Goal: Task Accomplishment & Management: Complete application form

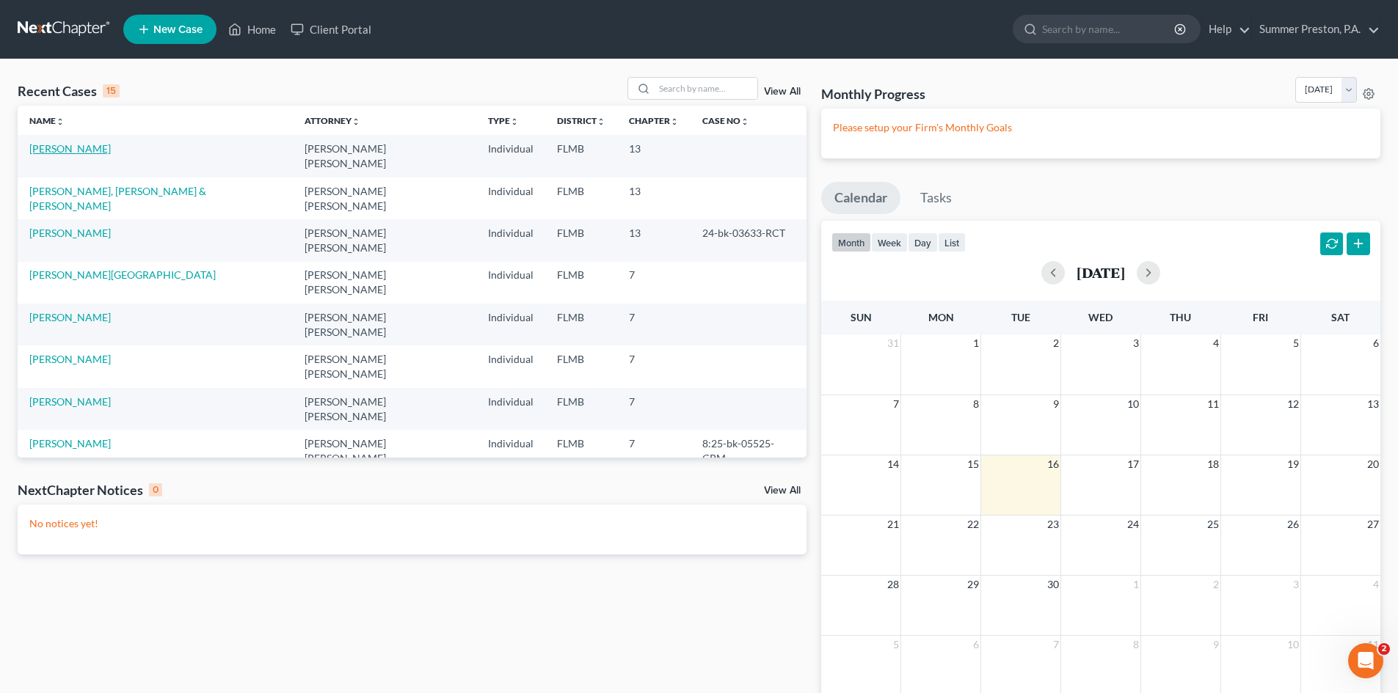
click at [60, 145] on link "[PERSON_NAME]" at bounding box center [69, 148] width 81 height 12
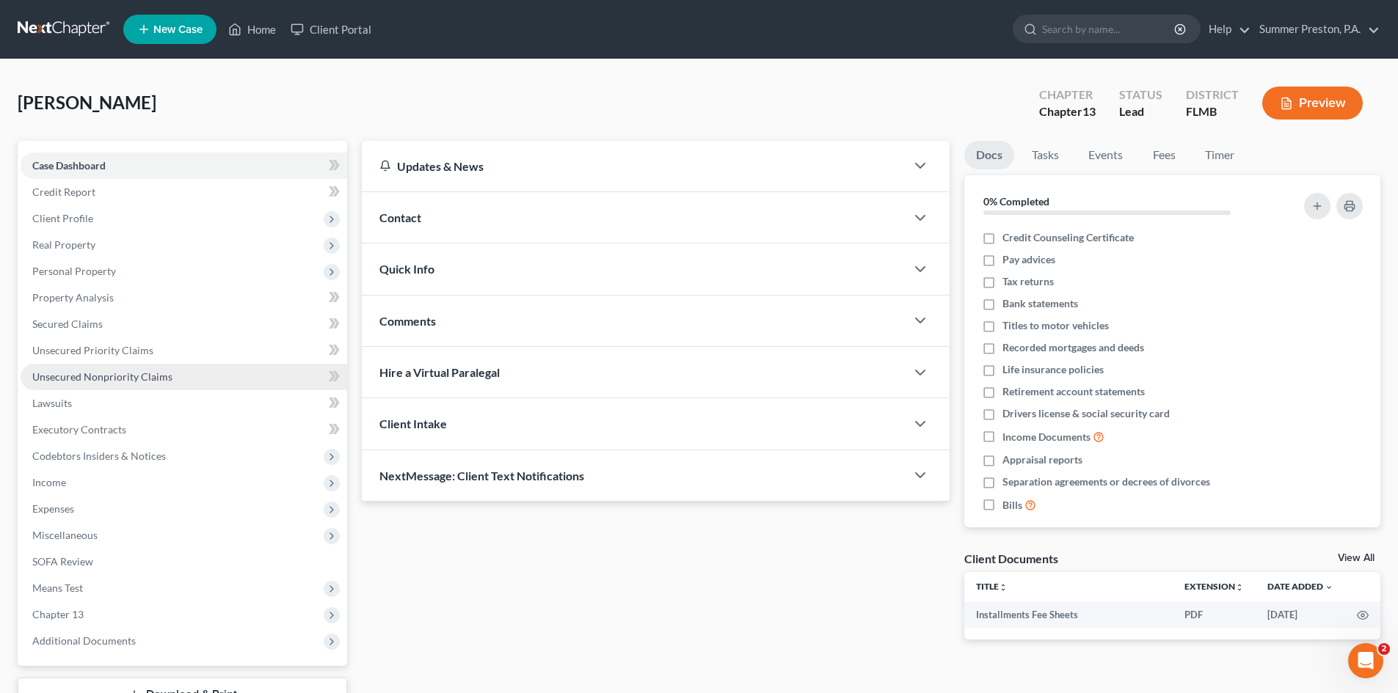
click at [107, 379] on span "Unsecured Nonpriority Claims" at bounding box center [102, 377] width 140 height 12
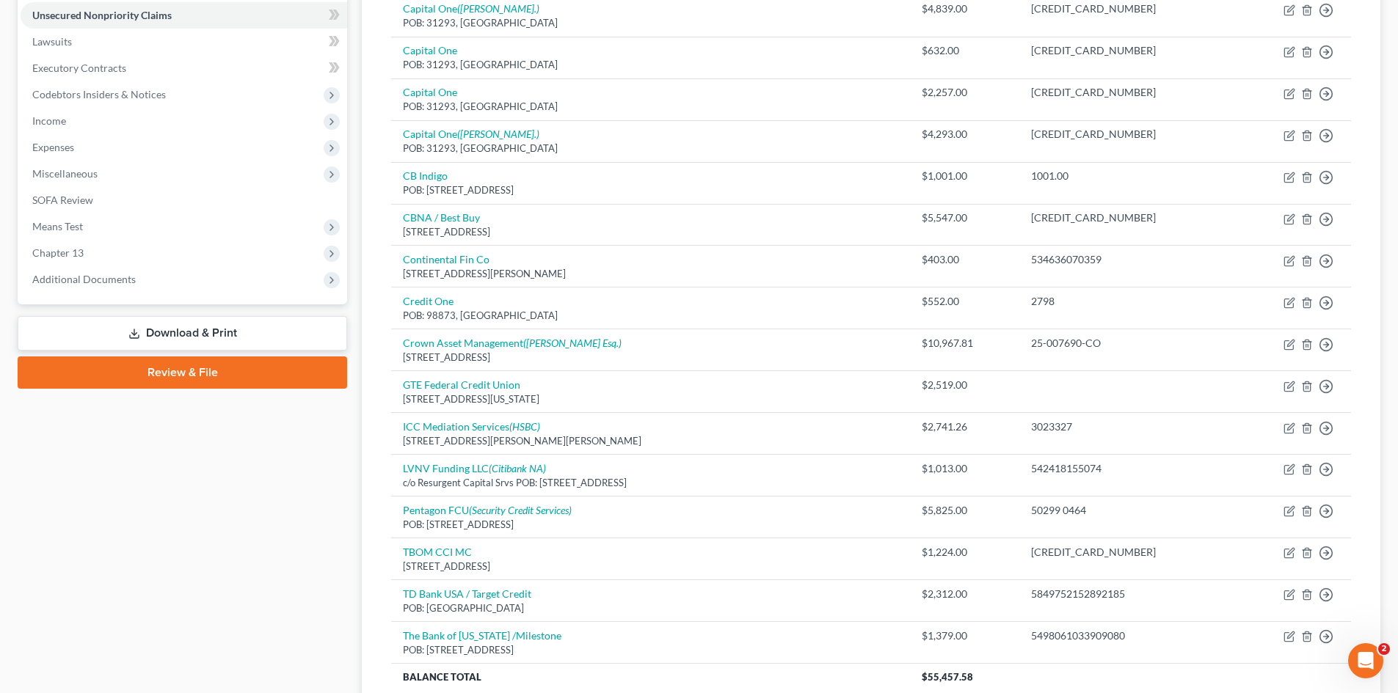
scroll to position [365, 0]
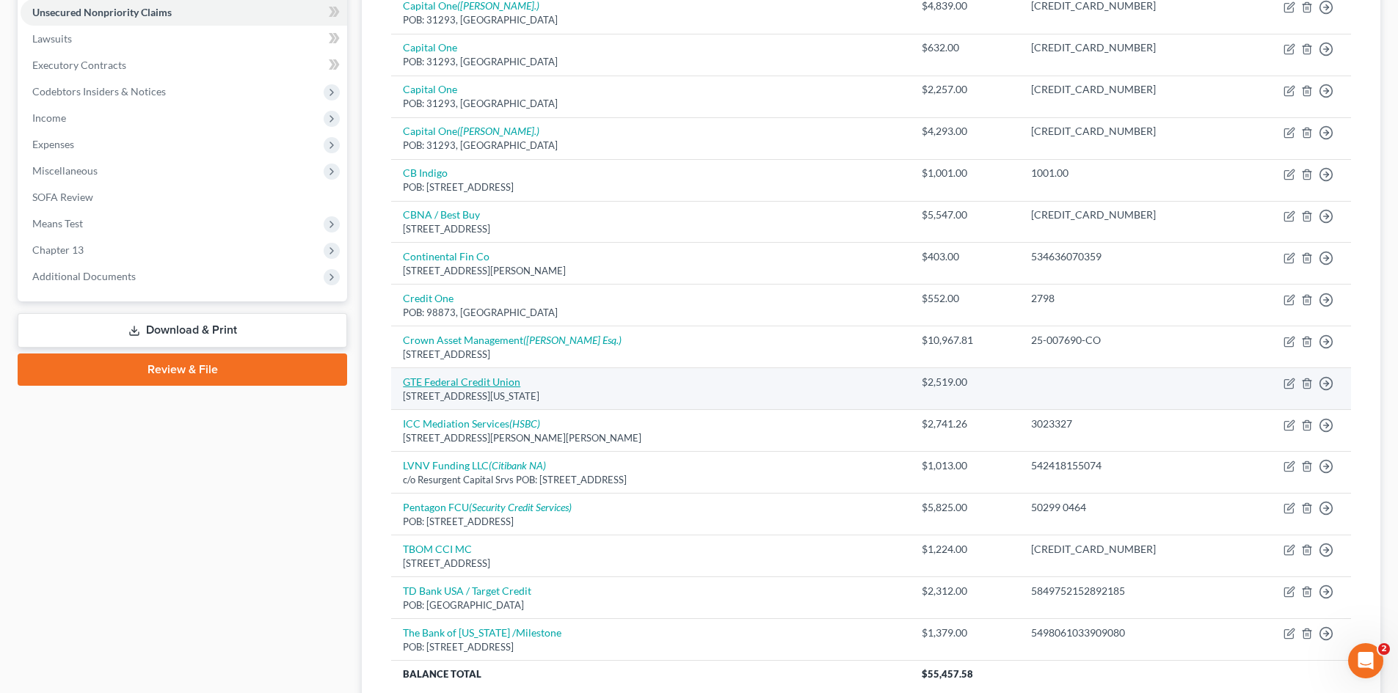
click at [460, 380] on link "GTE Federal Credit Union" at bounding box center [461, 382] width 117 height 12
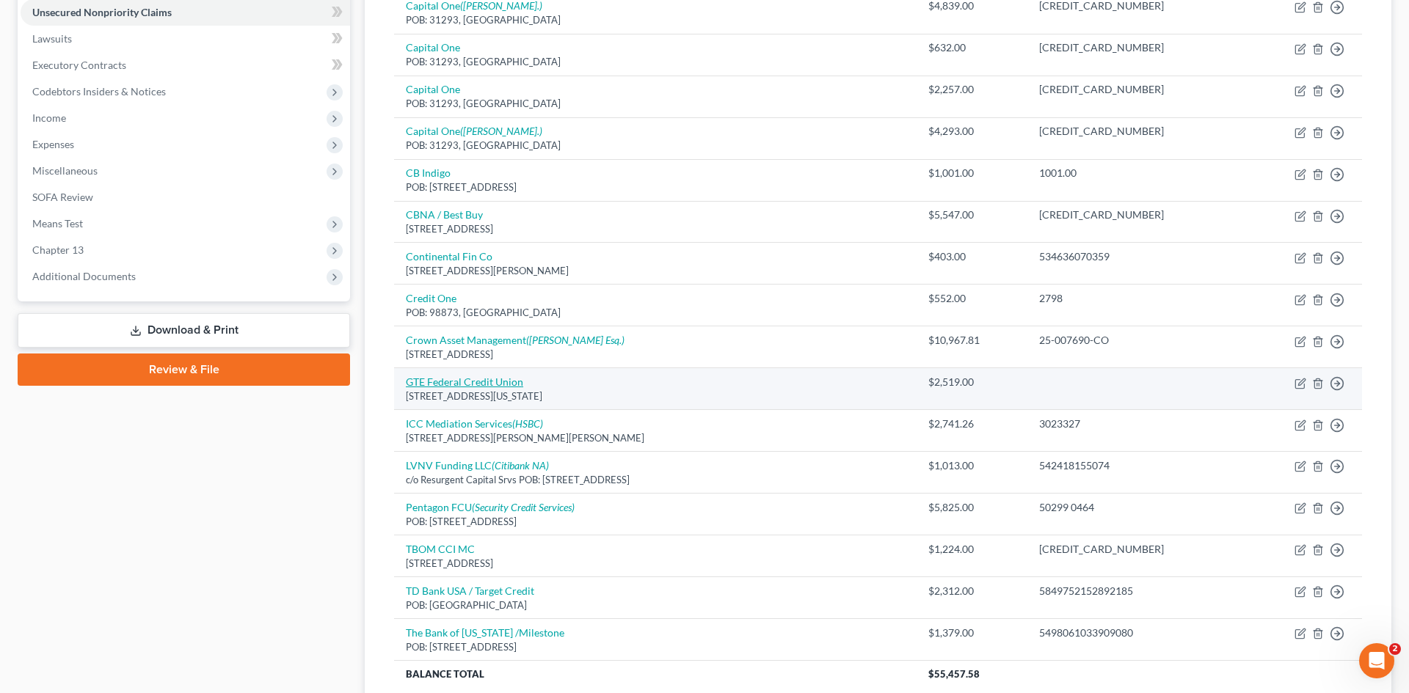
select select "9"
select select "10"
select select "0"
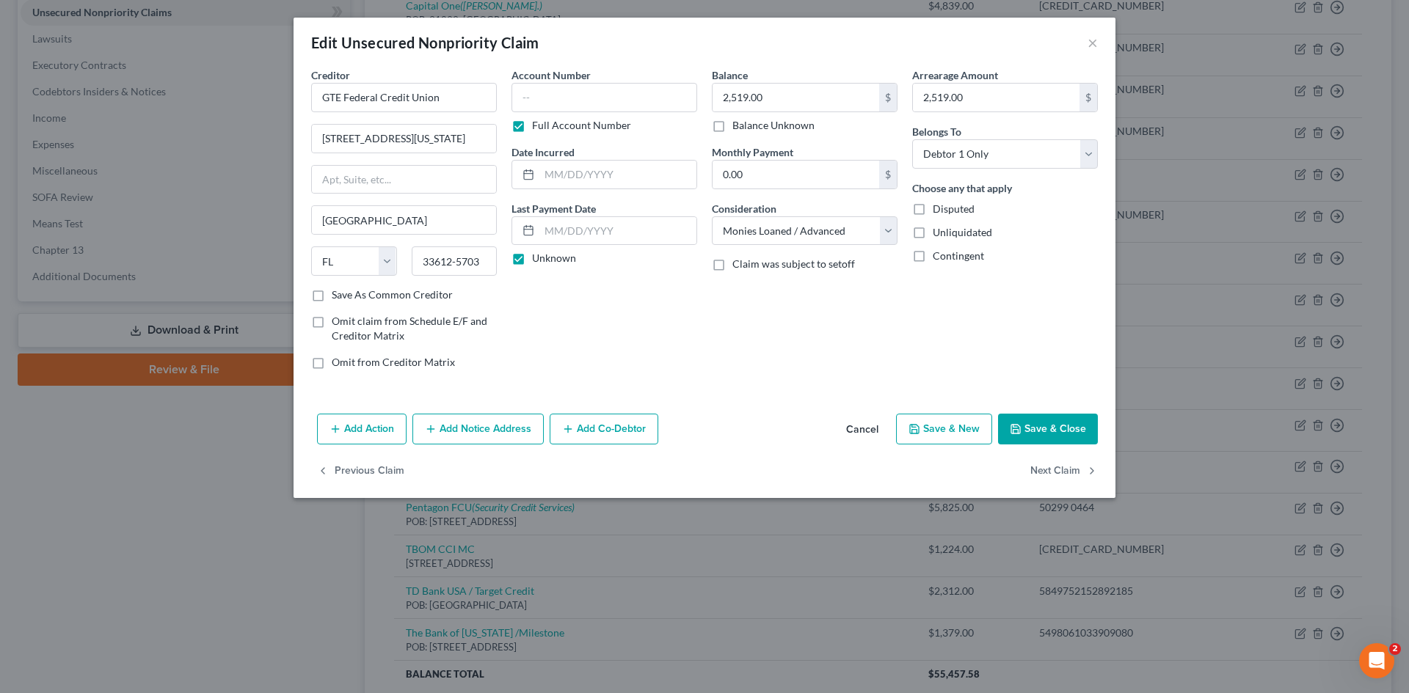
click at [930, 426] on button "Save & New" at bounding box center [944, 429] width 96 height 31
select select "0"
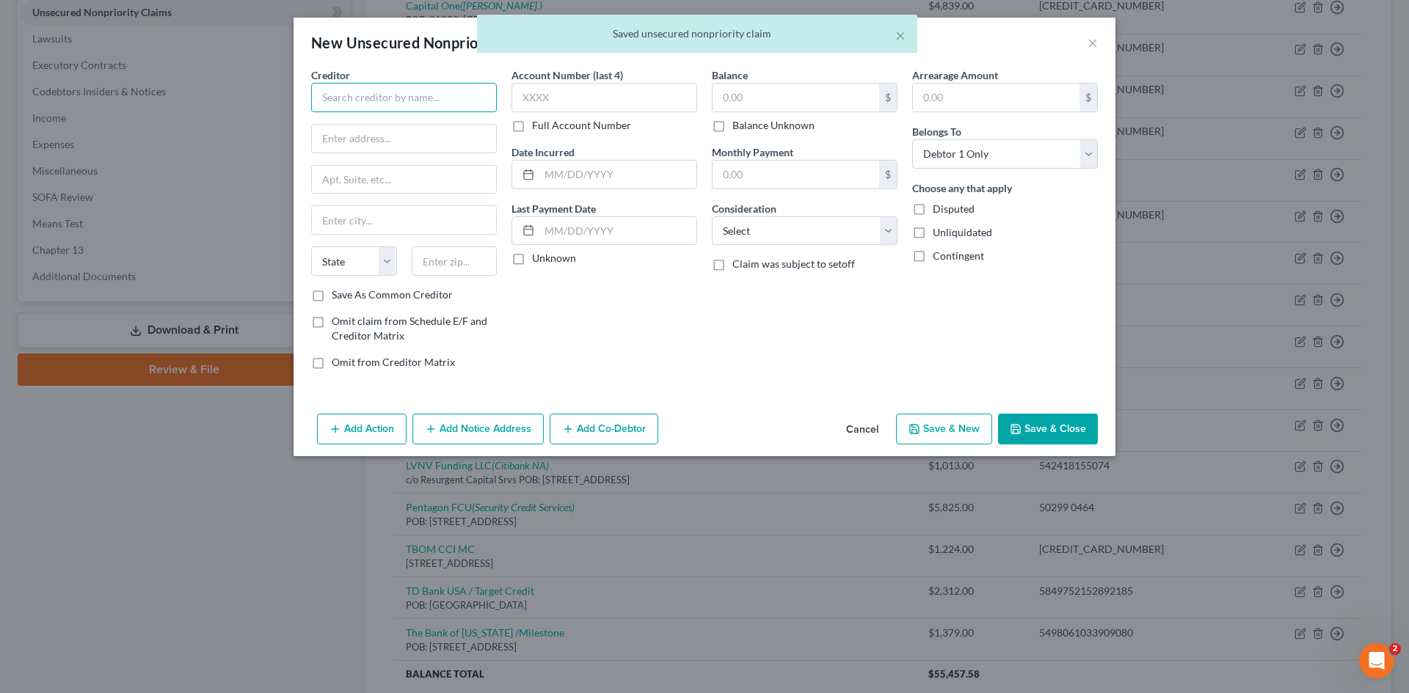
click at [469, 99] on input "text" at bounding box center [404, 97] width 186 height 29
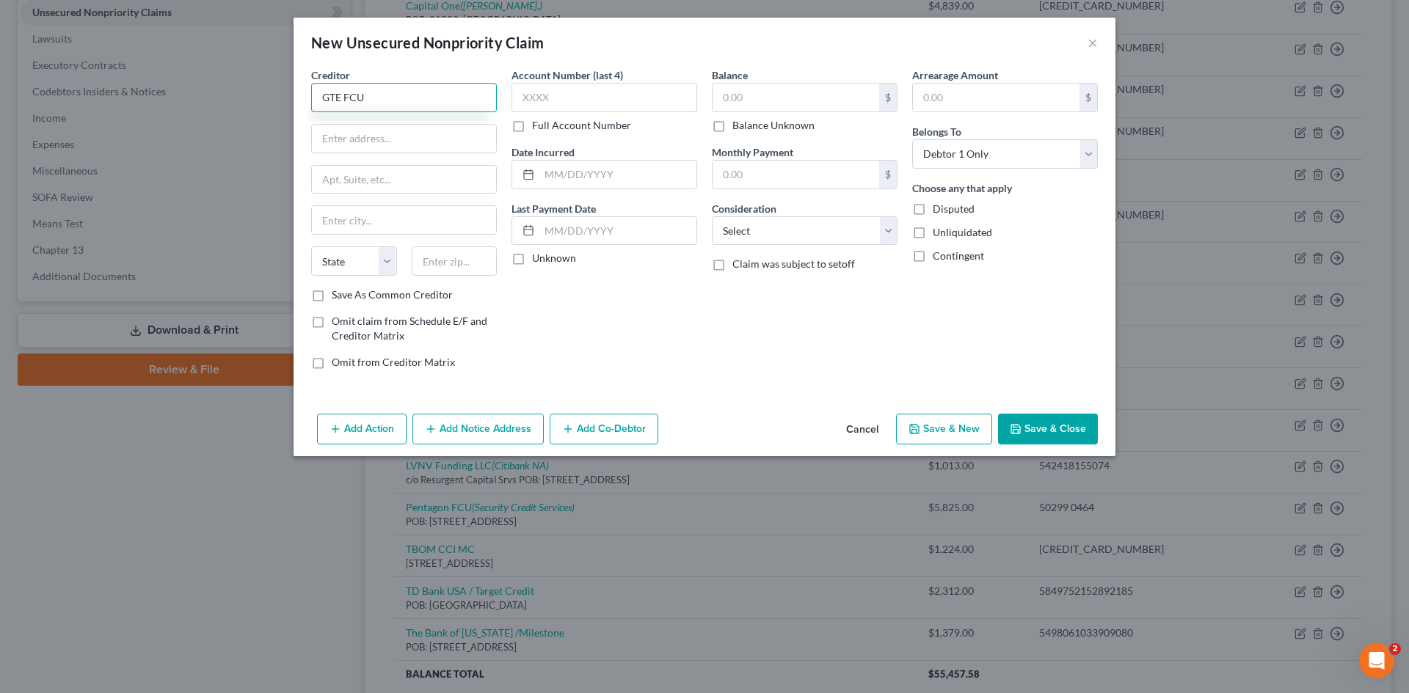
type input "GTE FCU"
type input "[STREET_ADDRESS][US_STATE]"
type input "[GEOGRAPHIC_DATA]"
select select "9"
type input "2"
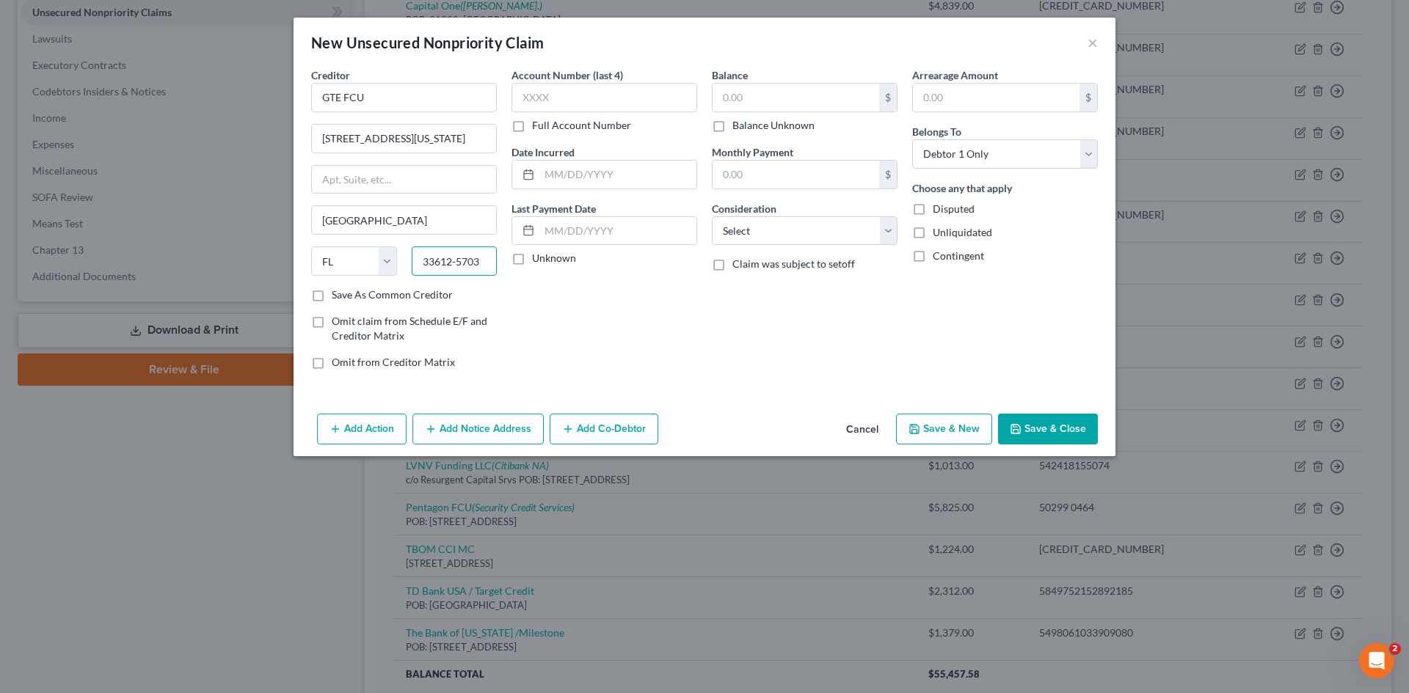
type input "33612-5703"
click at [332, 296] on label "Save As Common Creditor" at bounding box center [392, 295] width 121 height 15
click at [338, 296] on input "Save As Common Creditor" at bounding box center [343, 293] width 10 height 10
checkbox input "true"
click at [532, 122] on label "Full Account Number" at bounding box center [581, 125] width 99 height 15
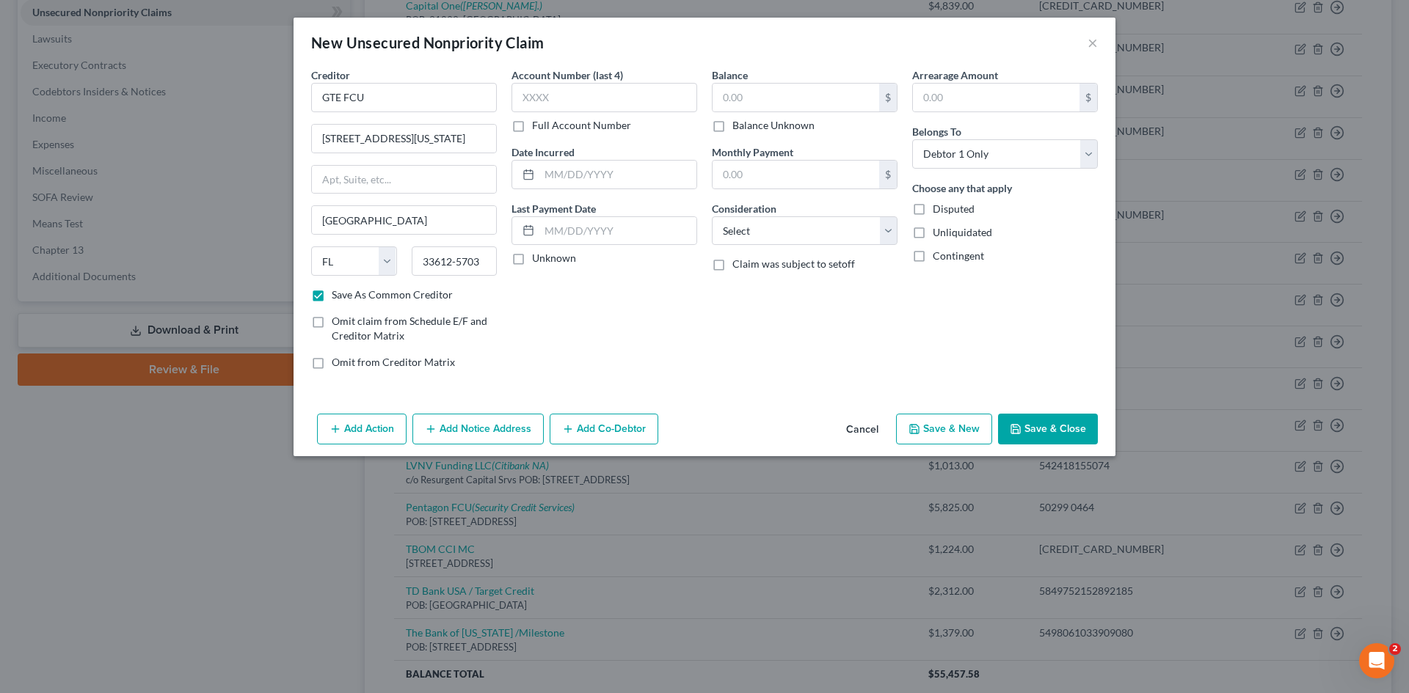
click at [538, 122] on input "Full Account Number" at bounding box center [543, 123] width 10 height 10
drag, startPoint x: 521, startPoint y: 263, endPoint x: 569, endPoint y: 210, distance: 72.2
click at [532, 261] on label "Unknown" at bounding box center [554, 258] width 44 height 15
click at [538, 260] on input "Unknown" at bounding box center [543, 256] width 10 height 10
checkbox input "true"
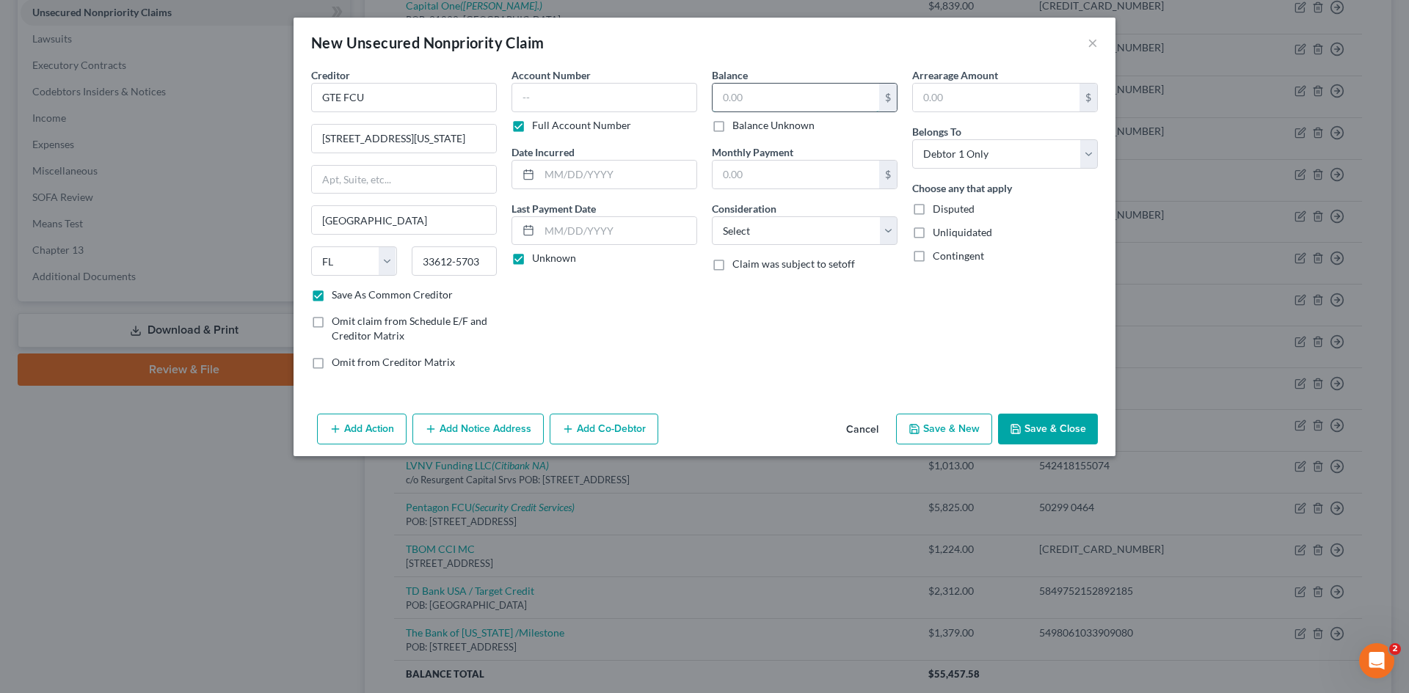
click at [779, 87] on input "text" at bounding box center [795, 98] width 167 height 28
type input "1,612.93"
click at [959, 94] on input "text" at bounding box center [996, 98] width 167 height 28
type input "1,612.93"
click at [891, 227] on select "Select Cable / Satellite Services Collection Agency Credit Card Debt Debt Couns…" at bounding box center [805, 230] width 186 height 29
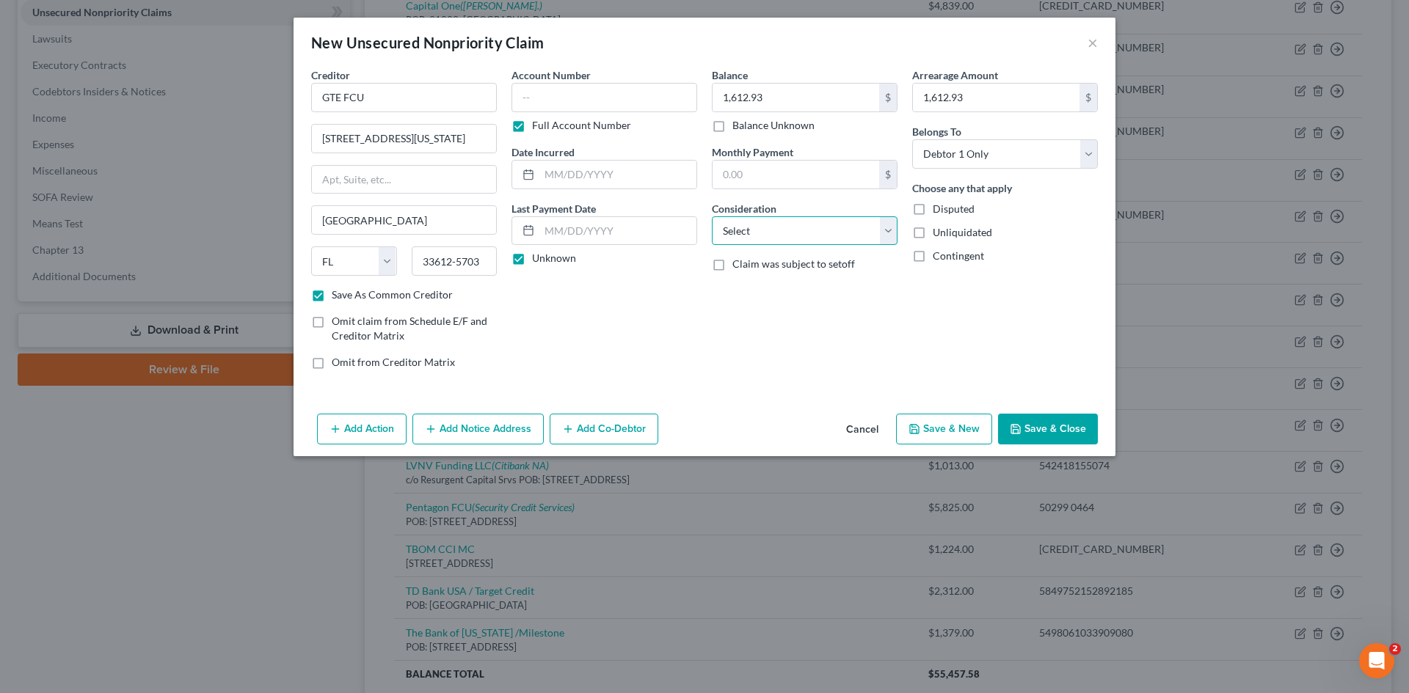
select select "15"
click at [712, 216] on select "Select Cable / Satellite Services Collection Agency Credit Card Debt Debt Couns…" at bounding box center [805, 230] width 186 height 29
click at [949, 427] on button "Save & New" at bounding box center [944, 429] width 96 height 31
checkbox input "false"
select select "0"
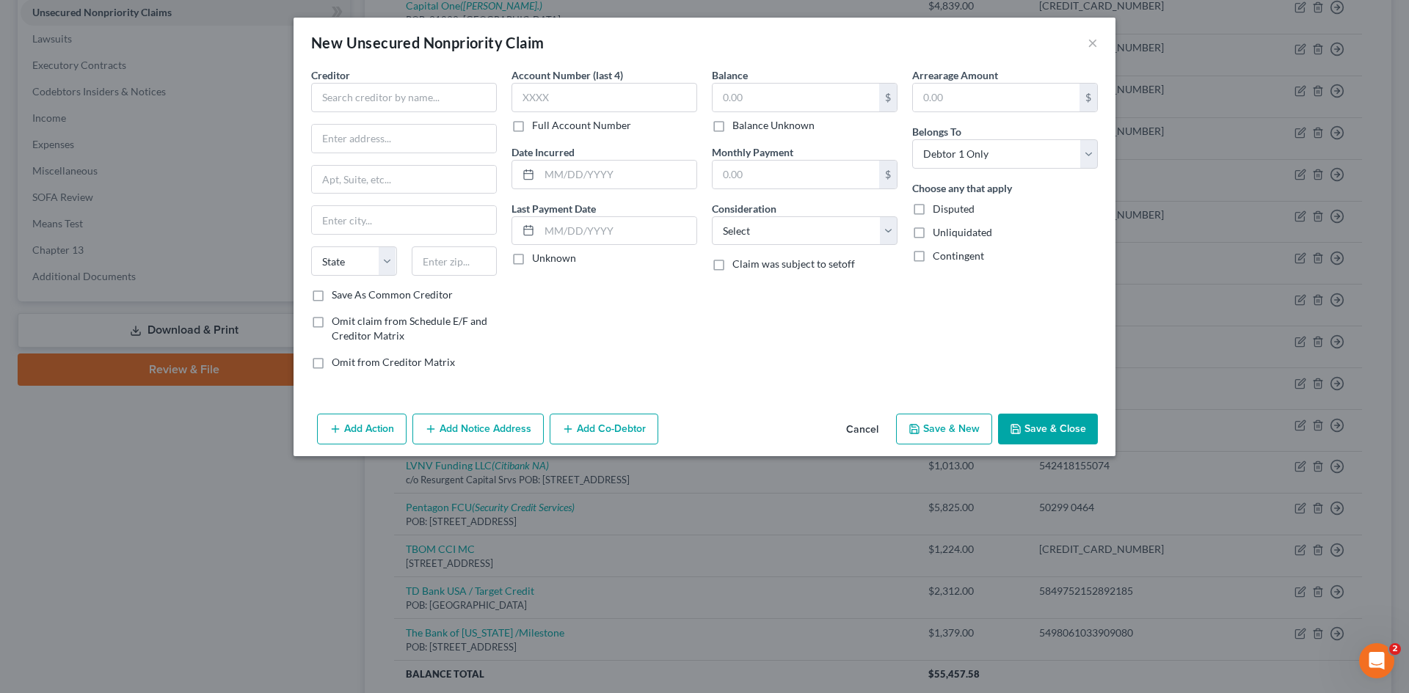
type input "0.00"
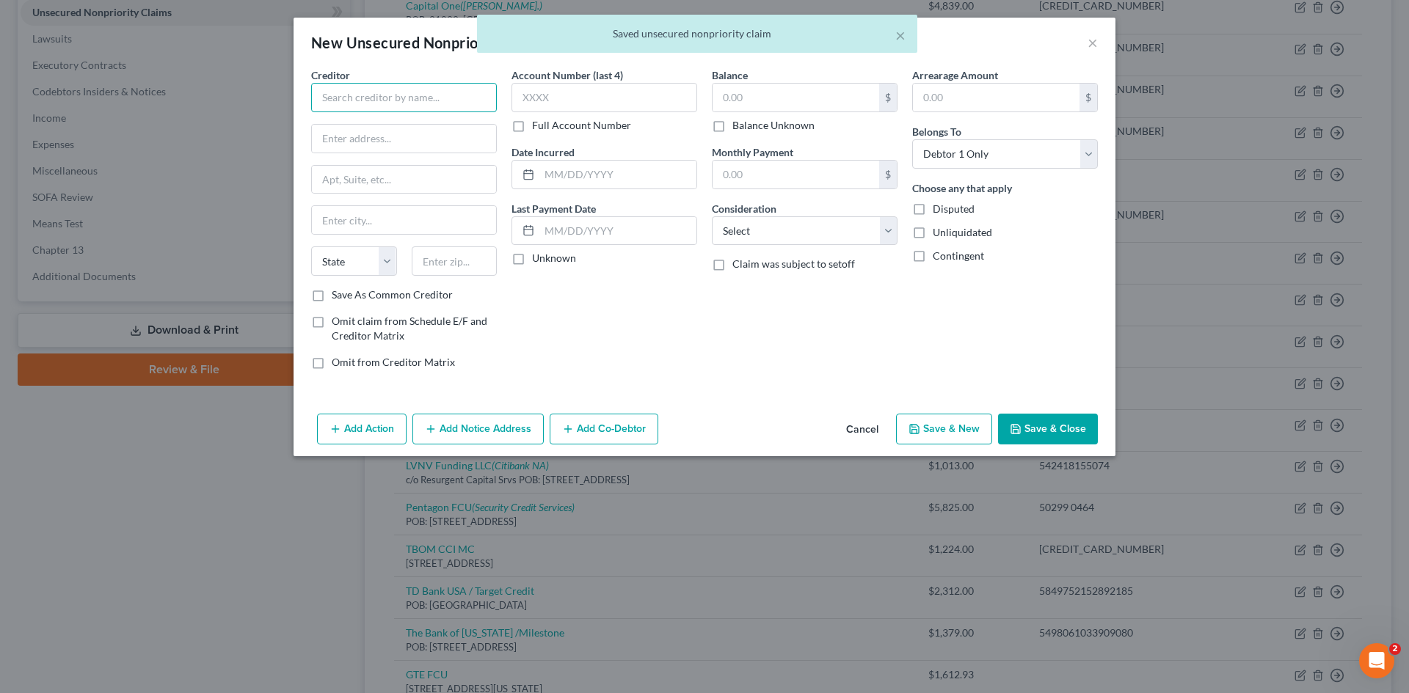
click at [461, 96] on input "text" at bounding box center [404, 97] width 186 height 29
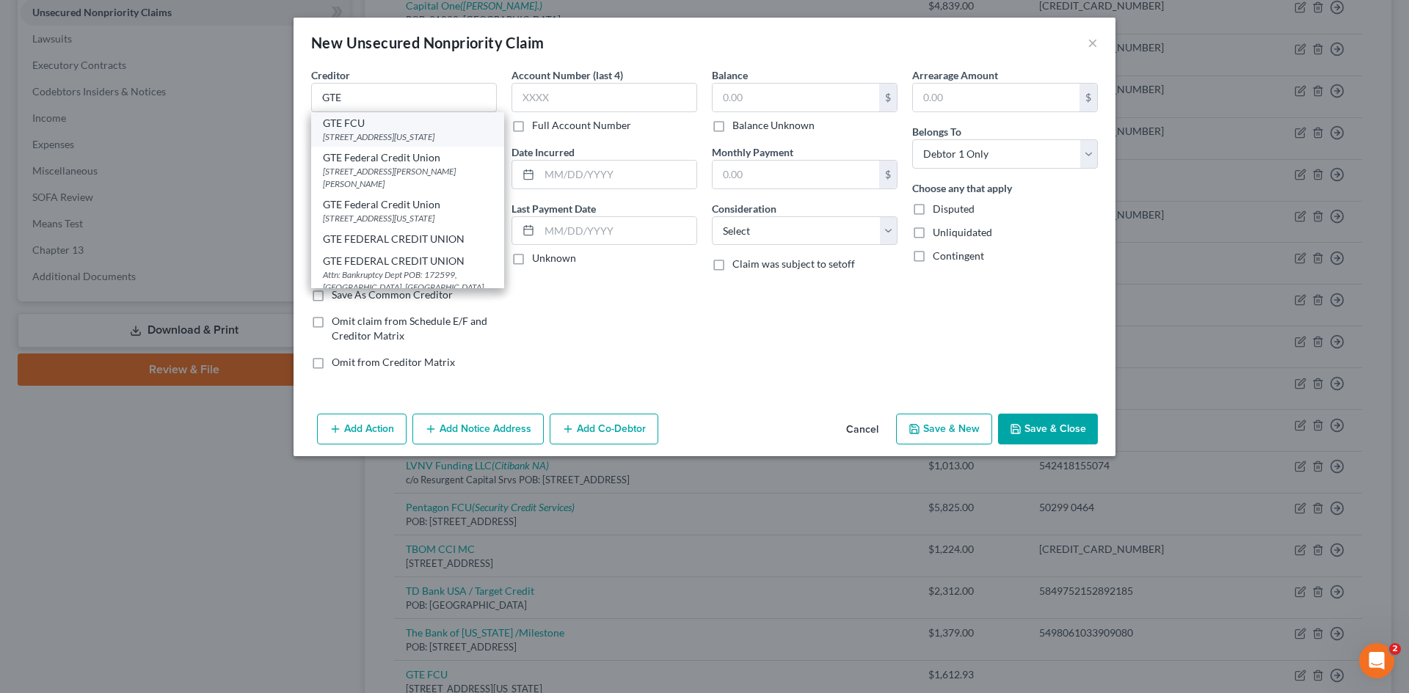
click at [392, 136] on div "[STREET_ADDRESS][US_STATE]" at bounding box center [407, 137] width 169 height 12
type input "GTE FCU"
type input "[STREET_ADDRESS][US_STATE]"
type input "[GEOGRAPHIC_DATA]"
select select "9"
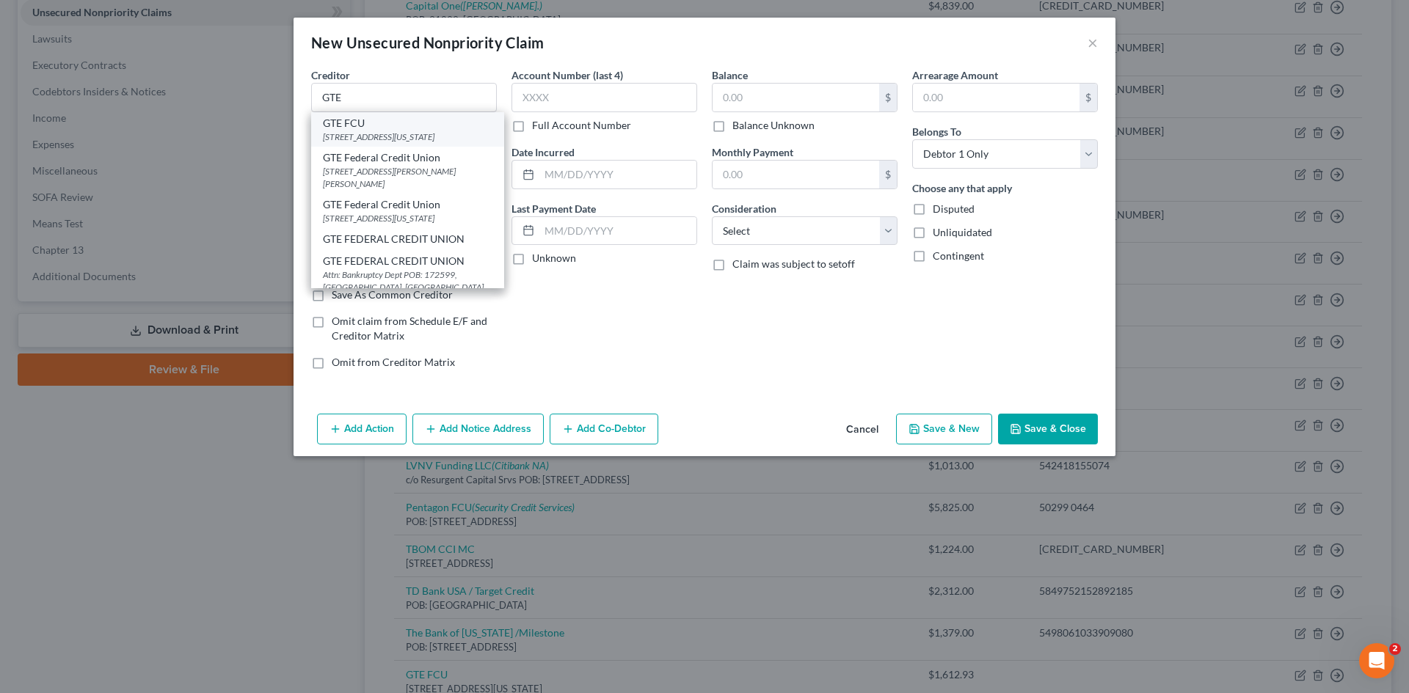
type input "33612-5703"
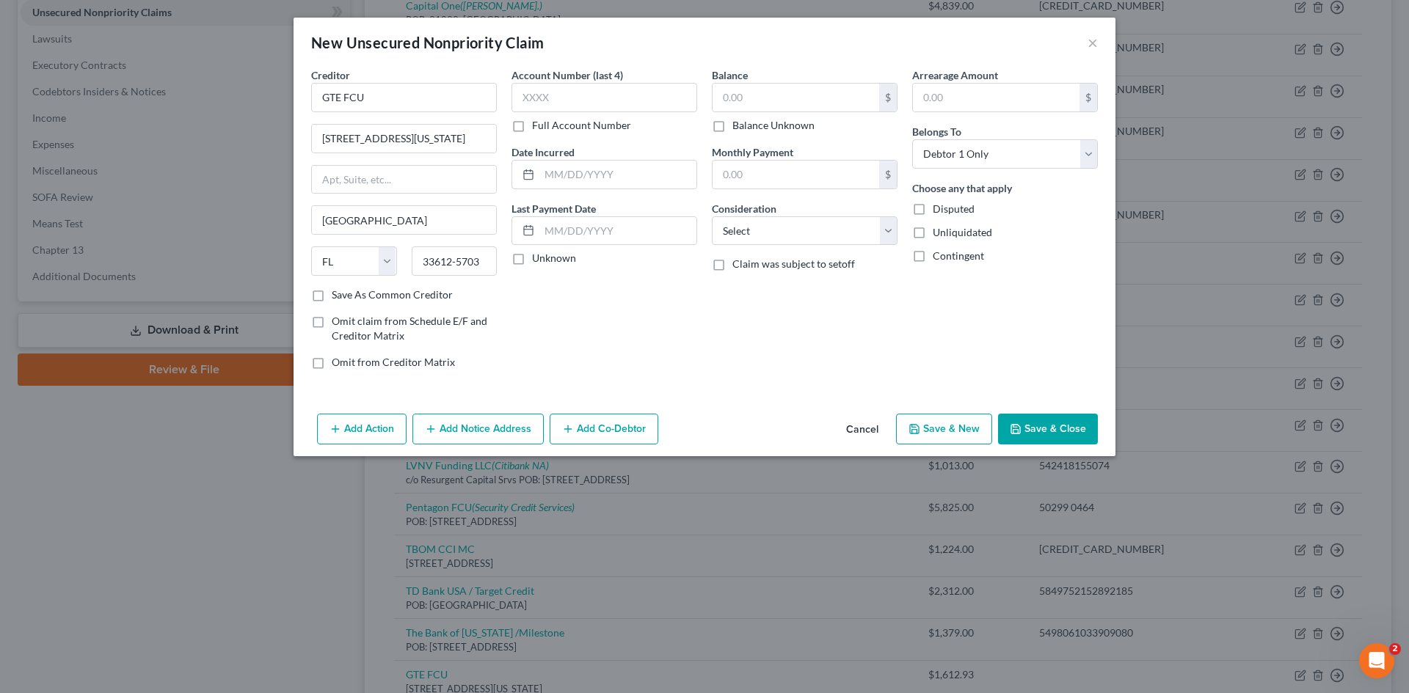
click at [332, 294] on label "Save As Common Creditor" at bounding box center [392, 295] width 121 height 15
click at [338, 294] on input "Save As Common Creditor" at bounding box center [343, 293] width 10 height 10
checkbox input "true"
click at [532, 126] on label "Full Account Number" at bounding box center [581, 125] width 99 height 15
click at [538, 126] on input "Full Account Number" at bounding box center [543, 123] width 10 height 10
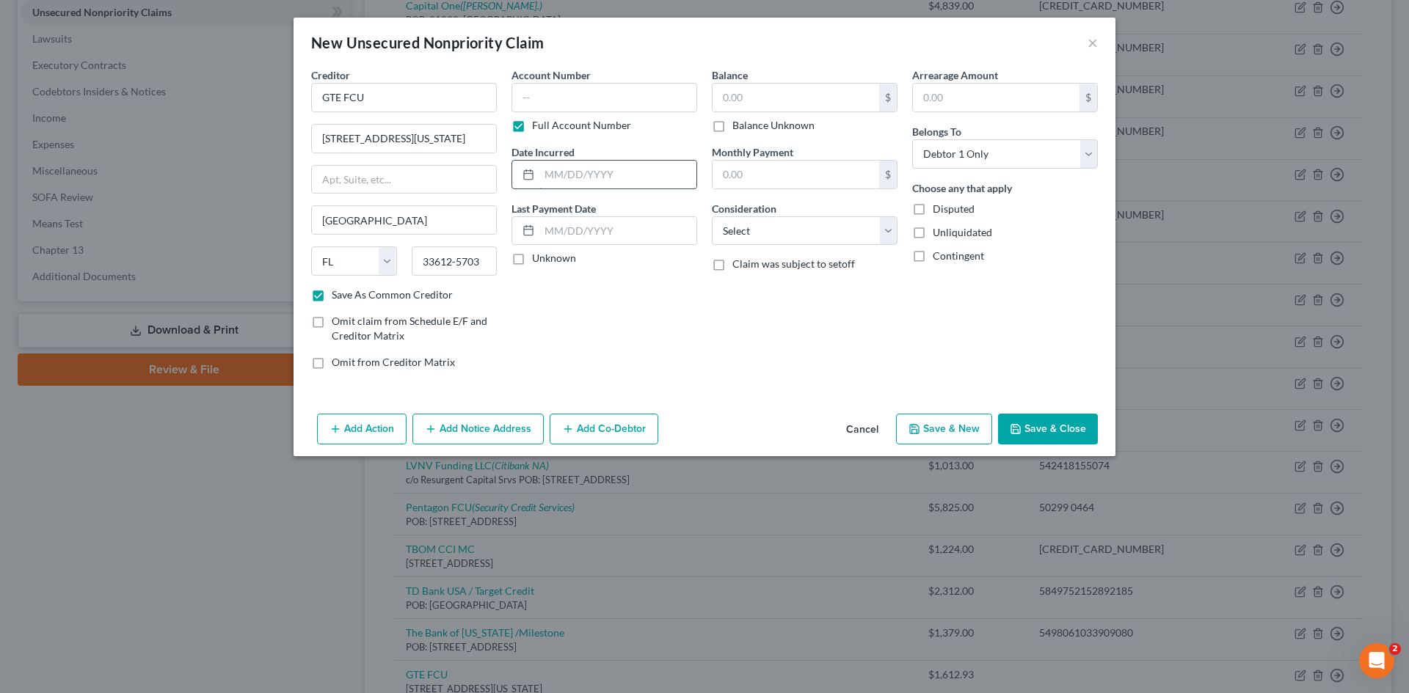
drag, startPoint x: 515, startPoint y: 261, endPoint x: 680, endPoint y: 177, distance: 185.4
click at [532, 261] on label "Unknown" at bounding box center [554, 258] width 44 height 15
click at [538, 260] on input "Unknown" at bounding box center [543, 256] width 10 height 10
checkbox input "true"
click at [790, 90] on input "text" at bounding box center [795, 98] width 167 height 28
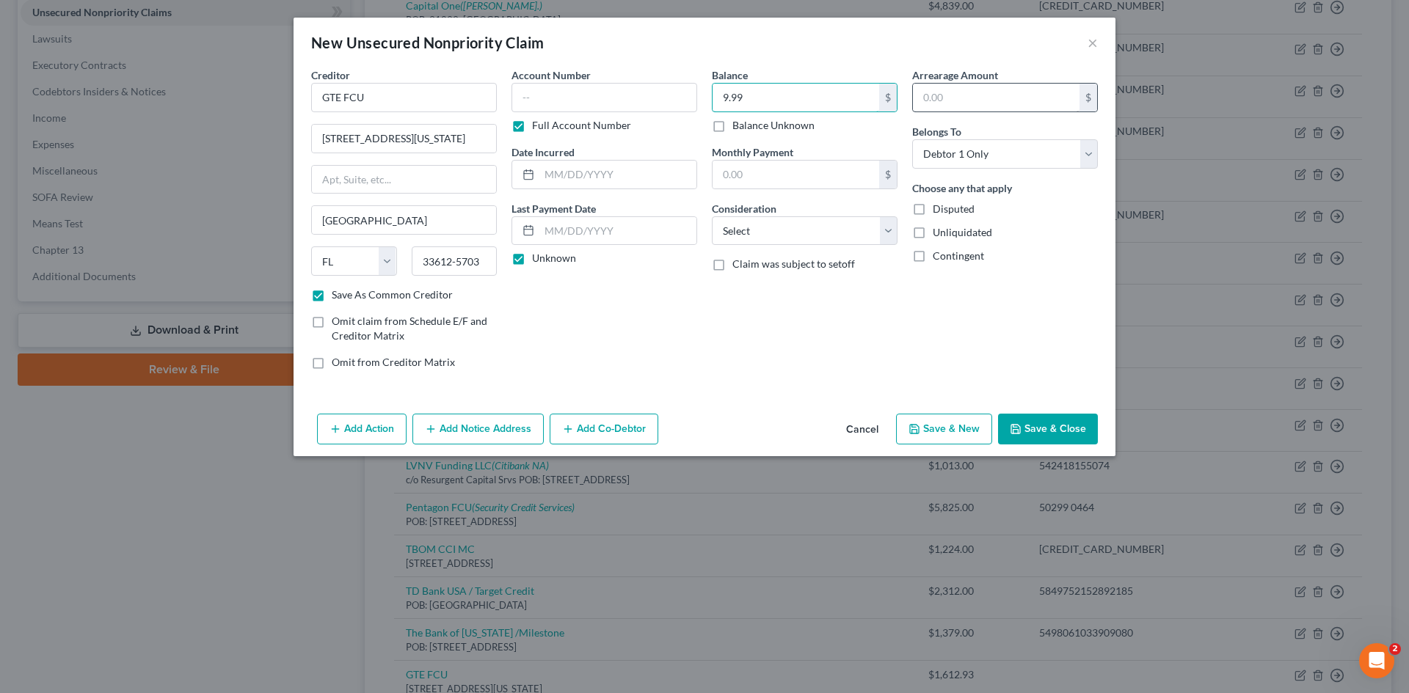
type input "9.99"
click at [977, 106] on input "text" at bounding box center [996, 98] width 167 height 28
type input "9.99"
click at [890, 231] on select "Select Cable / Satellite Services Collection Agency Credit Card Debt Debt Couns…" at bounding box center [805, 230] width 186 height 29
select select "15"
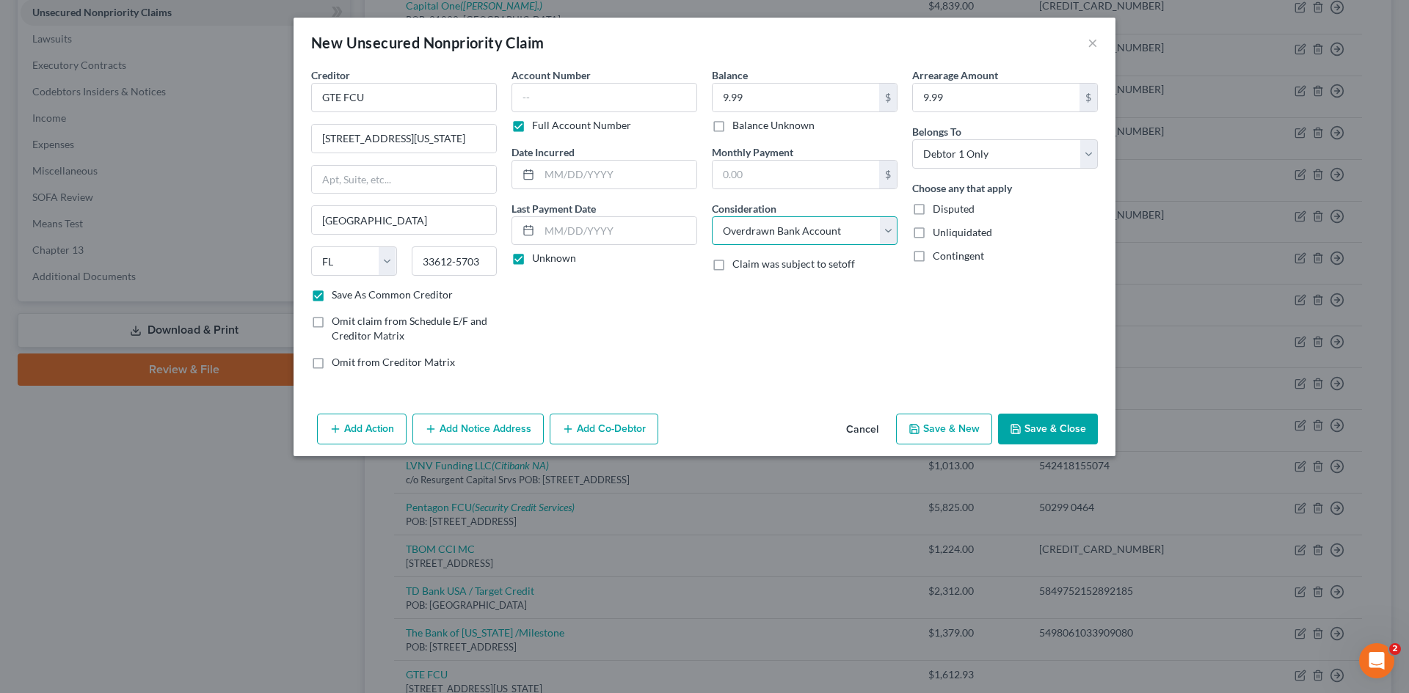
click at [712, 216] on select "Select Cable / Satellite Services Collection Agency Credit Card Debt Debt Couns…" at bounding box center [805, 230] width 186 height 29
click at [1063, 420] on button "Save & Close" at bounding box center [1048, 429] width 100 height 31
checkbox input "false"
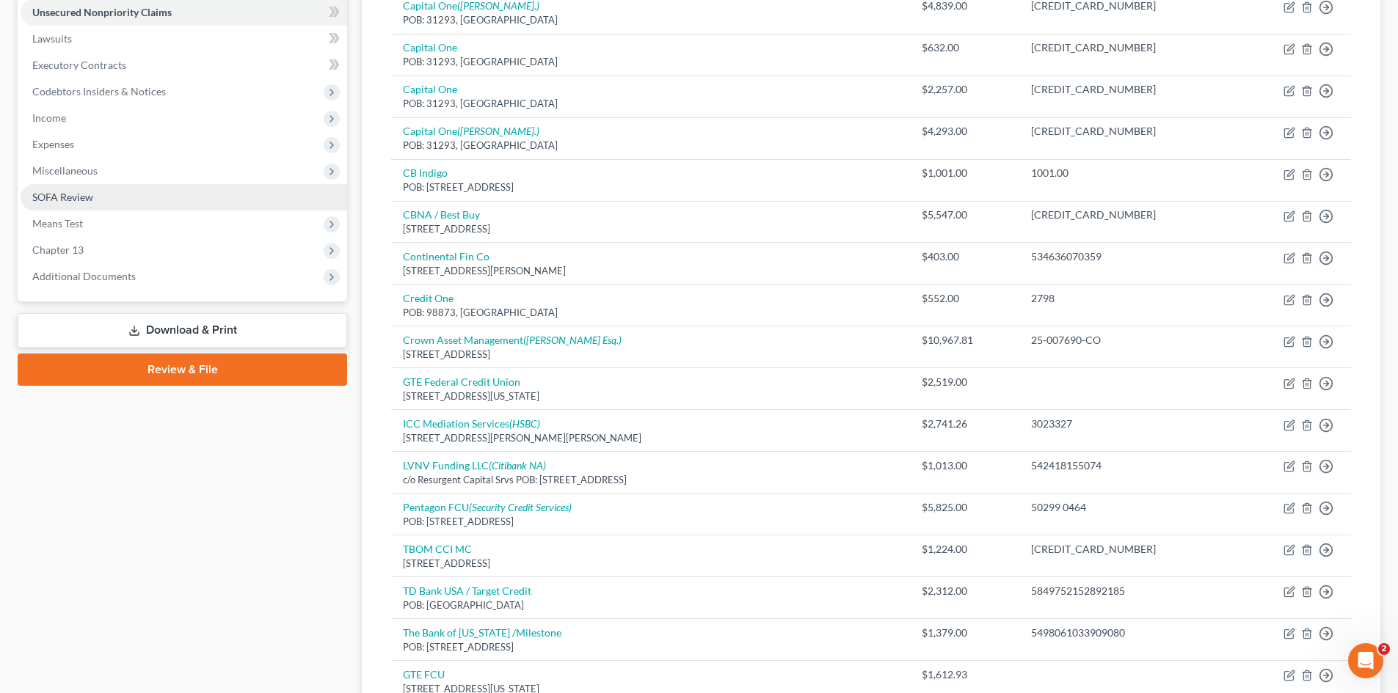
click at [48, 202] on span "SOFA Review" at bounding box center [62, 197] width 61 height 12
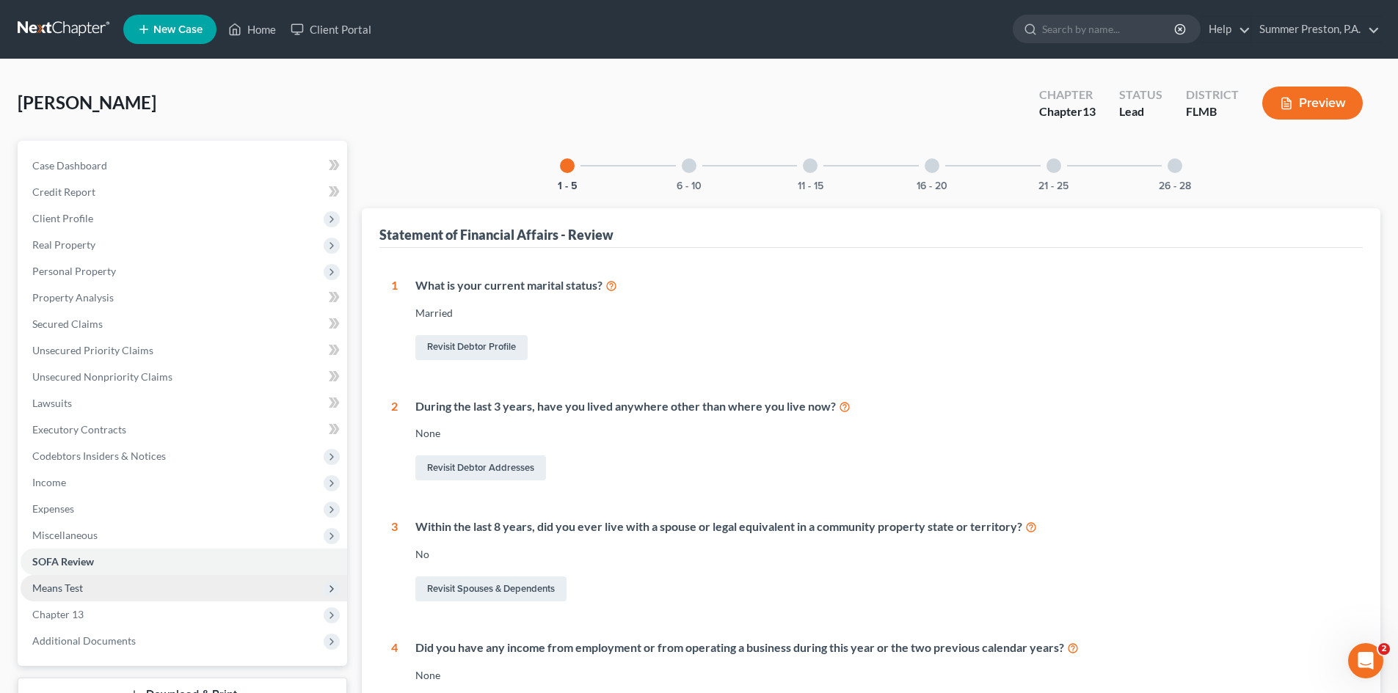
click at [54, 586] on span "Means Test" at bounding box center [57, 588] width 51 height 12
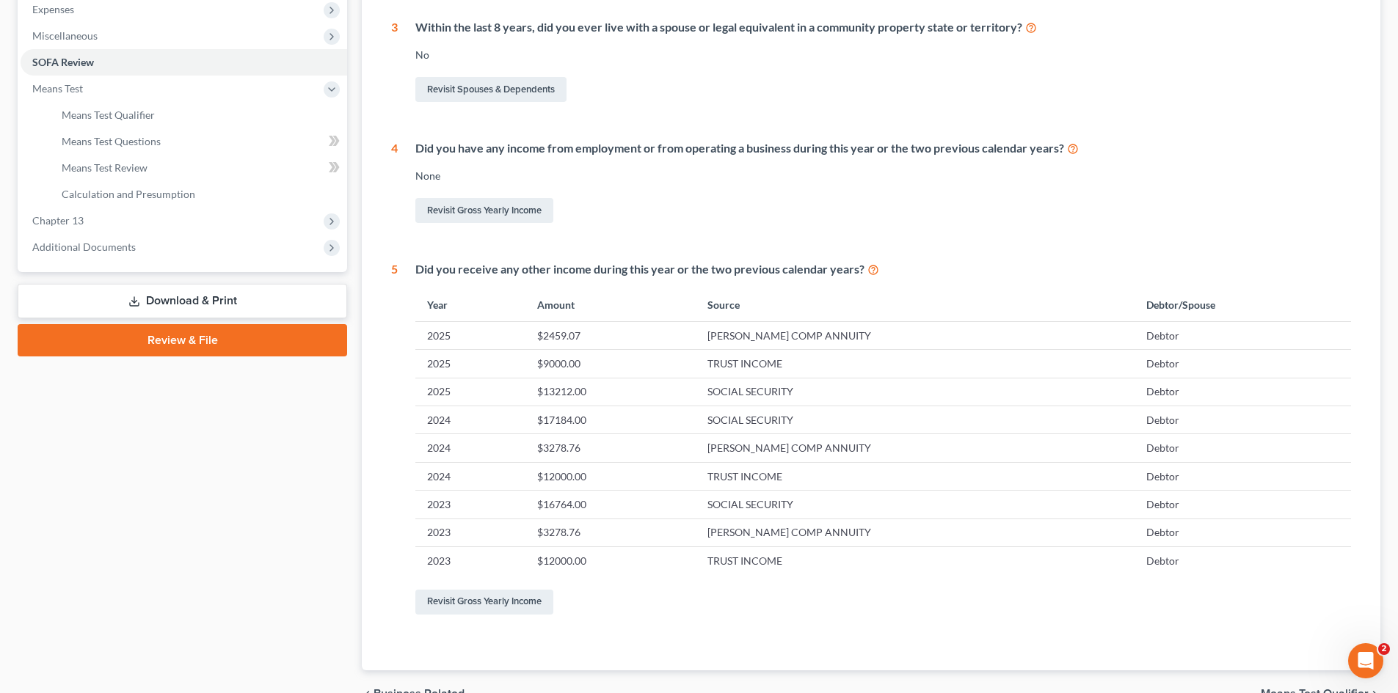
scroll to position [493, 0]
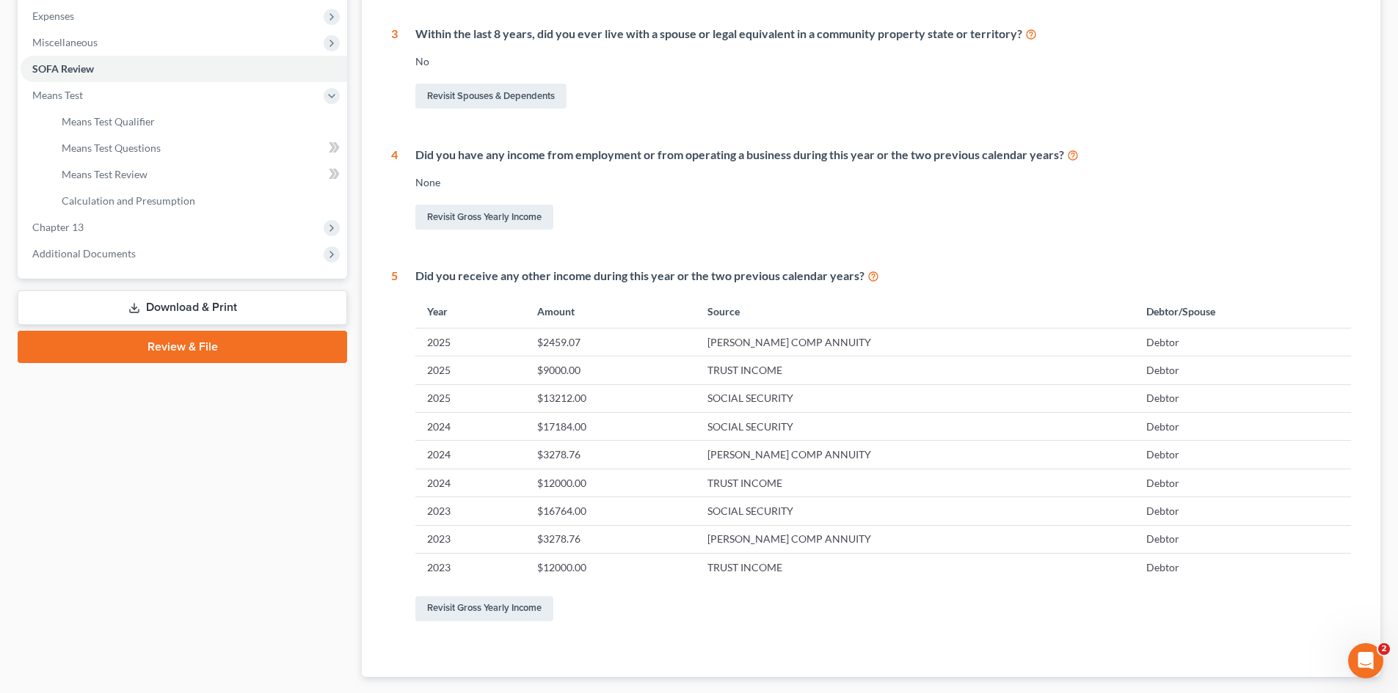
click at [179, 304] on link "Download & Print" at bounding box center [182, 308] width 329 height 34
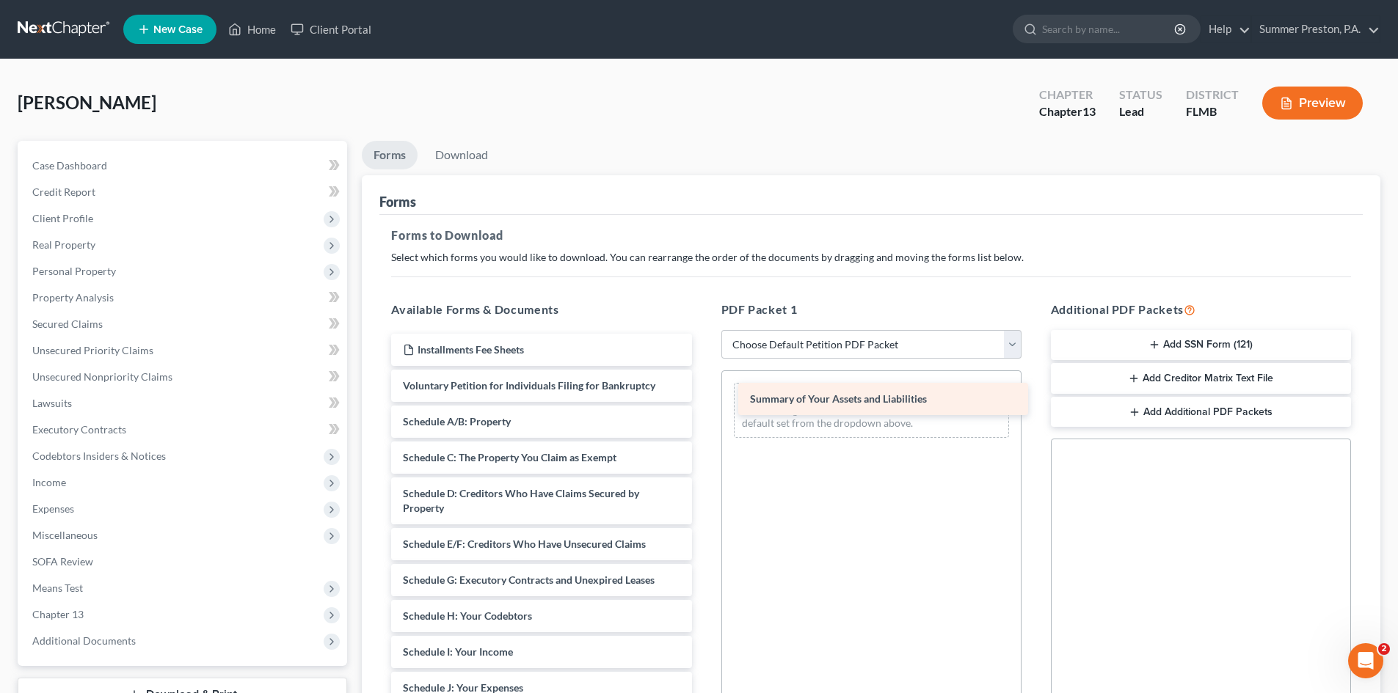
drag, startPoint x: 536, startPoint y: 415, endPoint x: 883, endPoint y: 392, distance: 347.8
click at [703, 392] on div "Summary of Your Assets and Liabilities Installments Fee Sheets Voluntary Petiti…" at bounding box center [541, 660] width 324 height 652
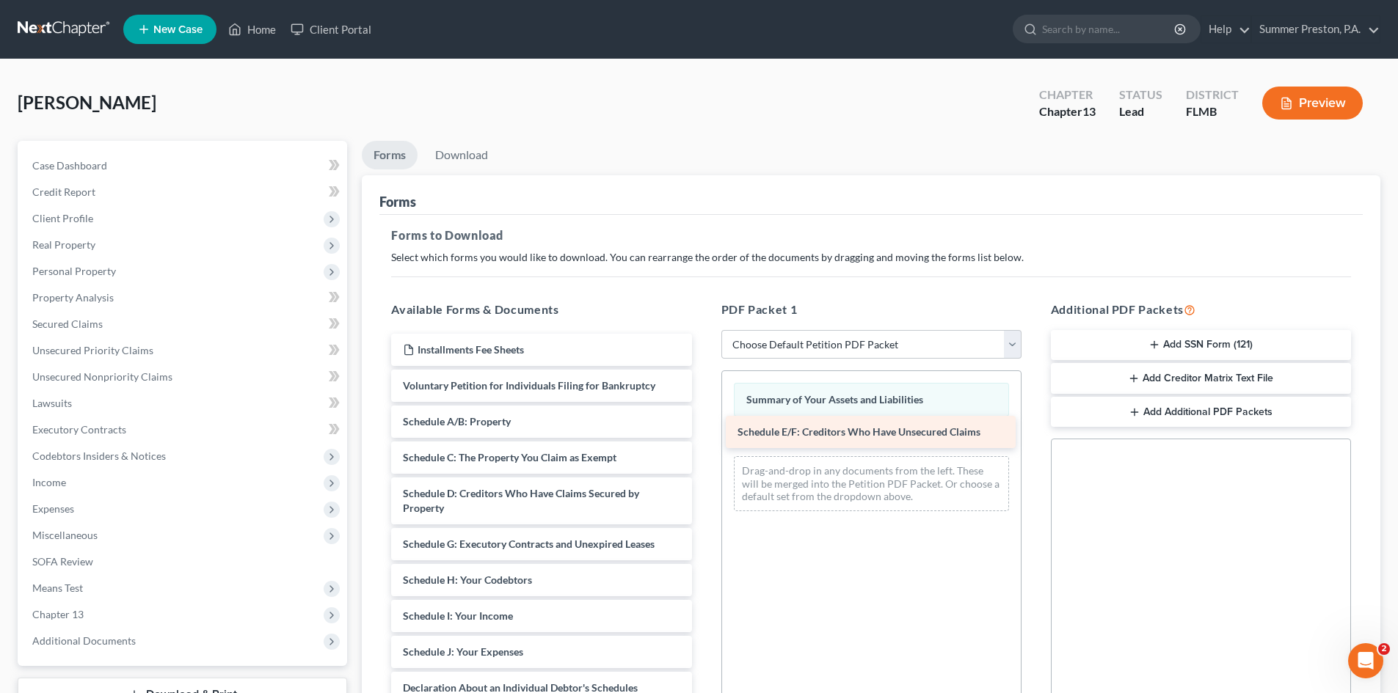
drag, startPoint x: 573, startPoint y: 544, endPoint x: 911, endPoint y: 431, distance: 356.4
click at [703, 431] on div "Schedule E/F: Creditors Who Have Unsecured Claims Installments Fee Sheets Volun…" at bounding box center [541, 642] width 324 height 616
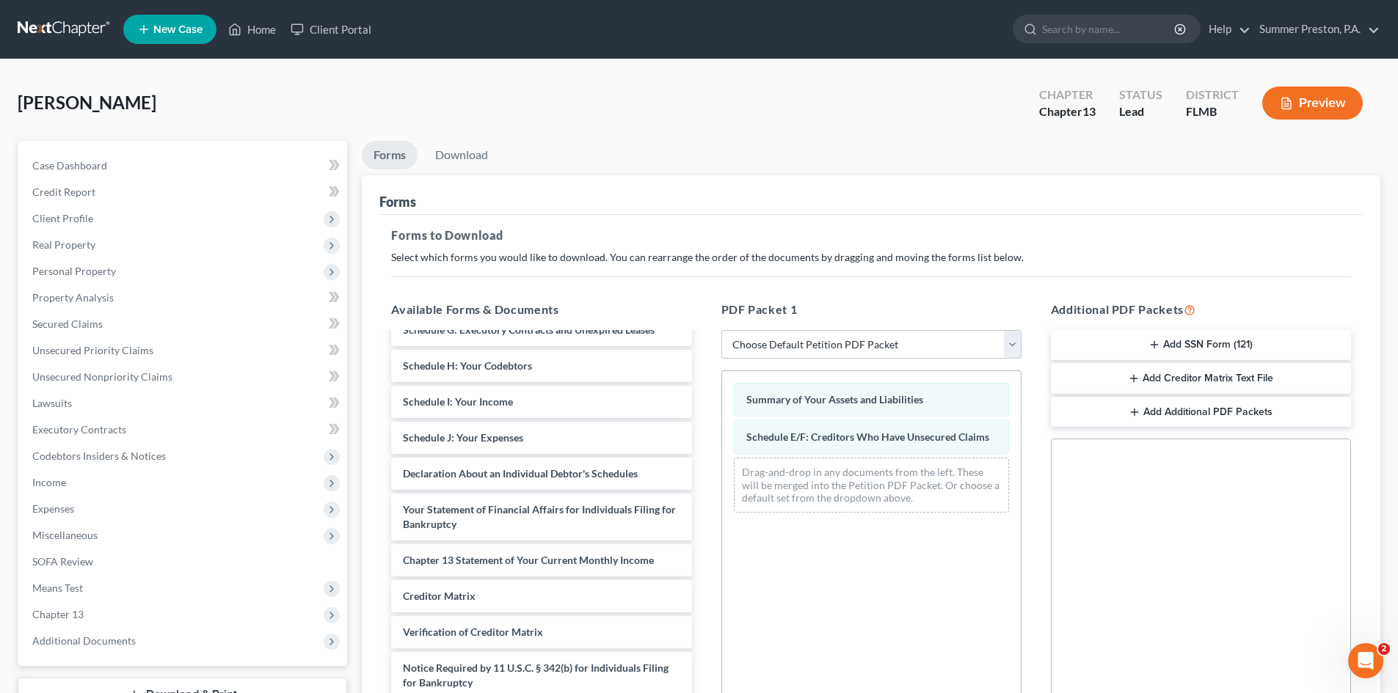
scroll to position [219, 0]
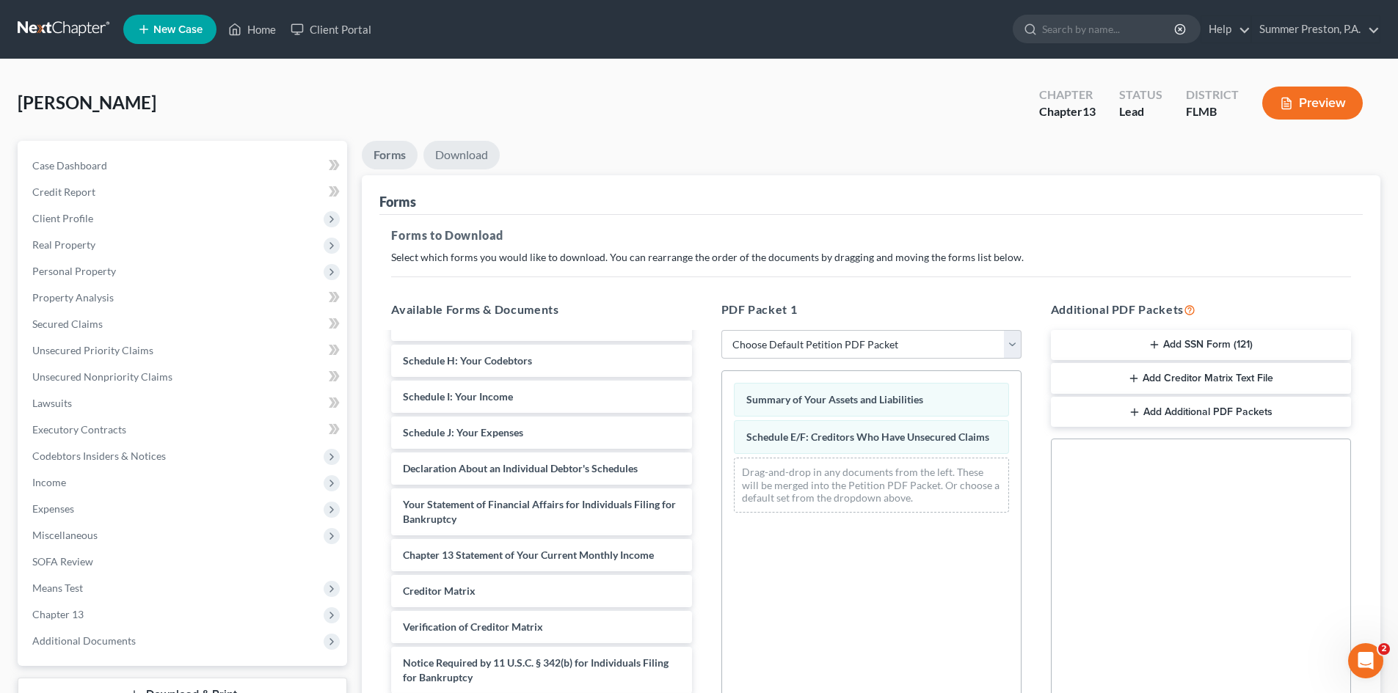
click at [457, 154] on link "Download" at bounding box center [461, 155] width 76 height 29
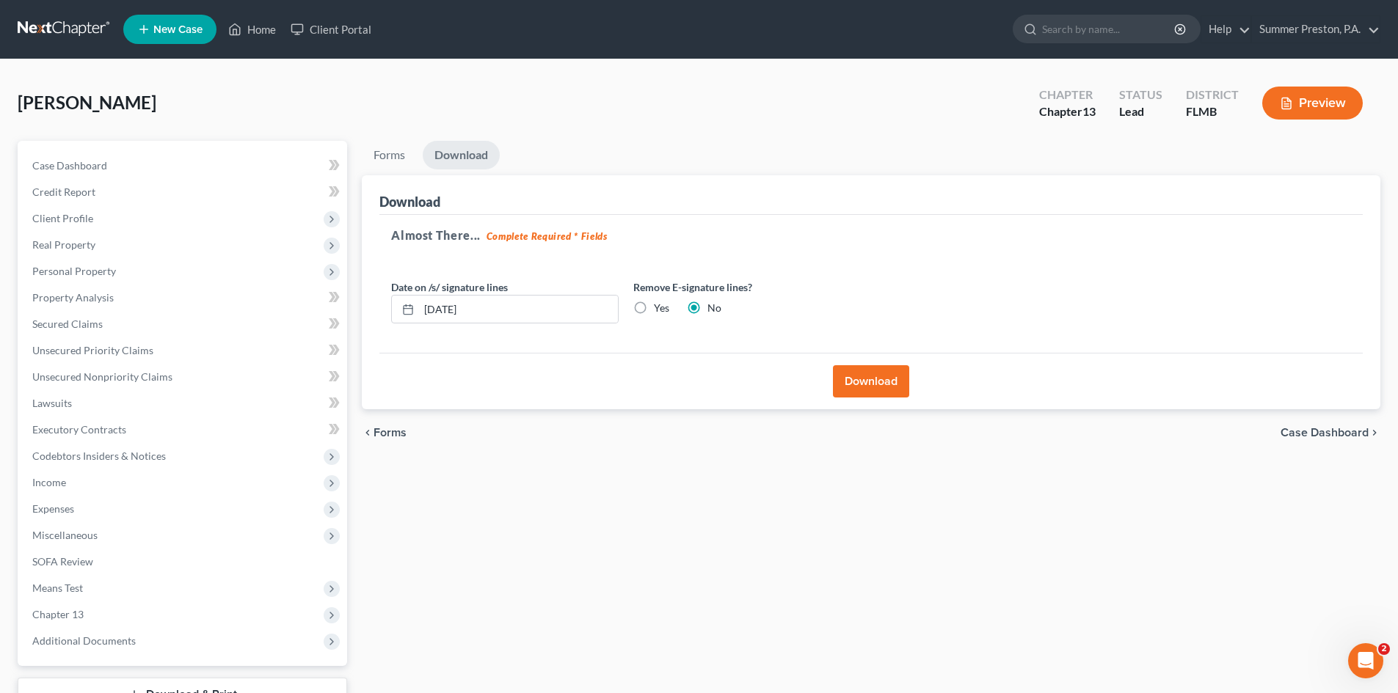
click at [885, 378] on button "Download" at bounding box center [871, 381] width 76 height 32
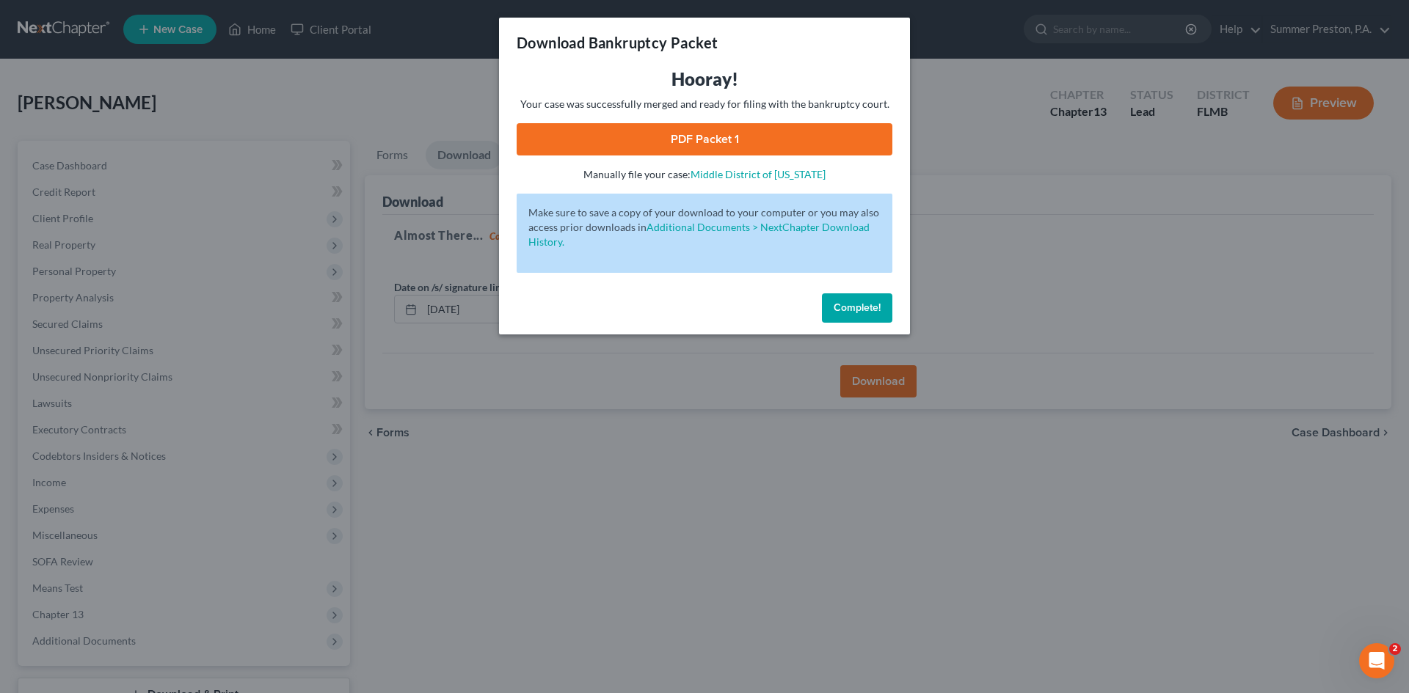
click at [707, 141] on link "PDF Packet 1" at bounding box center [705, 139] width 376 height 32
click at [847, 309] on span "Complete!" at bounding box center [857, 308] width 47 height 12
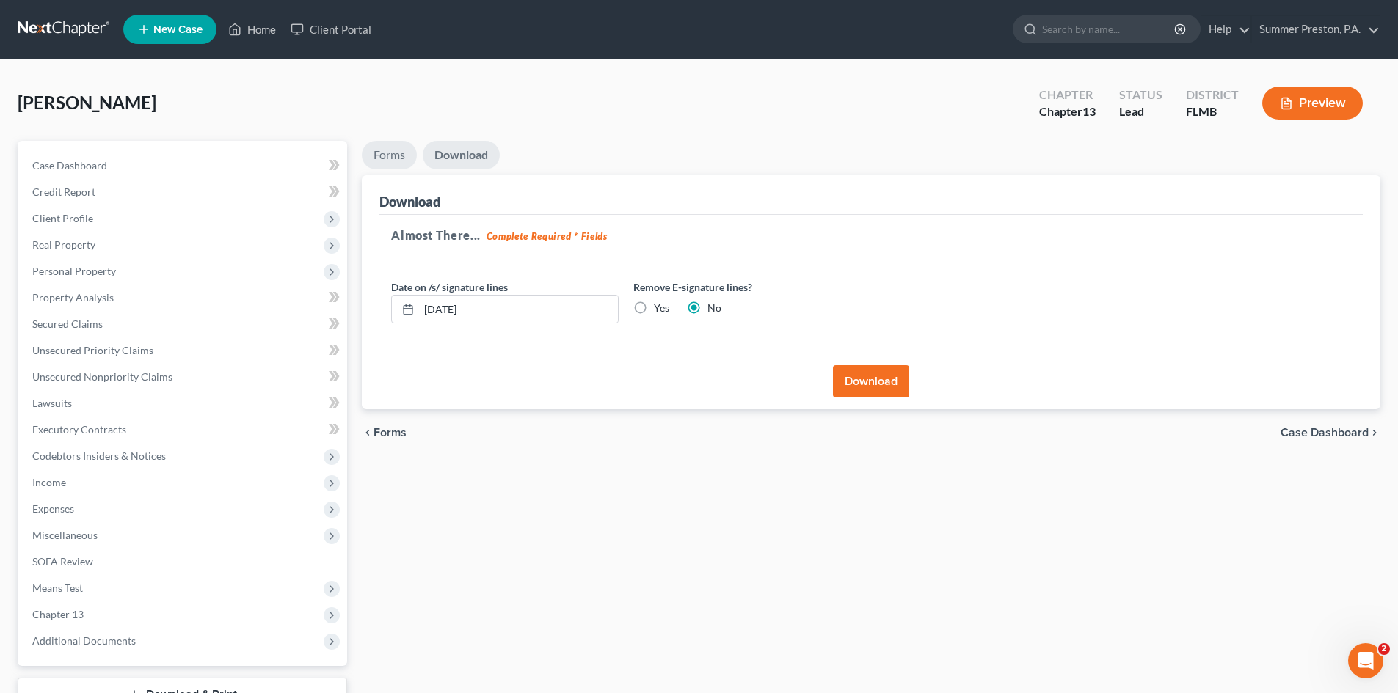
click at [381, 152] on link "Forms" at bounding box center [389, 155] width 55 height 29
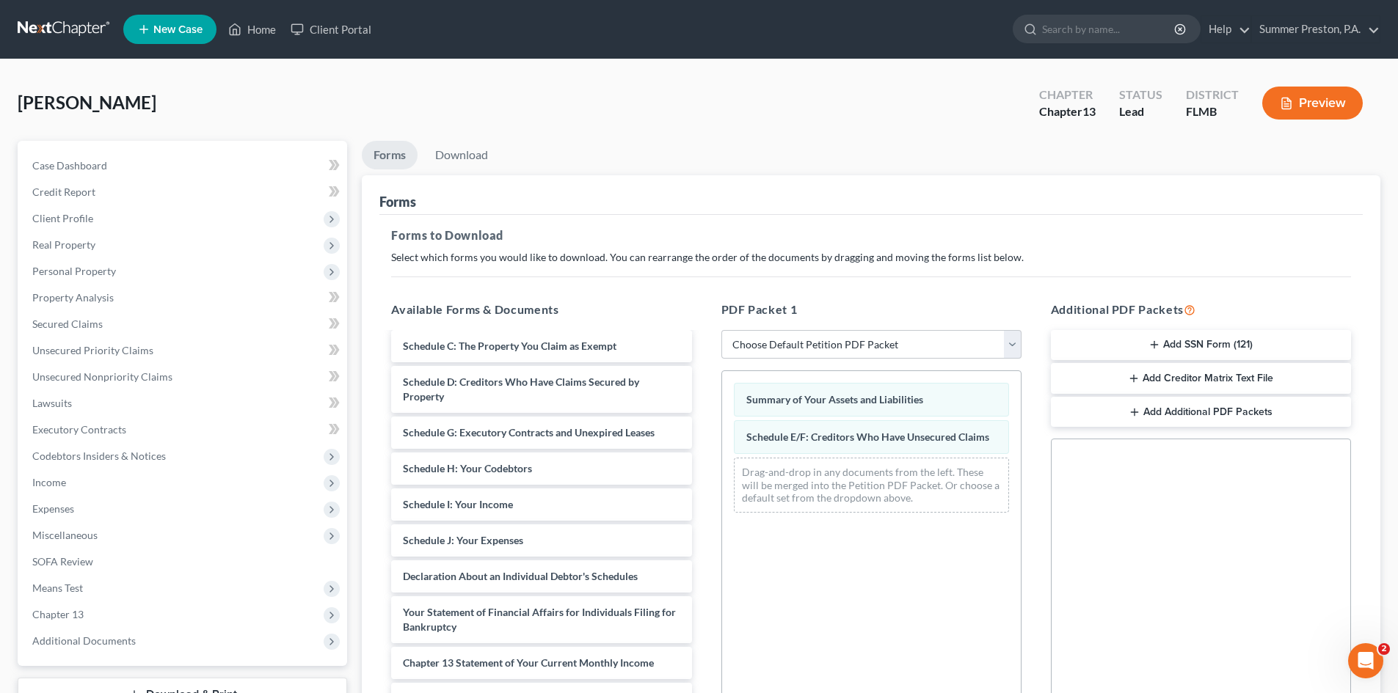
scroll to position [0, 0]
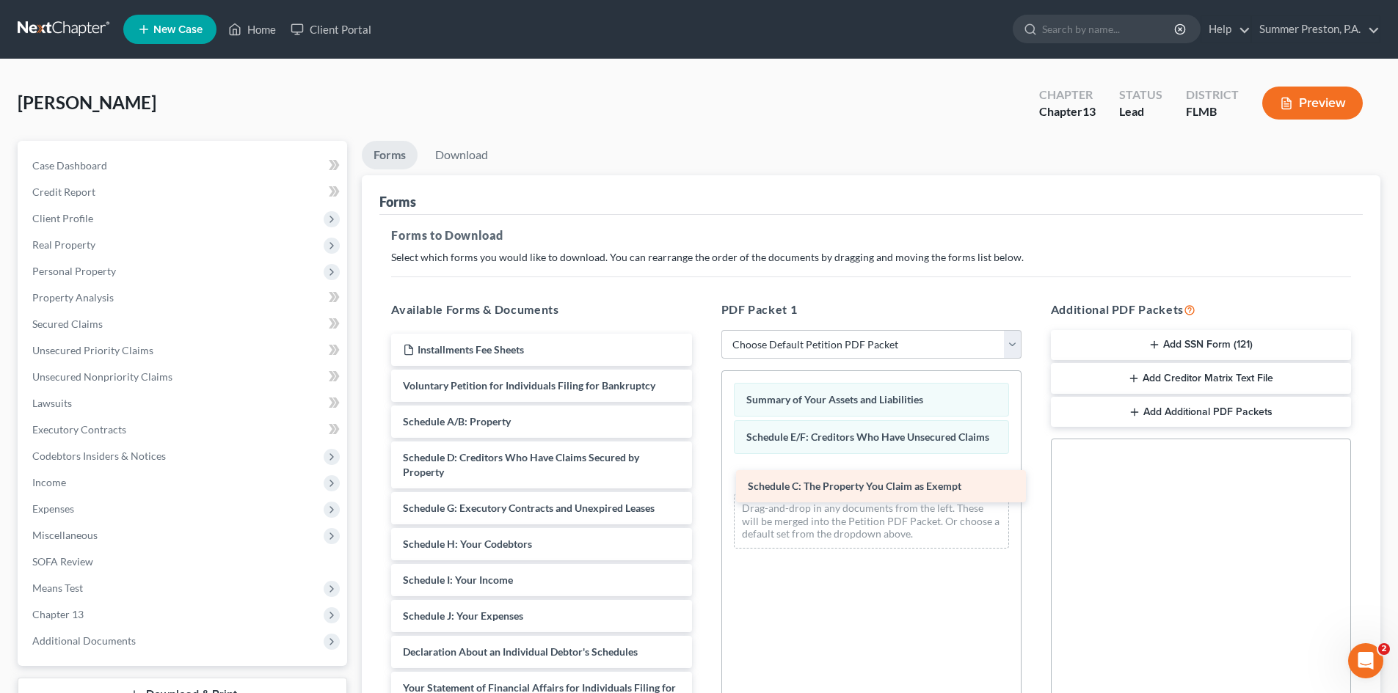
drag, startPoint x: 572, startPoint y: 454, endPoint x: 918, endPoint y: 478, distance: 346.4
click at [703, 478] on div "Schedule C: The Property You Claim as Exempt Installments Fee Sheets Voluntary …" at bounding box center [541, 624] width 324 height 580
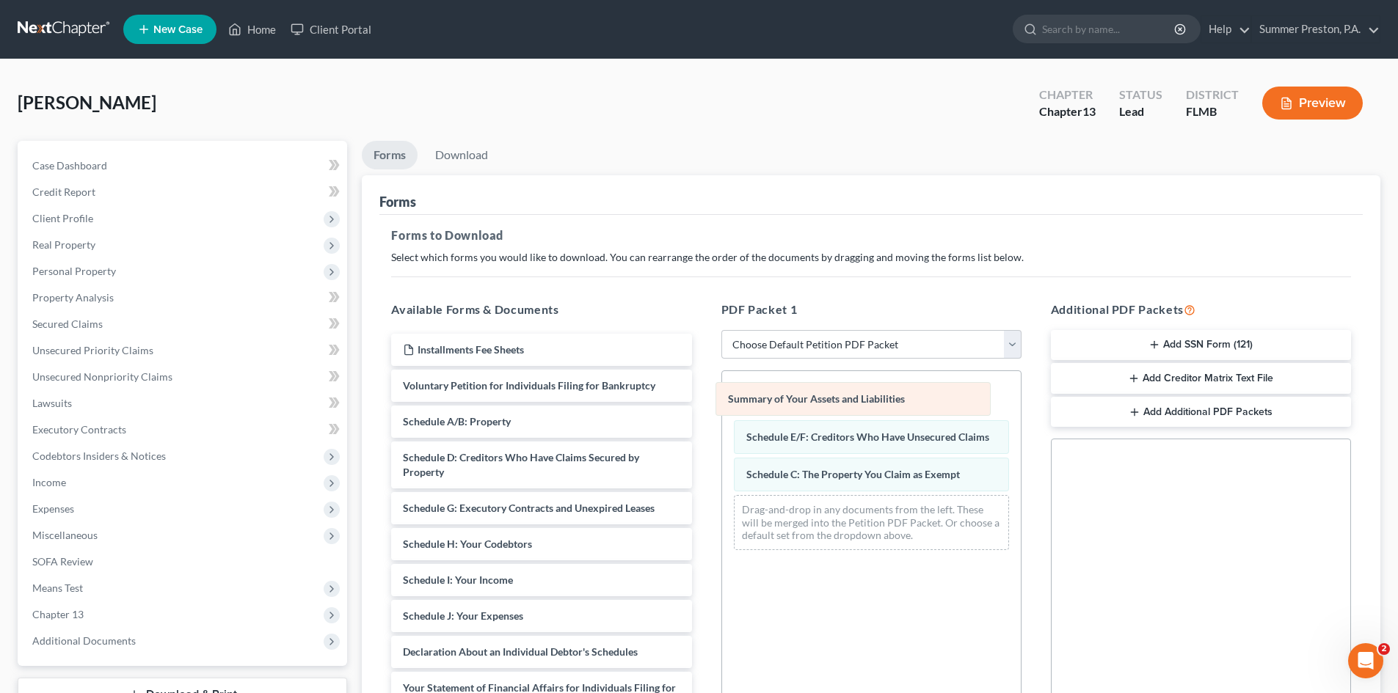
drag, startPoint x: 880, startPoint y: 401, endPoint x: 486, endPoint y: 401, distance: 393.3
click at [722, 401] on div "Summary of Your Assets and Liabilities Summary of Your Assets and Liabilities S…" at bounding box center [871, 466] width 299 height 191
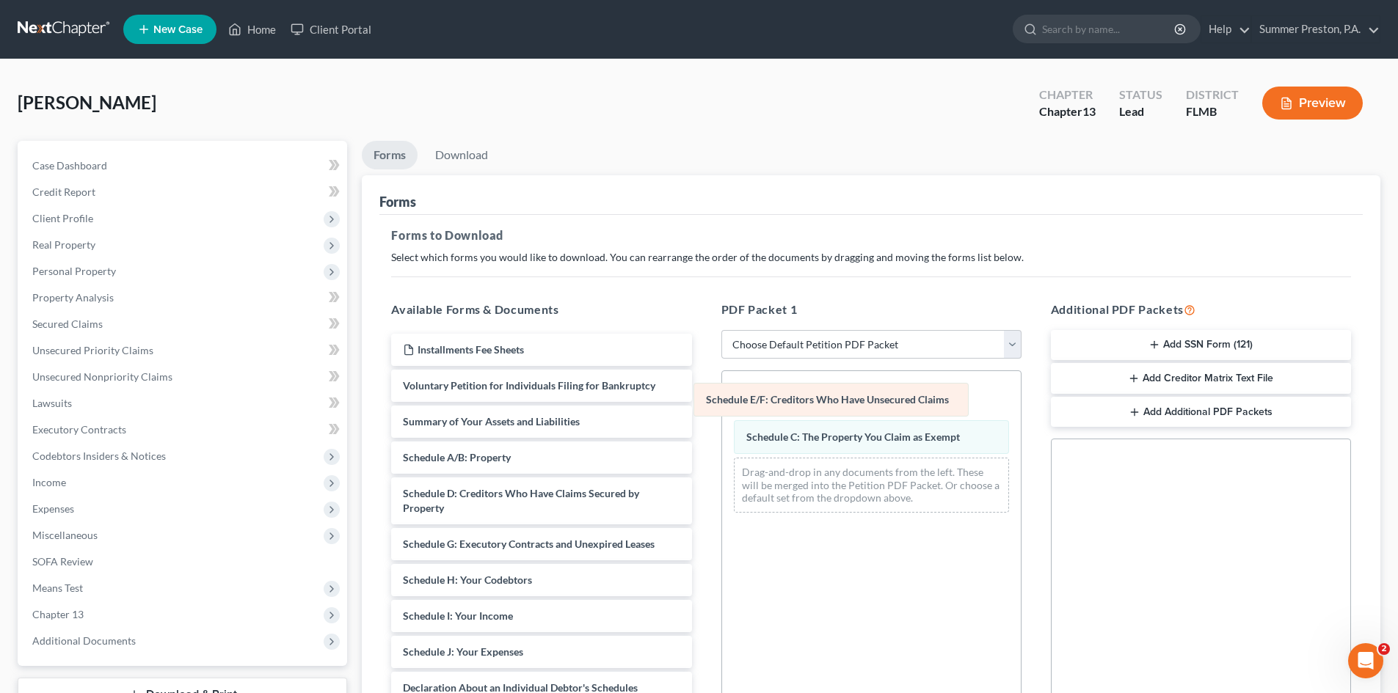
drag, startPoint x: 897, startPoint y: 399, endPoint x: 417, endPoint y: 432, distance: 481.0
click at [722, 432] on div "Schedule E/F: Creditors Who Have Unsecured Claims Schedule E/F: Creditors Who H…" at bounding box center [871, 447] width 299 height 153
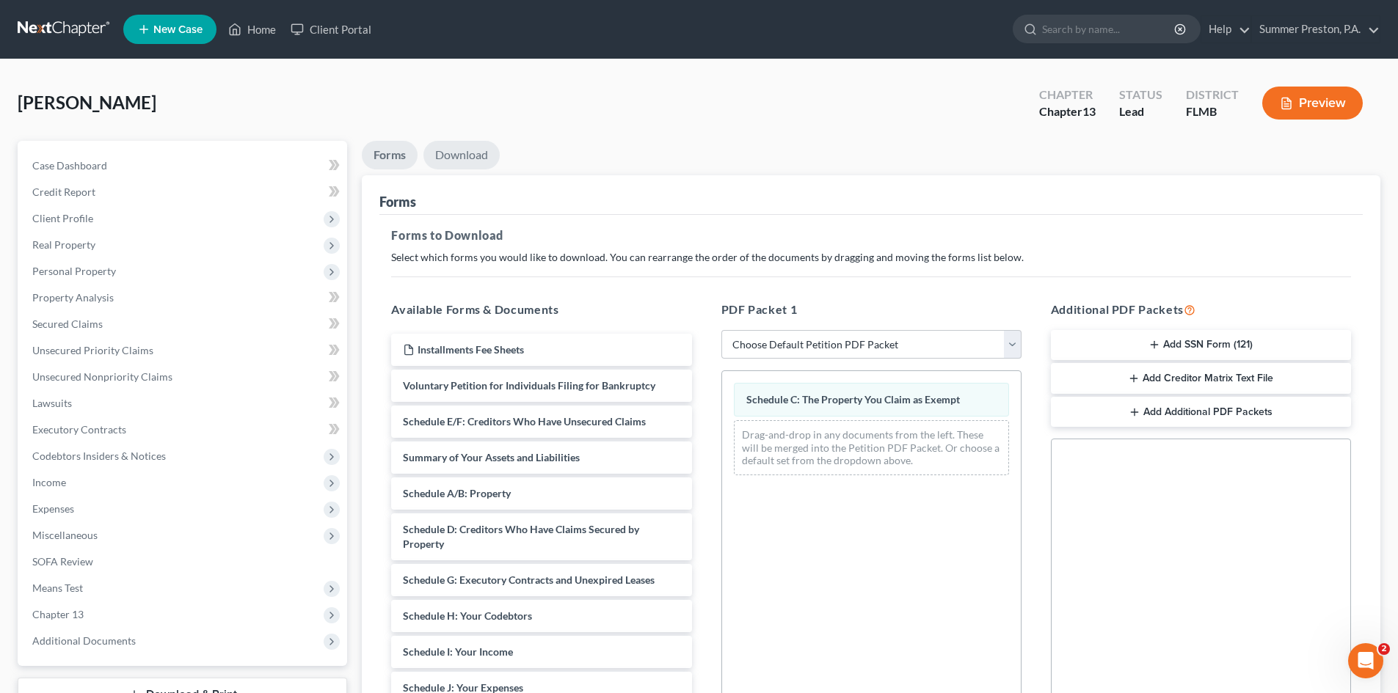
click at [475, 155] on link "Download" at bounding box center [461, 155] width 76 height 29
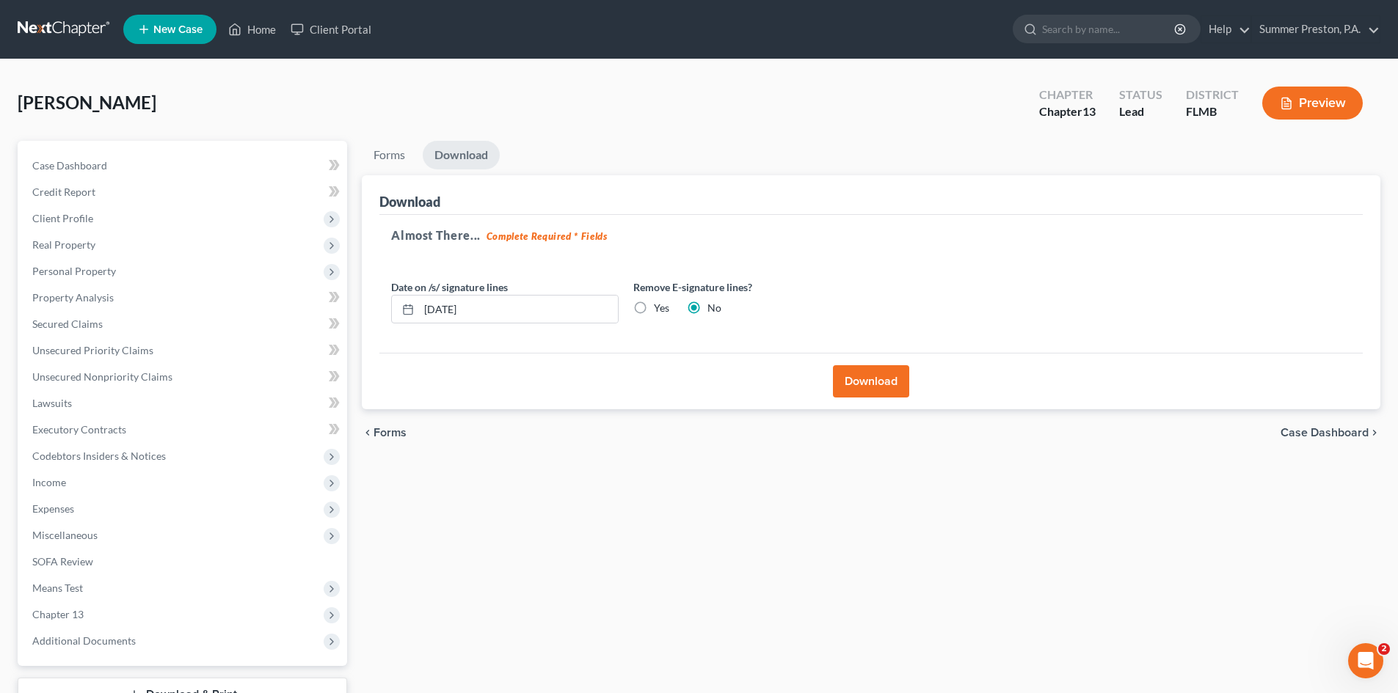
click at [862, 373] on button "Download" at bounding box center [871, 381] width 76 height 32
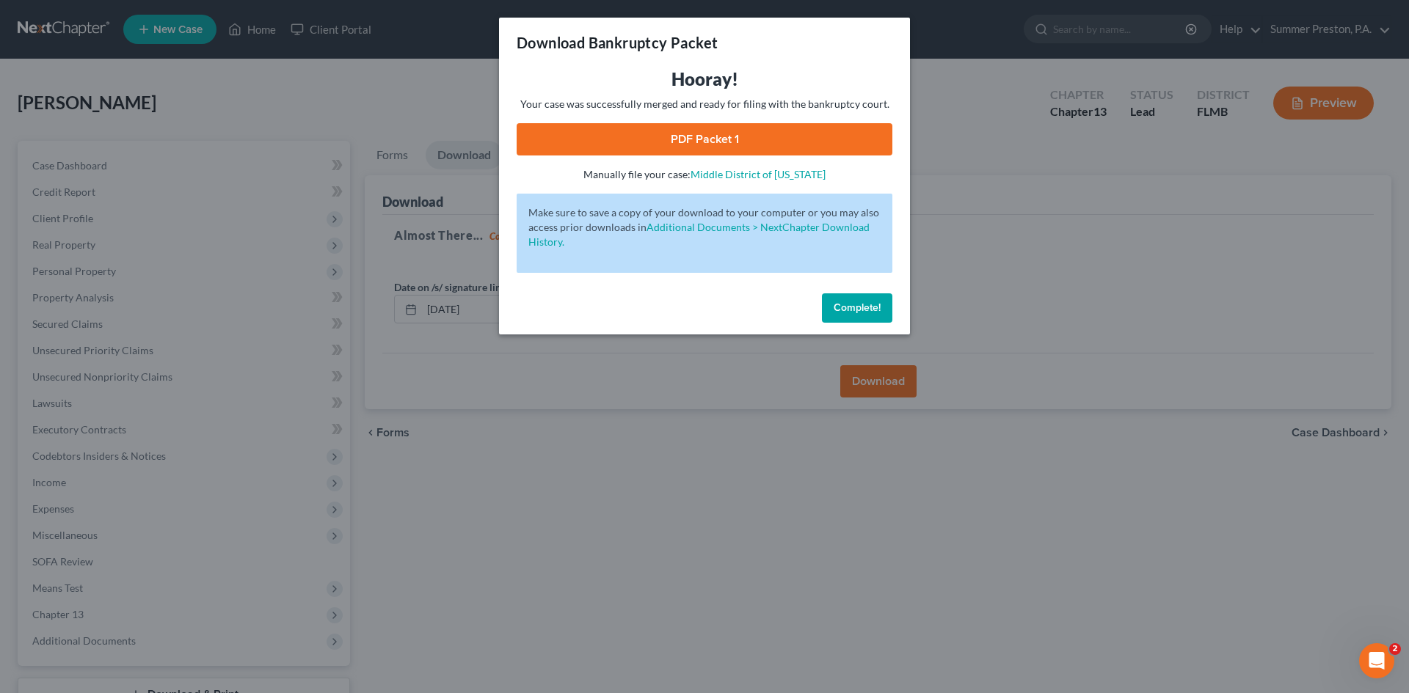
click at [695, 139] on link "PDF Packet 1" at bounding box center [705, 139] width 376 height 32
click at [864, 307] on span "Complete!" at bounding box center [857, 308] width 47 height 12
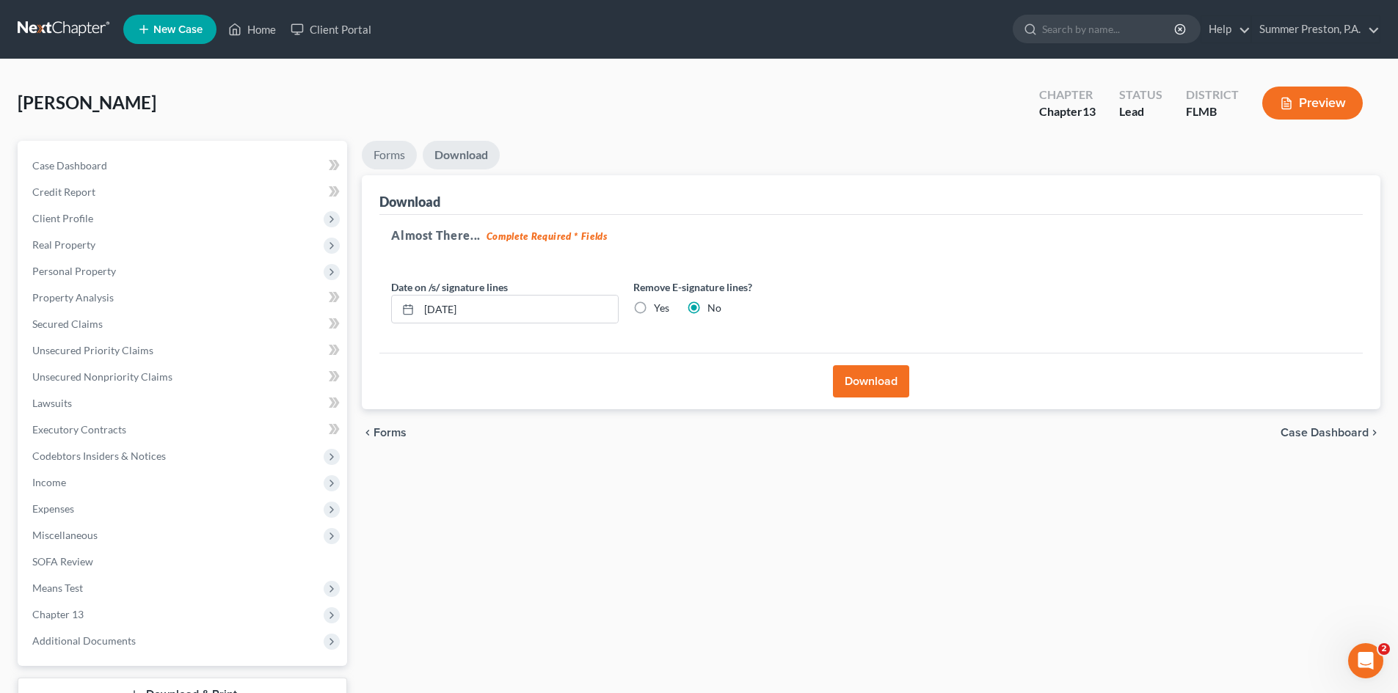
click at [380, 154] on link "Forms" at bounding box center [389, 155] width 55 height 29
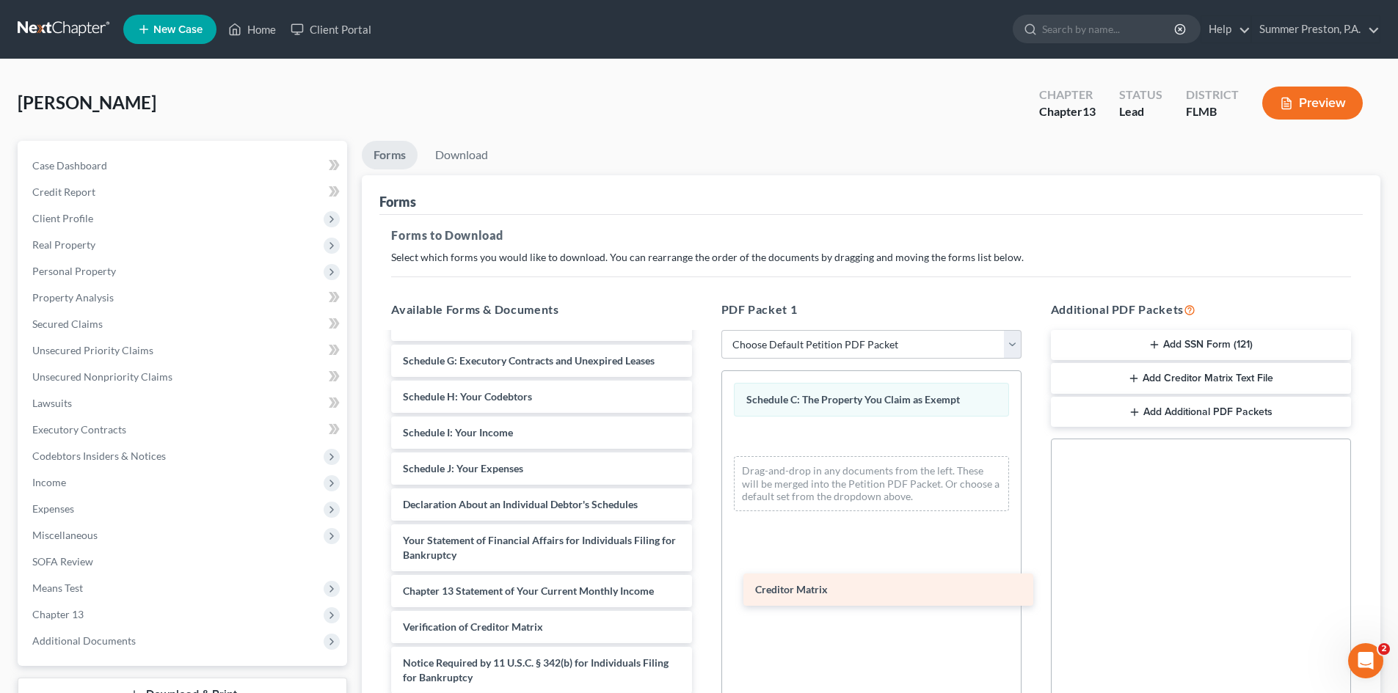
scroll to position [219, 0]
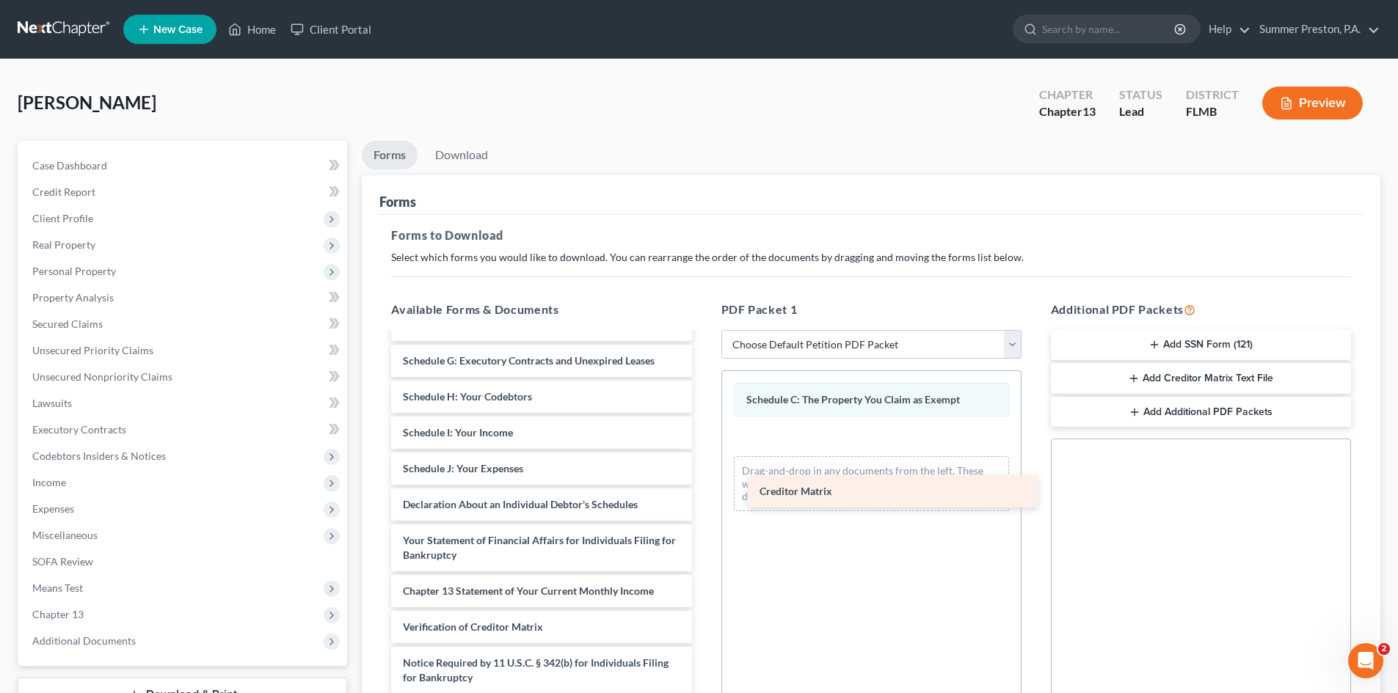
drag, startPoint x: 467, startPoint y: 586, endPoint x: 823, endPoint y: 486, distance: 370.3
click at [703, 486] on div "Creditor Matrix Installments Fee Sheets Voluntary Petition for Individuals Fili…" at bounding box center [541, 422] width 324 height 616
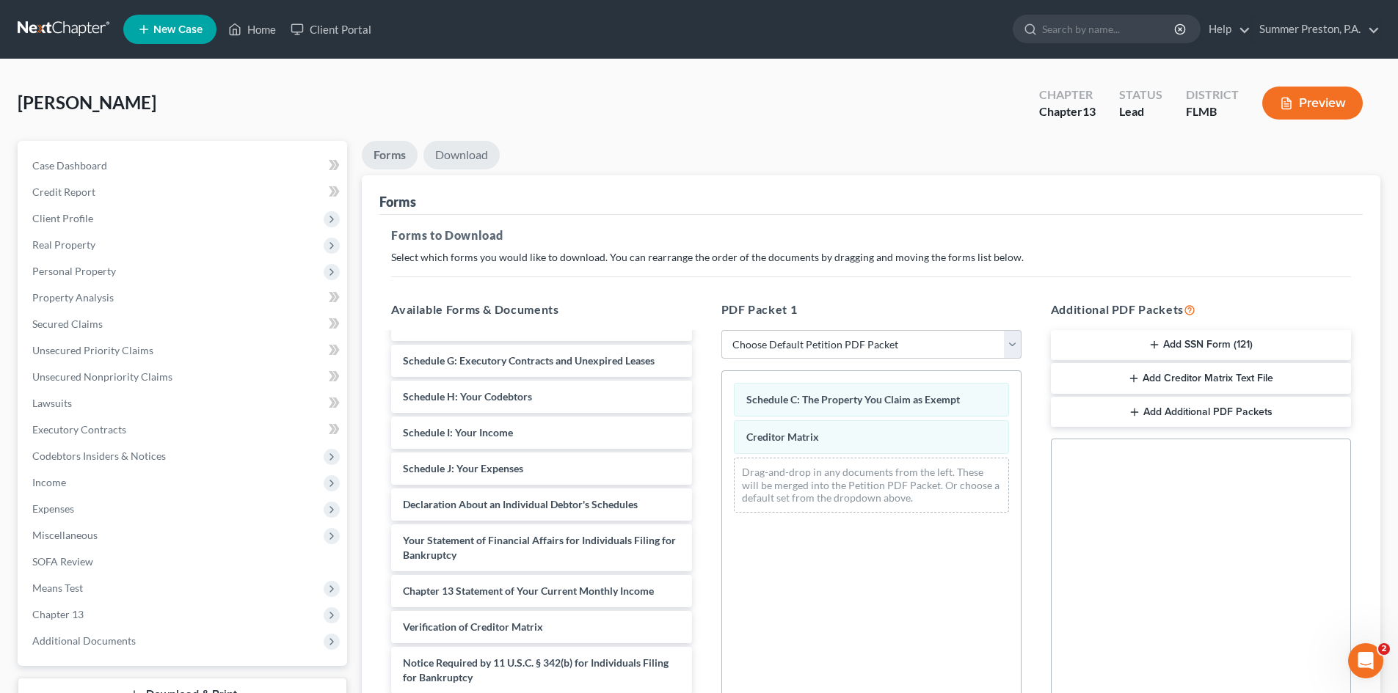
click at [486, 151] on link "Download" at bounding box center [461, 155] width 76 height 29
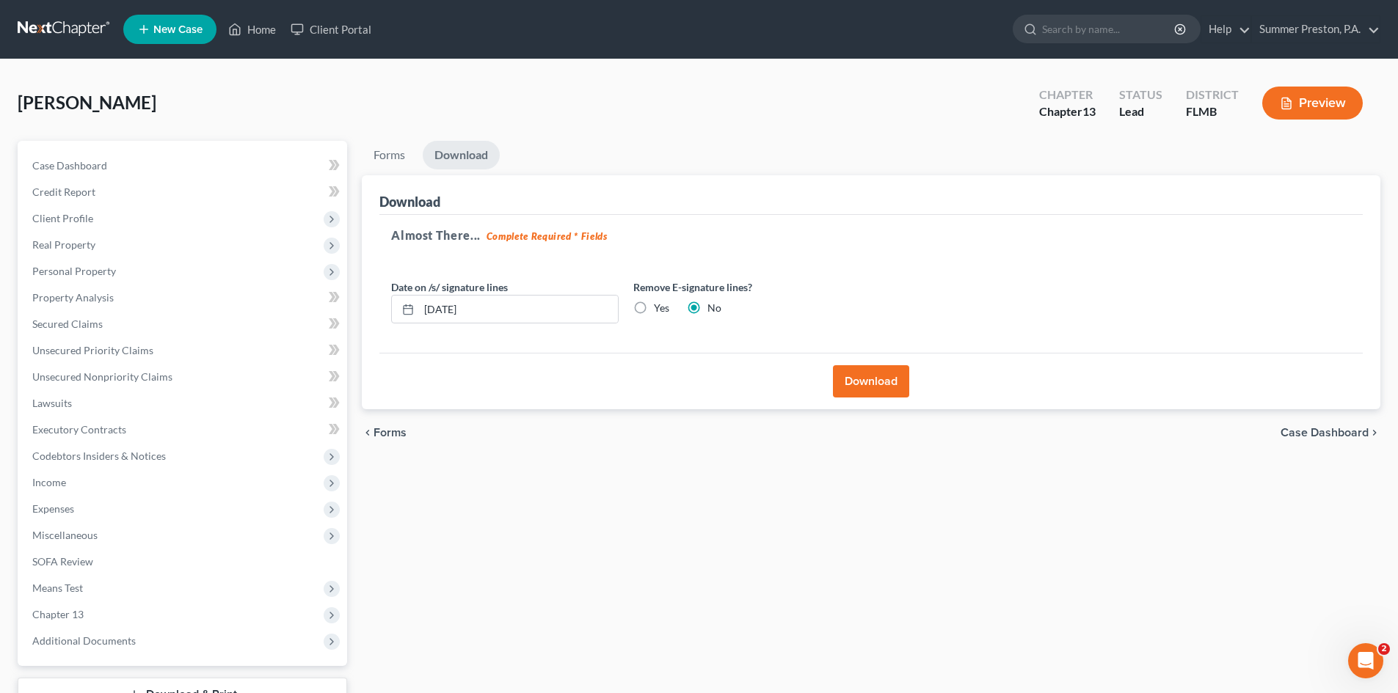
click at [869, 385] on button "Download" at bounding box center [871, 381] width 76 height 32
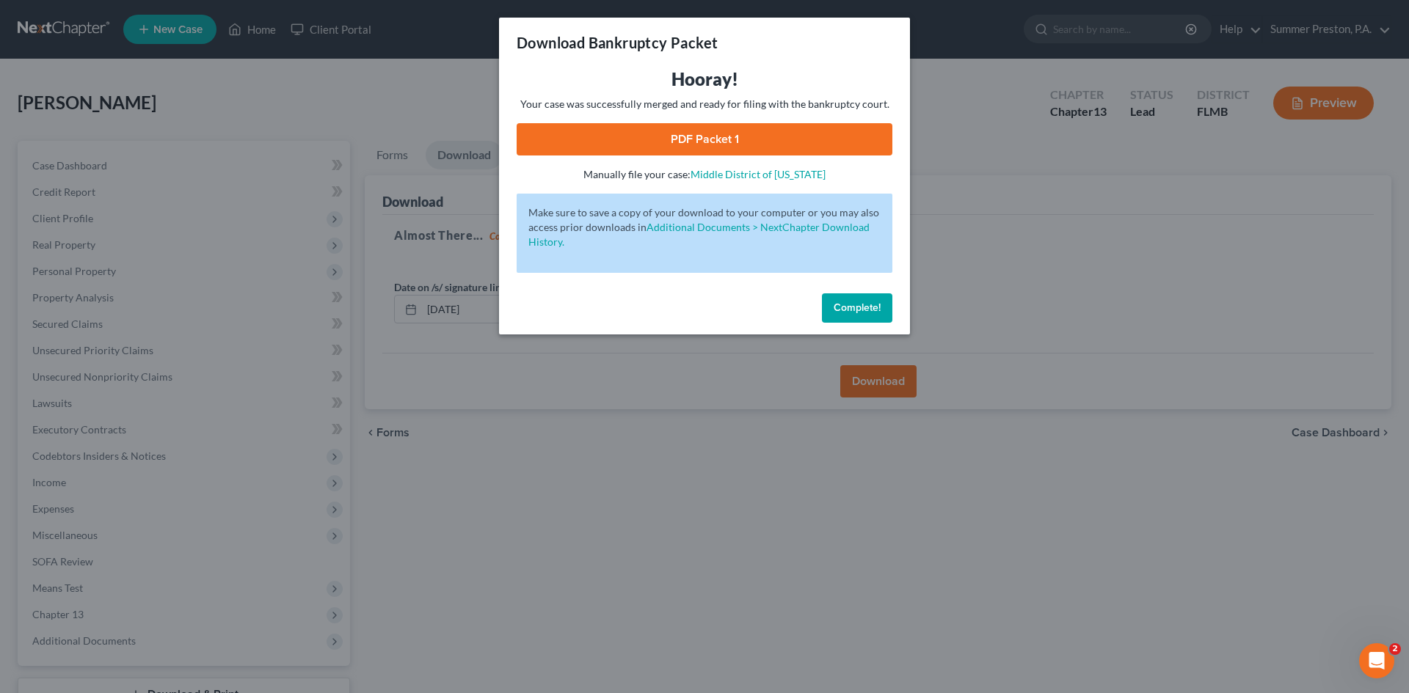
click at [724, 137] on link "PDF Packet 1" at bounding box center [705, 139] width 376 height 32
click at [878, 309] on span "Complete!" at bounding box center [857, 308] width 47 height 12
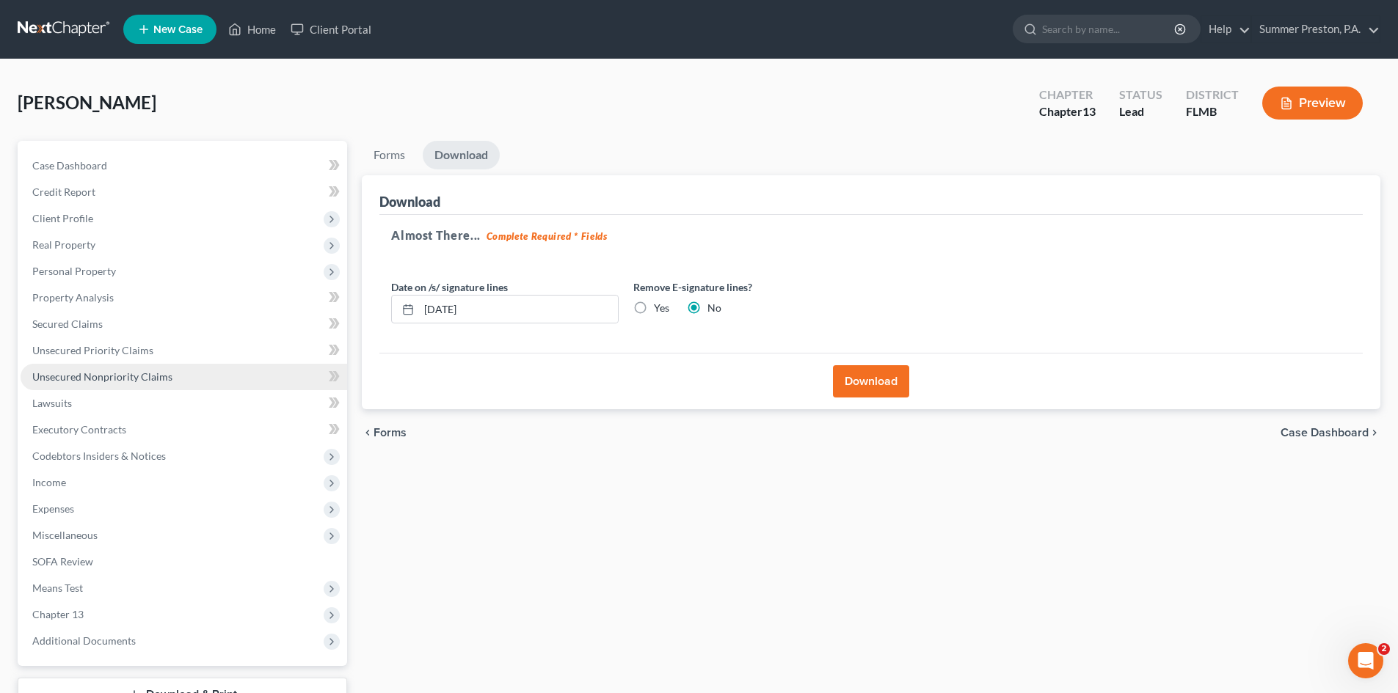
click at [120, 381] on span "Unsecured Nonpriority Claims" at bounding box center [102, 377] width 140 height 12
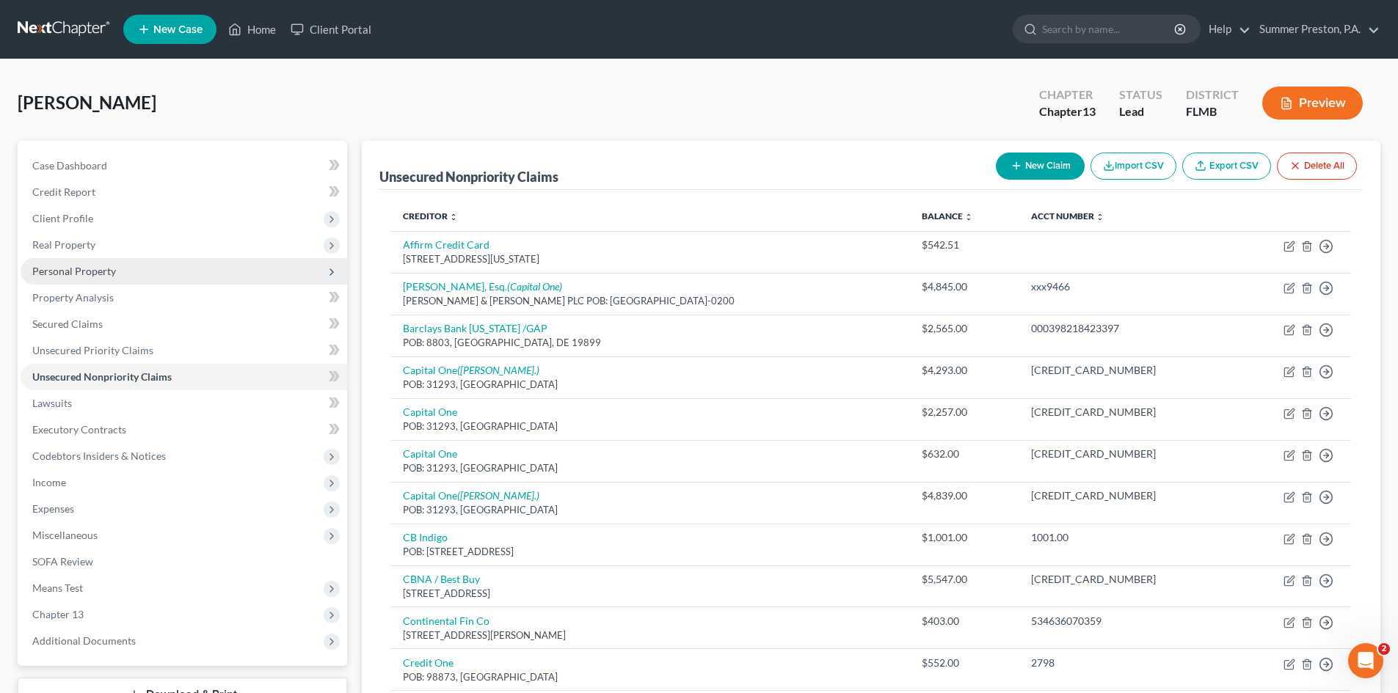
click at [108, 267] on span "Personal Property" at bounding box center [74, 271] width 84 height 12
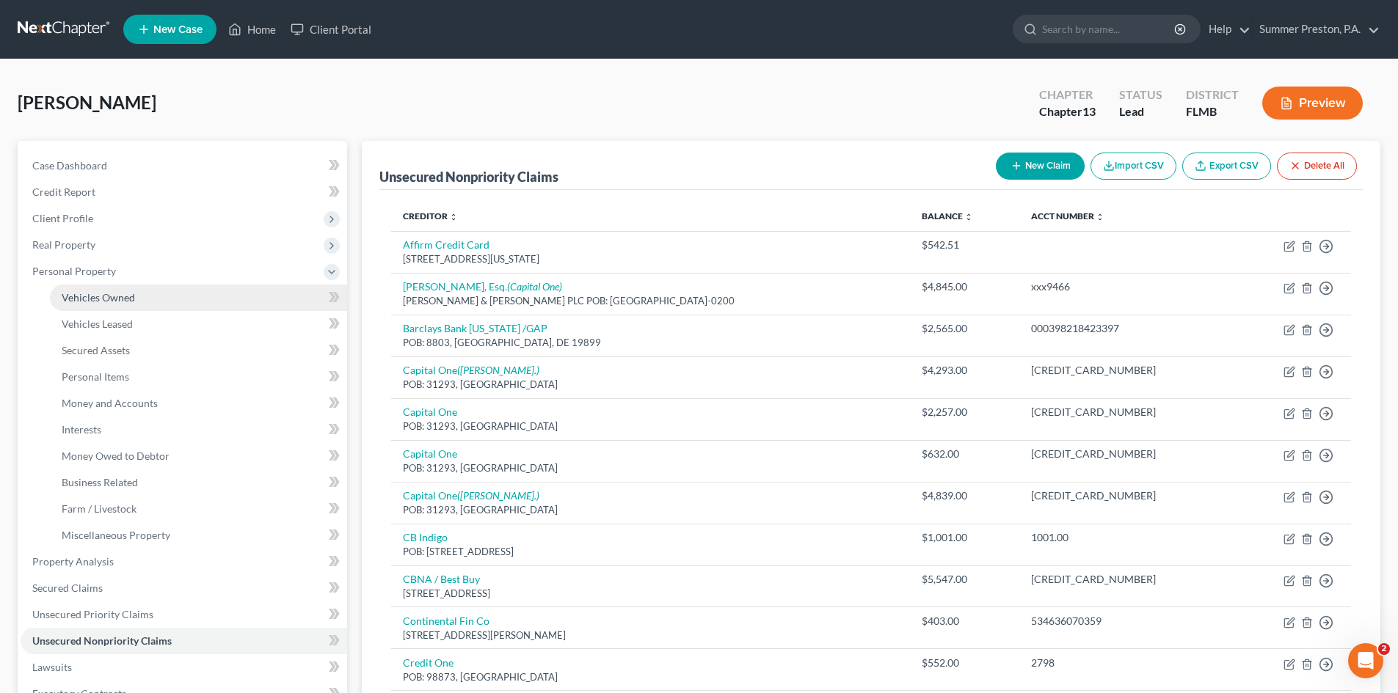
click at [153, 302] on link "Vehicles Owned" at bounding box center [198, 298] width 297 height 26
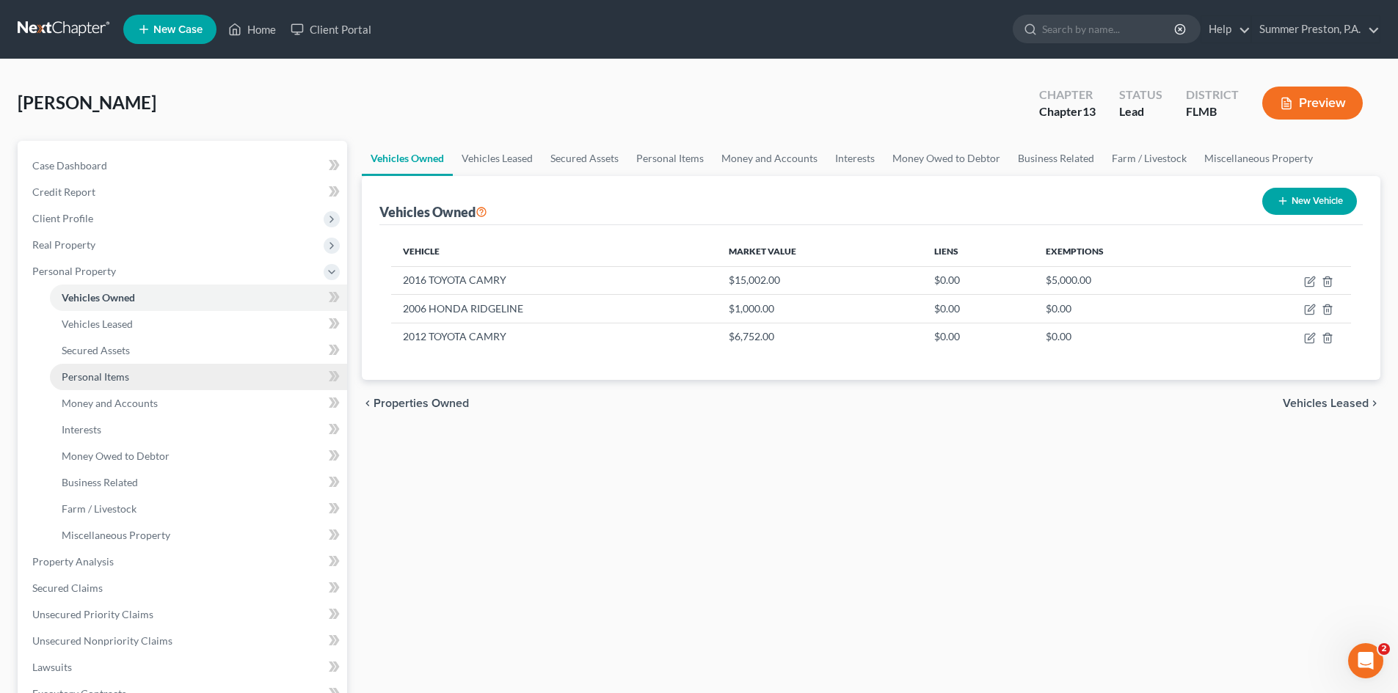
click at [130, 378] on link "Personal Items" at bounding box center [198, 377] width 297 height 26
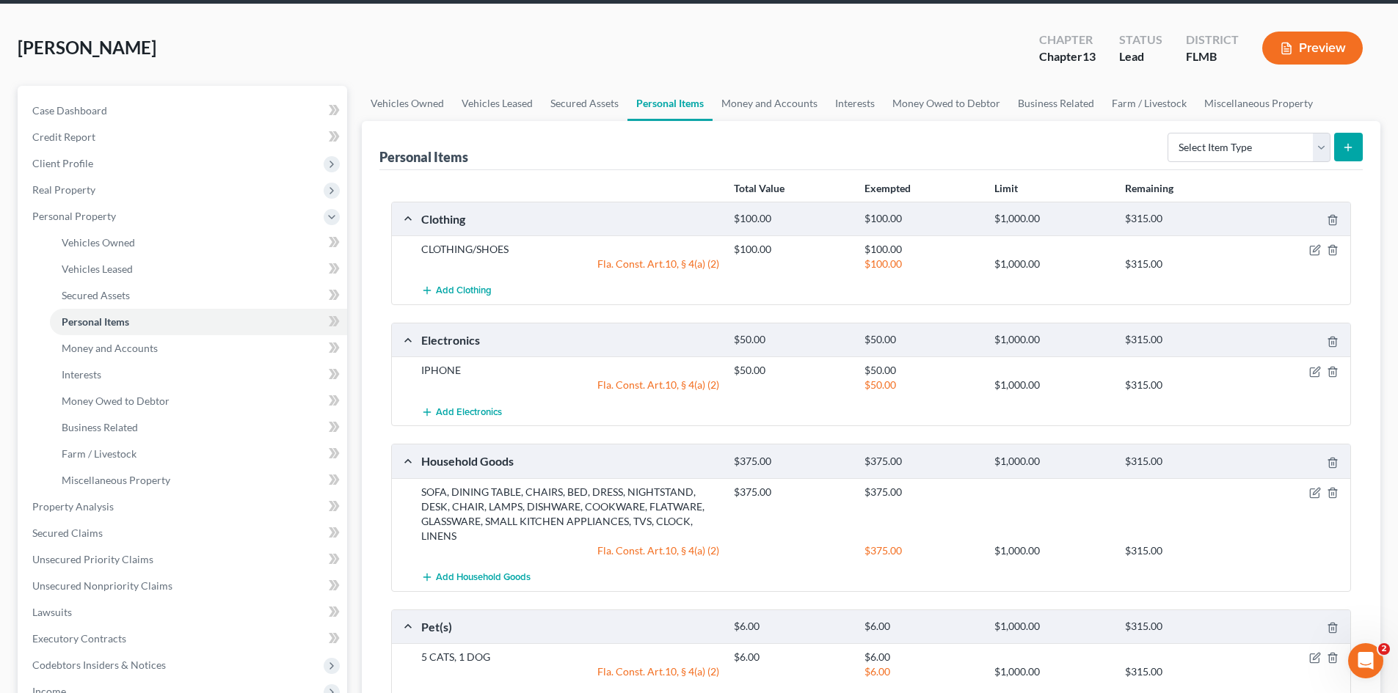
scroll to position [54, 0]
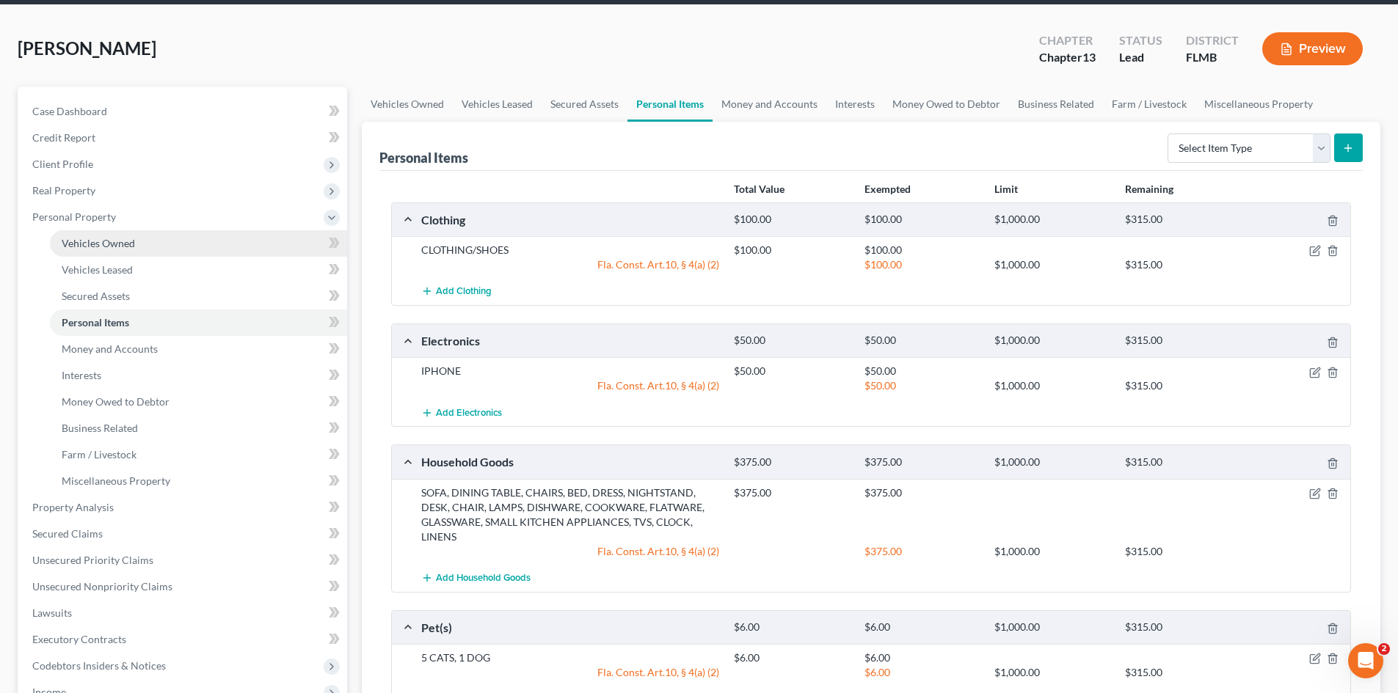
click at [123, 245] on span "Vehicles Owned" at bounding box center [98, 243] width 73 height 12
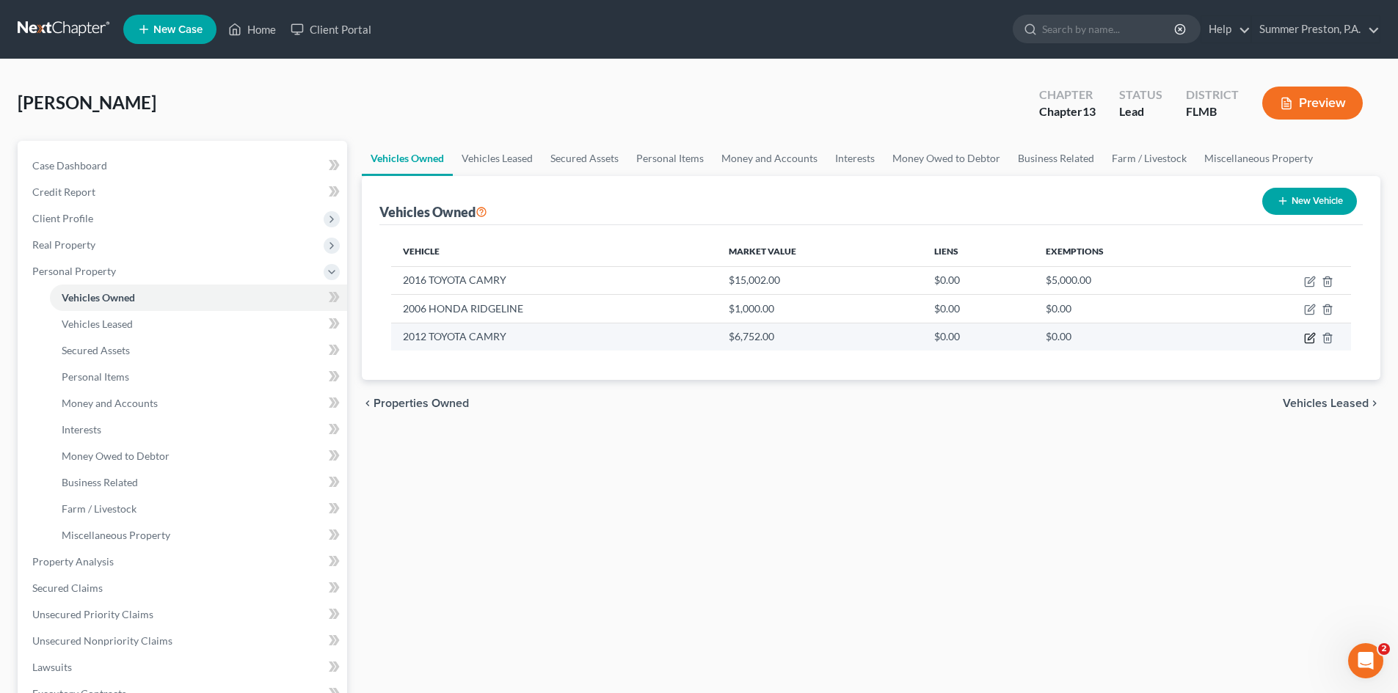
click at [1307, 339] on icon "button" at bounding box center [1310, 336] width 7 height 7
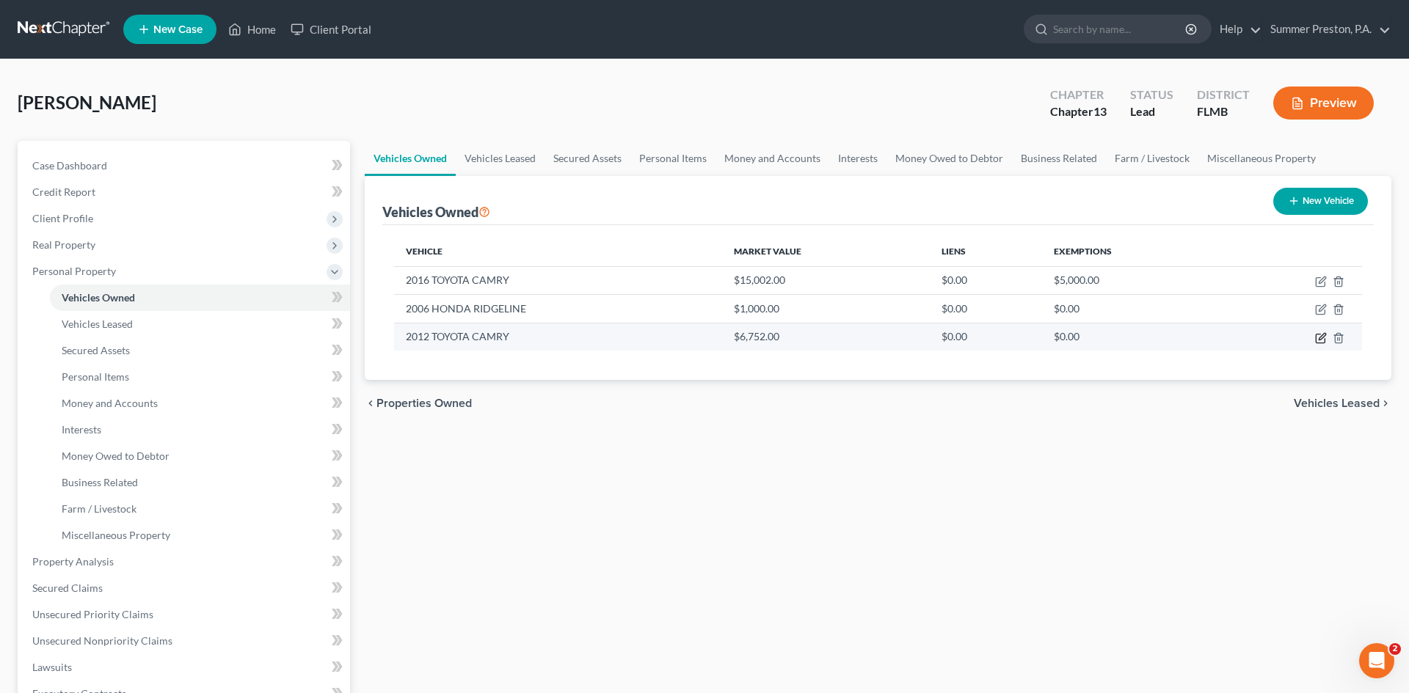
select select "0"
select select "14"
select select "4"
select select "0"
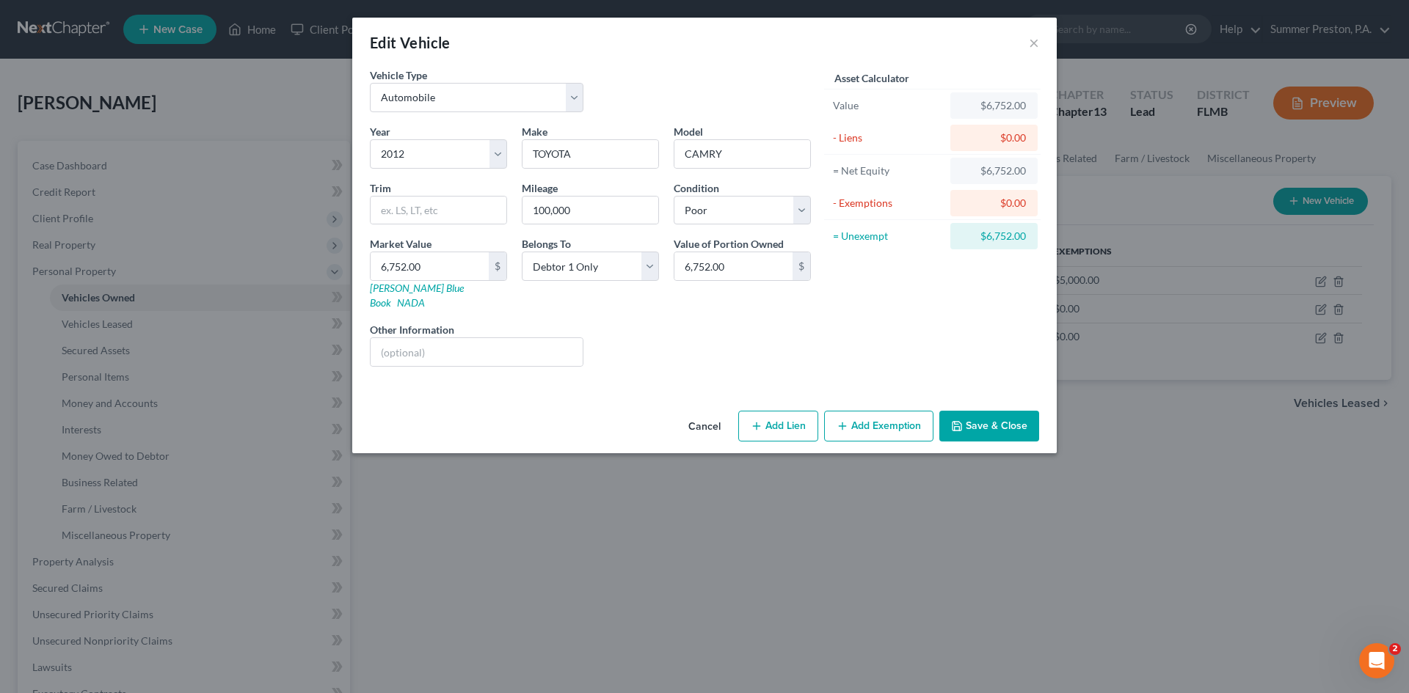
click at [846, 417] on button "Add Exemption" at bounding box center [878, 426] width 109 height 31
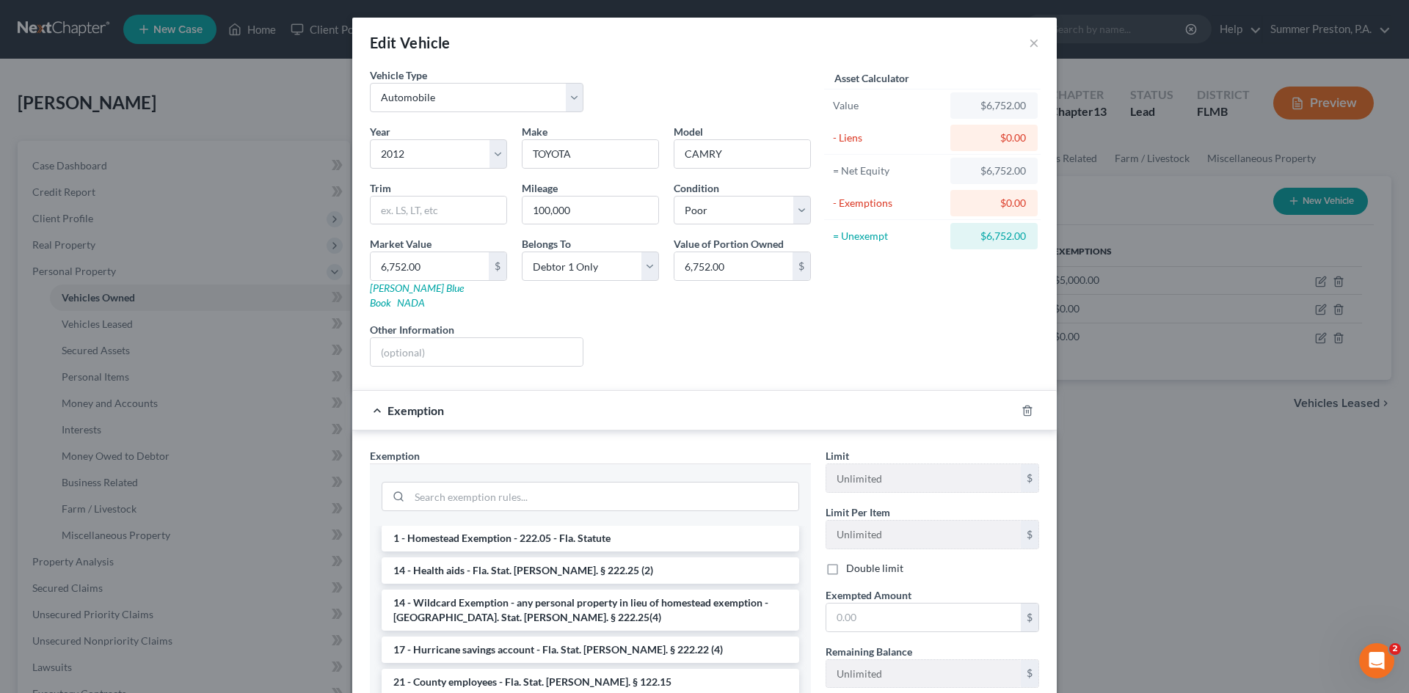
scroll to position [308, 0]
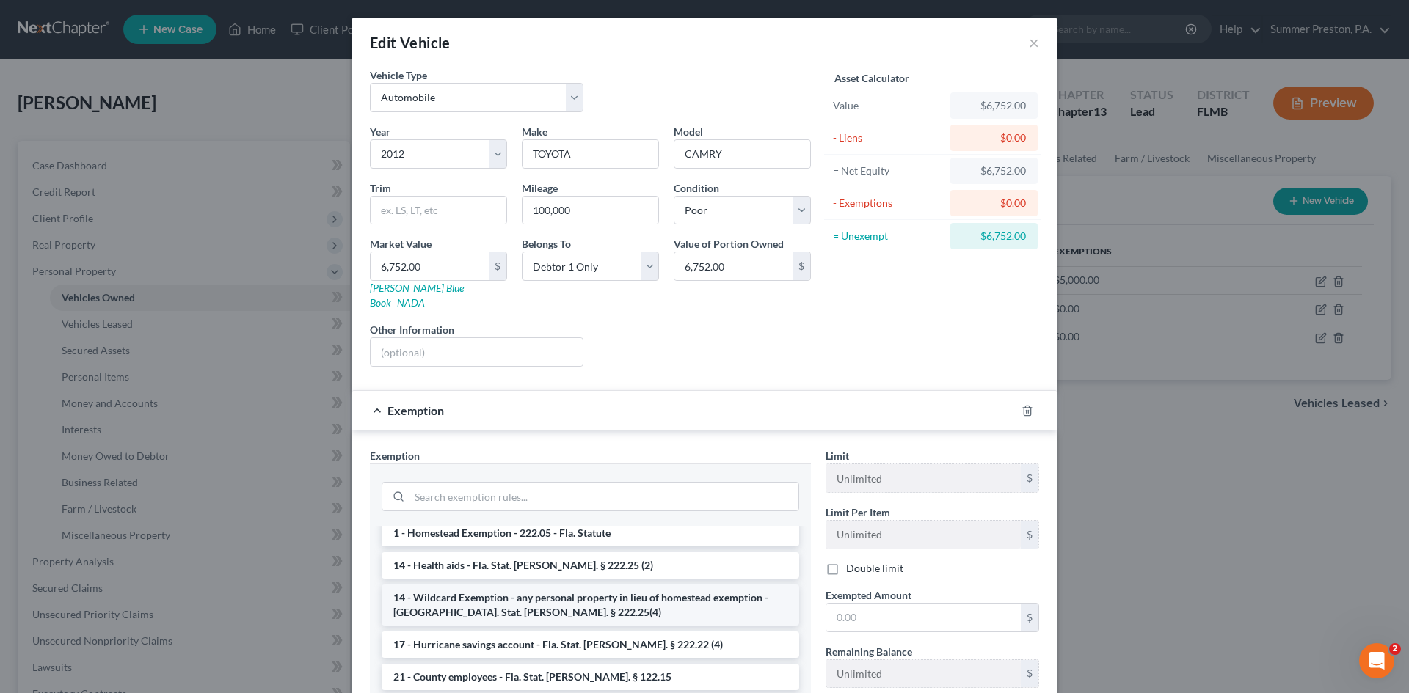
click at [472, 585] on li "14 - Wildcard Exemption - any personal property in lieu of homestead exemption …" at bounding box center [590, 605] width 417 height 41
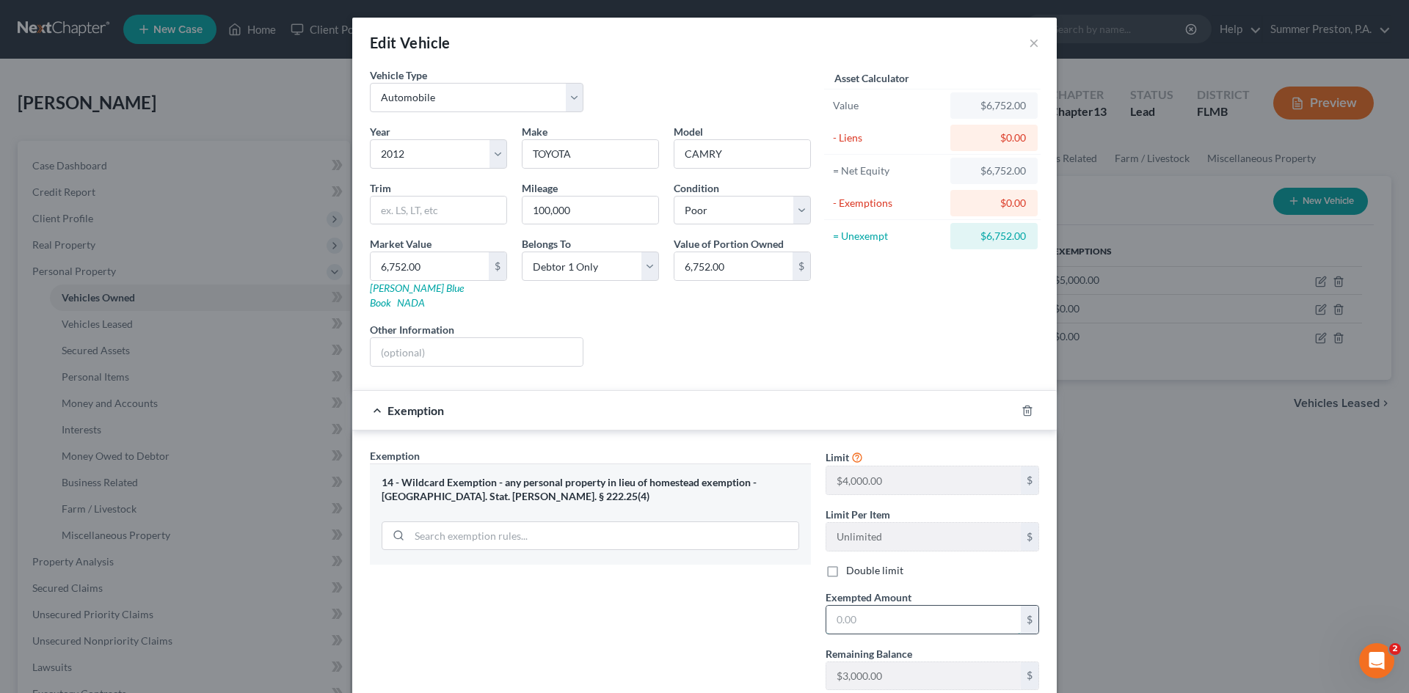
click at [911, 606] on input "text" at bounding box center [923, 620] width 194 height 28
type input "4,000.00"
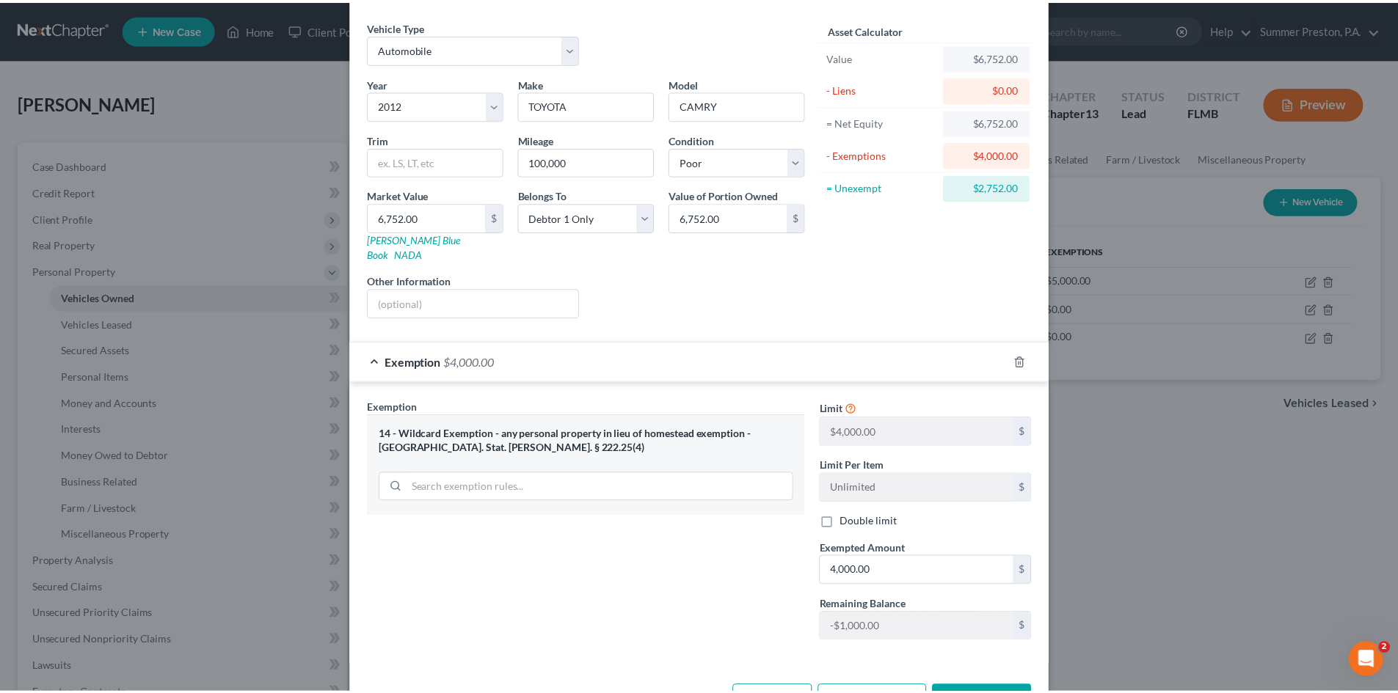
scroll to position [87, 0]
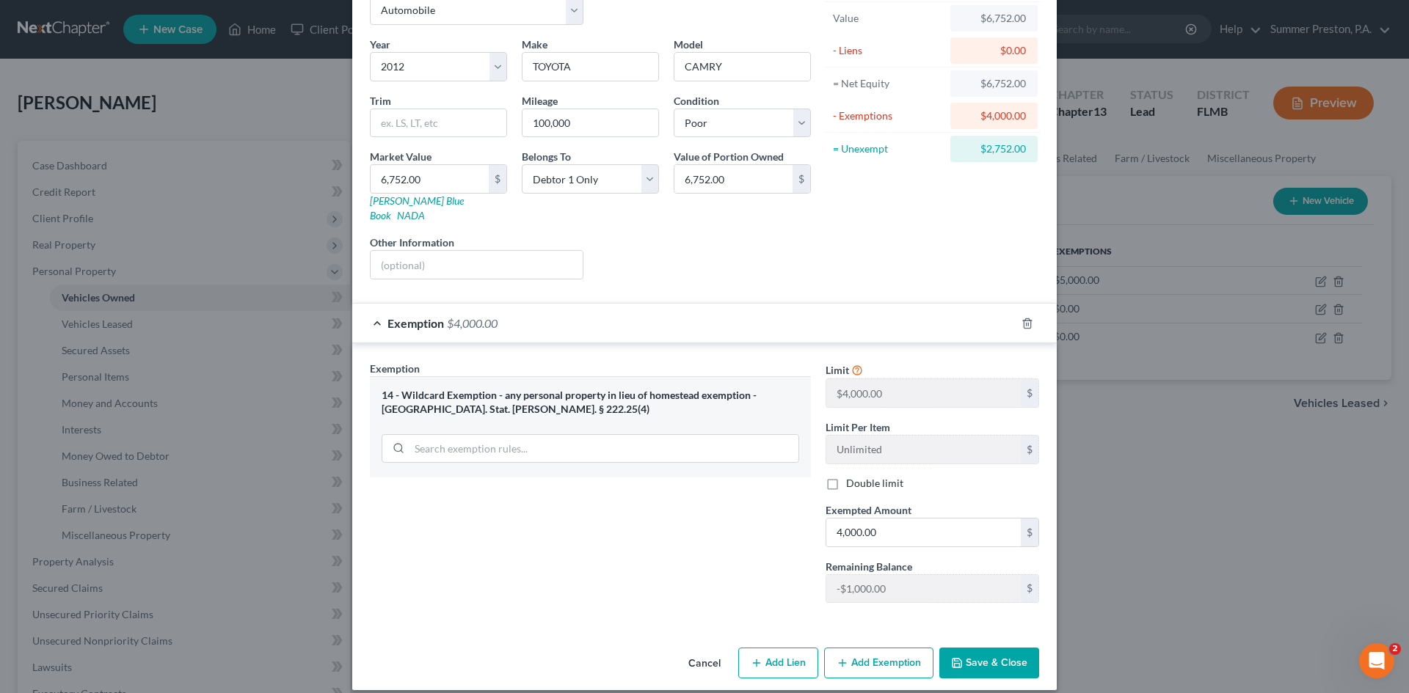
click at [1004, 648] on button "Save & Close" at bounding box center [989, 663] width 100 height 31
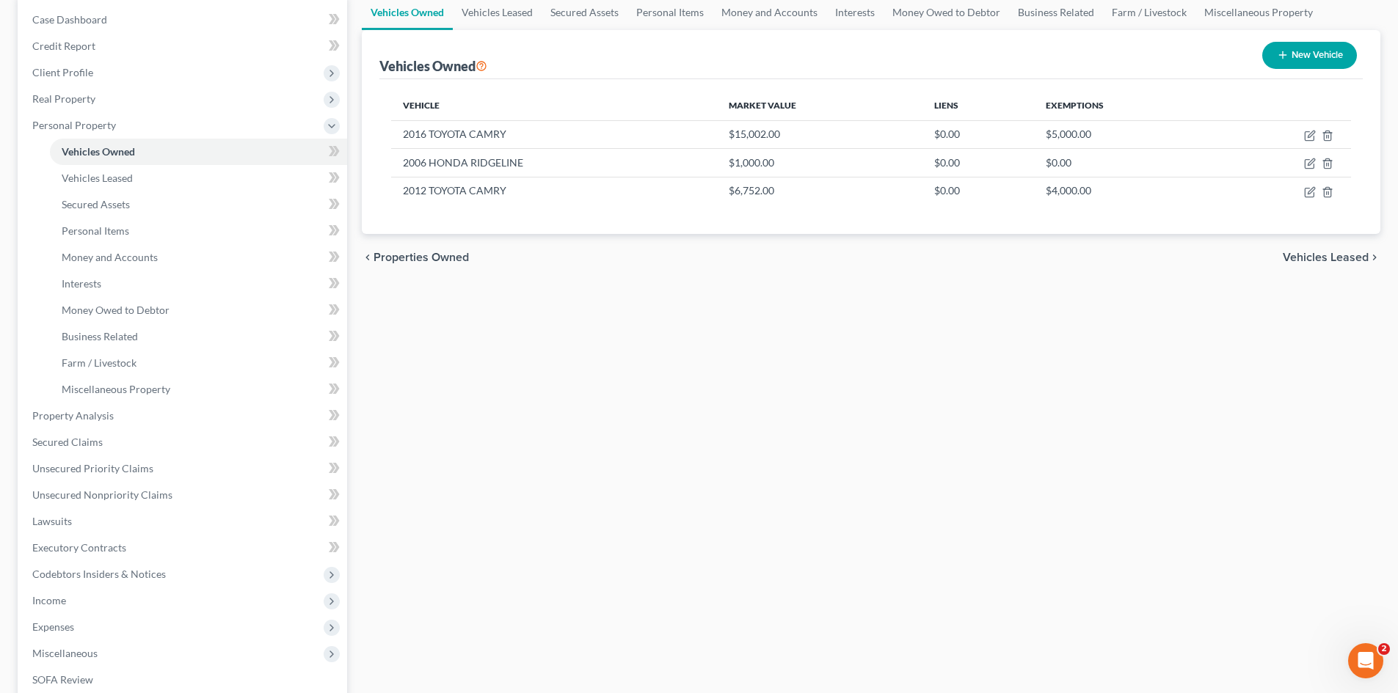
scroll to position [198, 0]
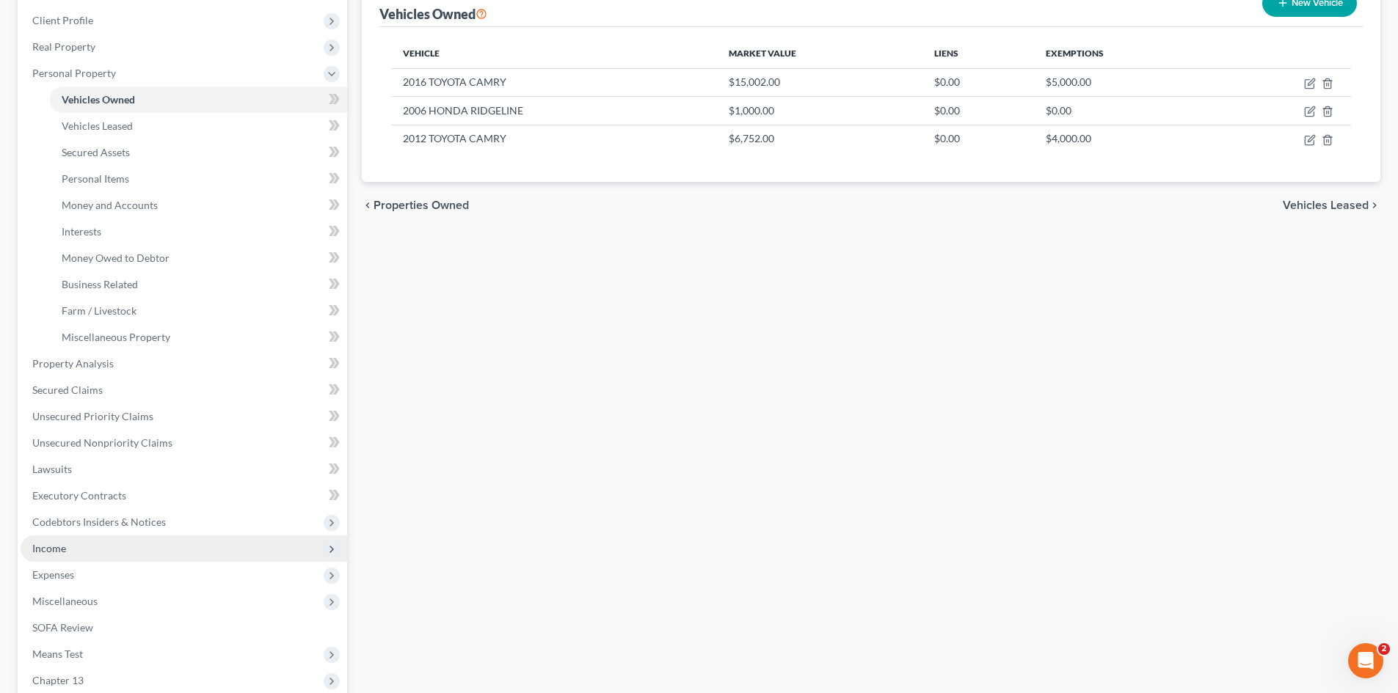
click at [59, 548] on span "Income" at bounding box center [49, 548] width 34 height 12
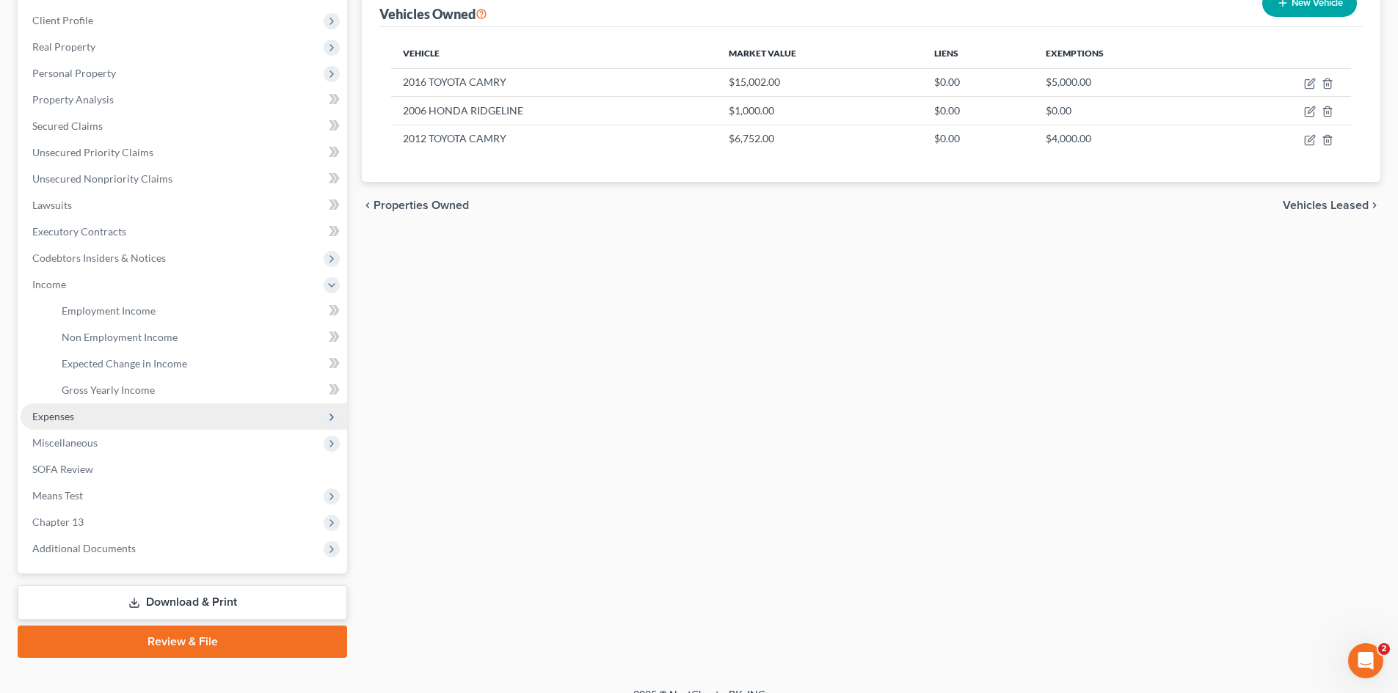
click at [68, 413] on span "Expenses" at bounding box center [53, 416] width 42 height 12
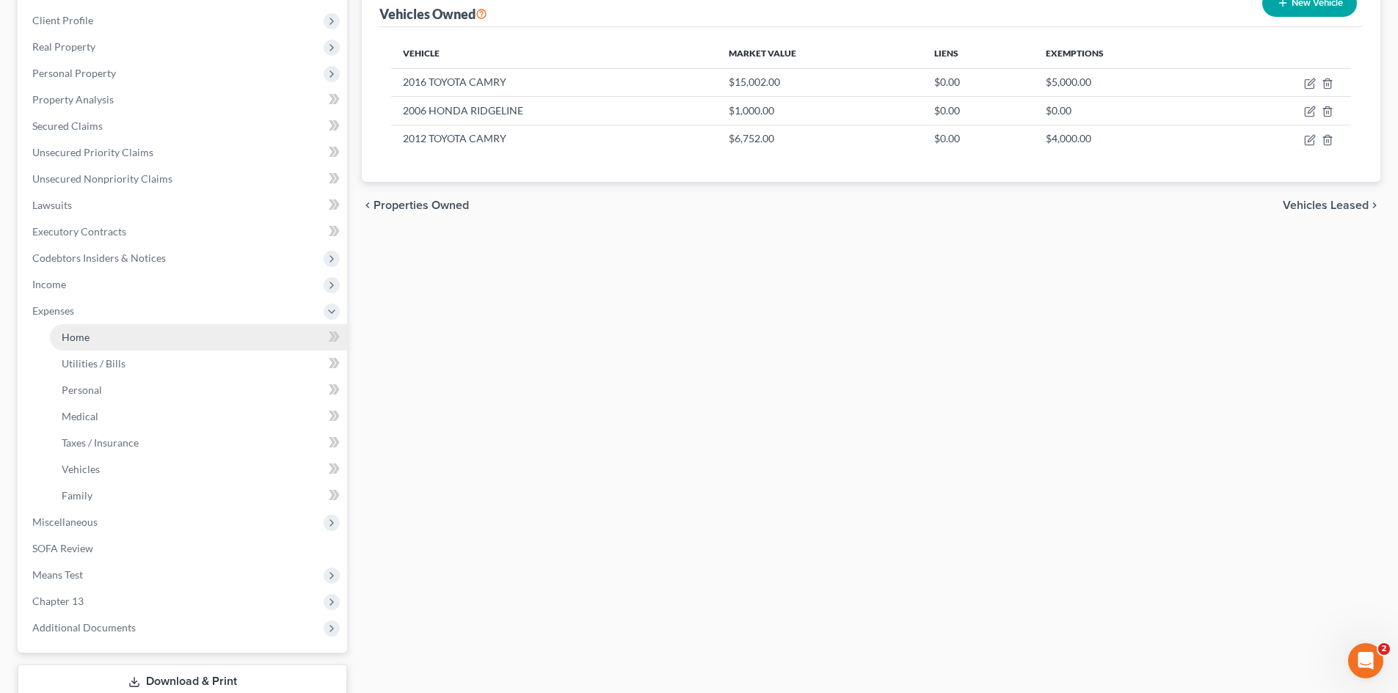
click at [83, 331] on span "Home" at bounding box center [76, 337] width 28 height 12
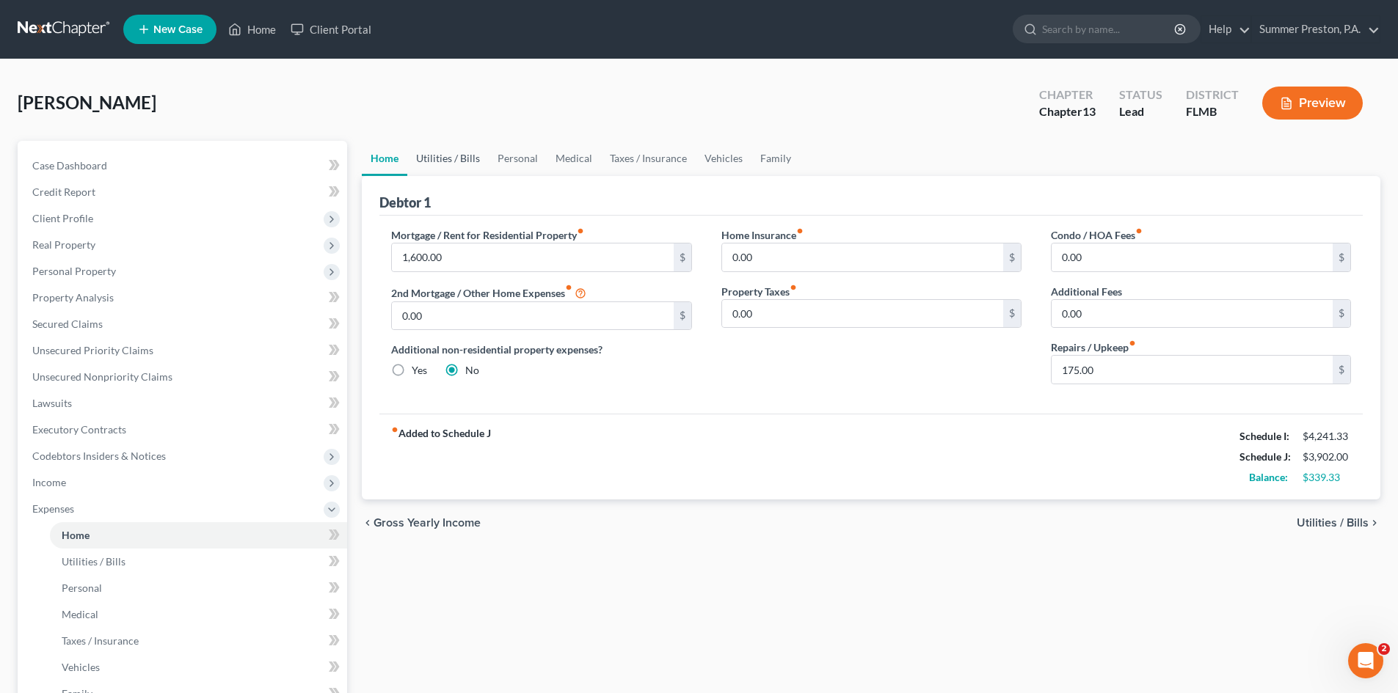
click at [428, 161] on link "Utilities / Bills" at bounding box center [447, 158] width 81 height 35
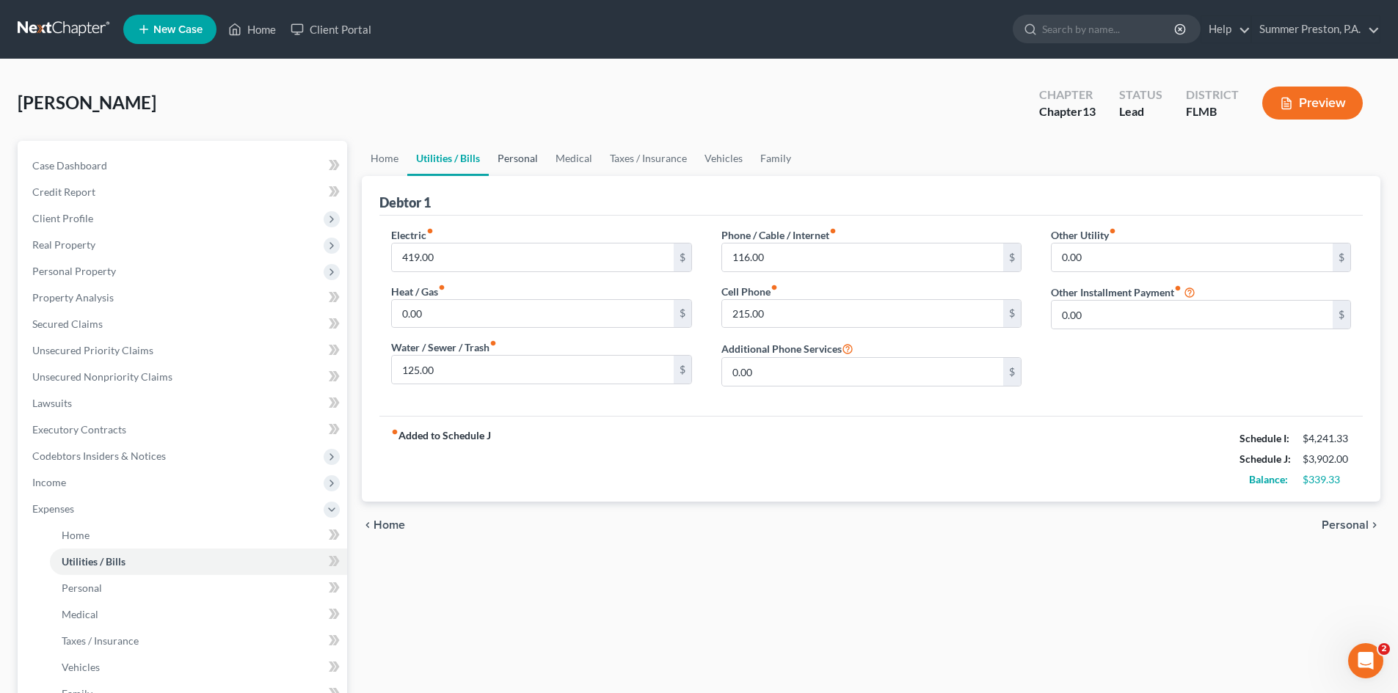
click at [517, 156] on link "Personal" at bounding box center [518, 158] width 58 height 35
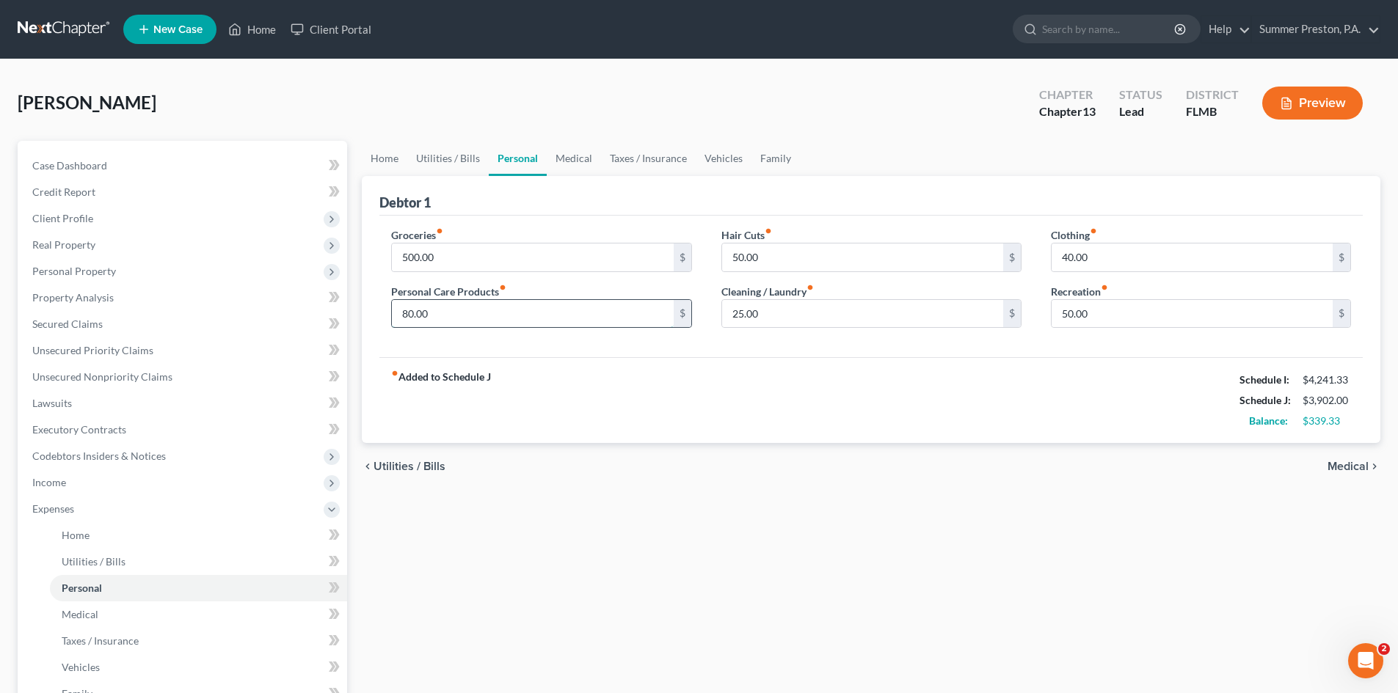
click at [443, 315] on input "80.00" at bounding box center [532, 314] width 281 height 28
type input "100.00"
type input "60.00"
type input "40.00"
type input "60.00"
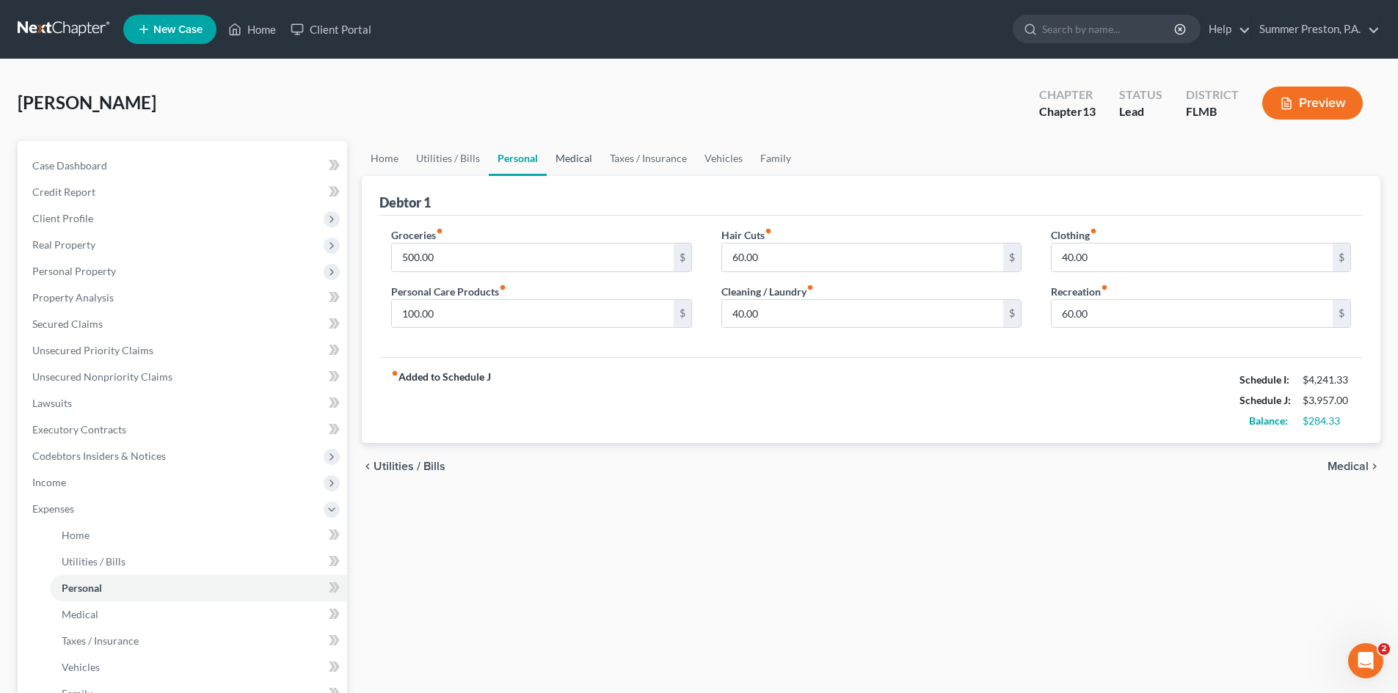
click at [567, 154] on link "Medical" at bounding box center [574, 158] width 54 height 35
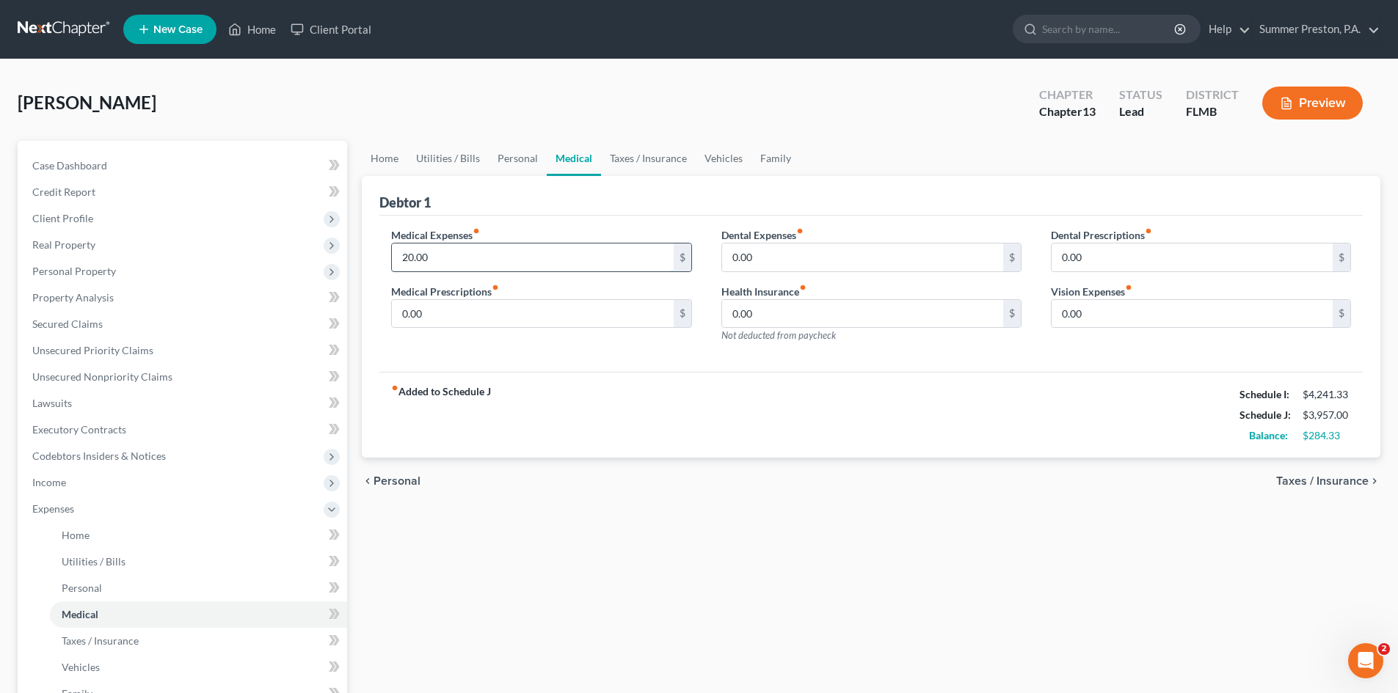
click at [464, 255] on input "20.00" at bounding box center [532, 258] width 281 height 28
type input "5"
type input "40.00"
click at [731, 155] on link "Vehicles" at bounding box center [724, 158] width 56 height 35
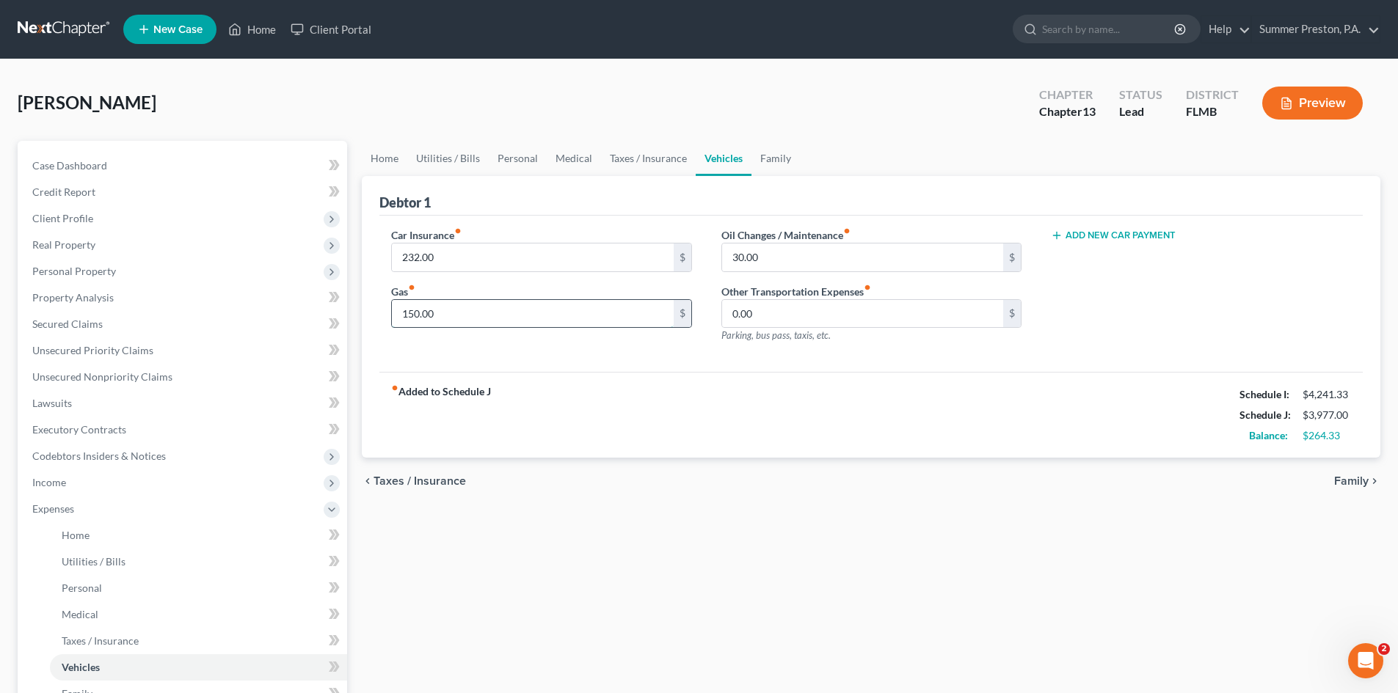
click at [479, 321] on input "150.00" at bounding box center [532, 314] width 281 height 28
drag, startPoint x: 458, startPoint y: 316, endPoint x: 342, endPoint y: 302, distance: 116.9
click at [342, 302] on div "Petition Navigation Case Dashboard Payments Invoices Payments Payments Credit R…" at bounding box center [698, 538] width 1377 height 795
click at [824, 371] on div "Car Insurance fiber_manual_record 232.00 $ Gas fiber_manual_record 150.00 $ Oil…" at bounding box center [870, 294] width 983 height 157
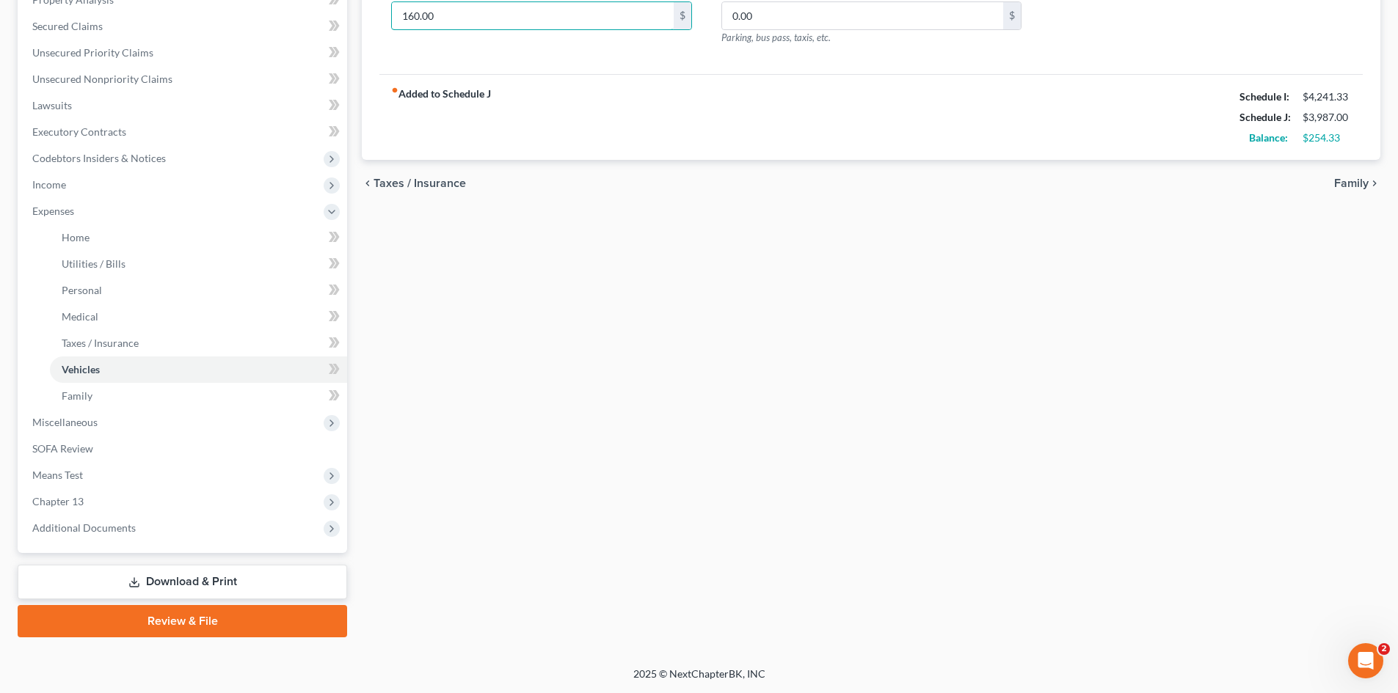
type input "160.00"
click at [147, 579] on link "Download & Print" at bounding box center [182, 582] width 329 height 34
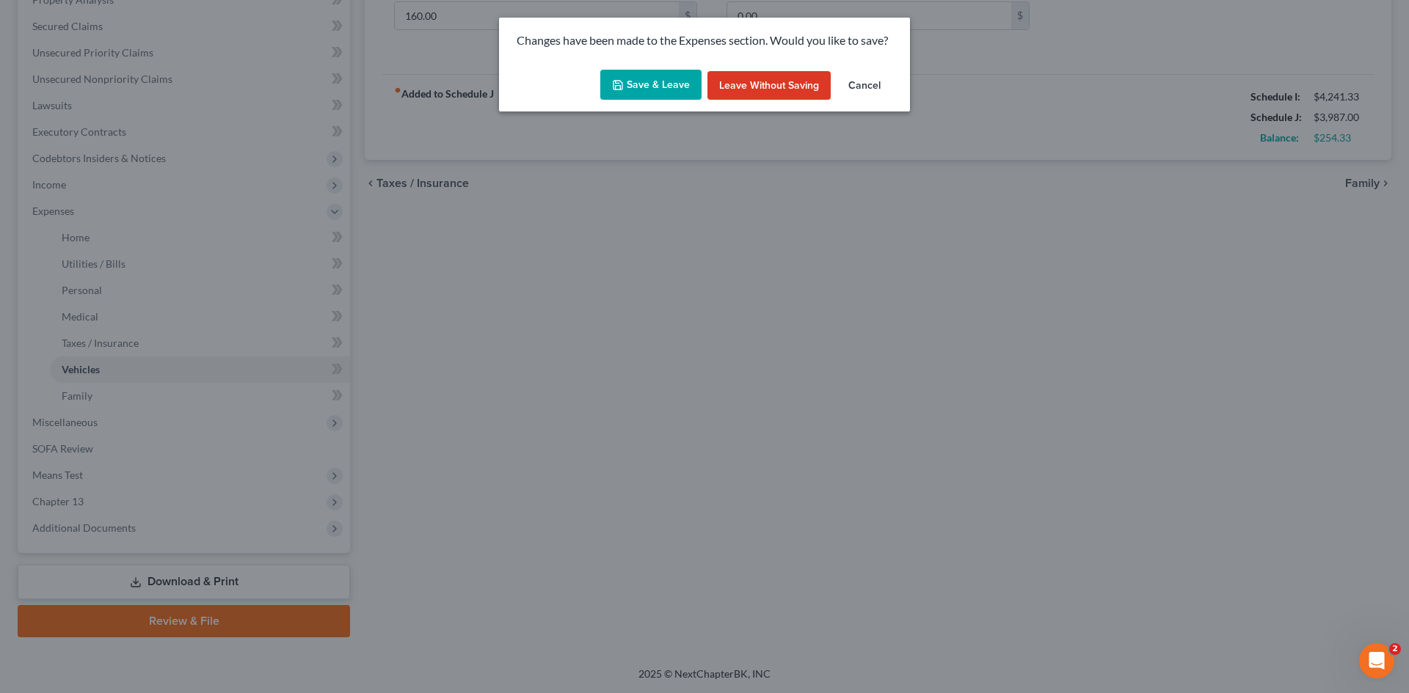
click at [627, 91] on button "Save & Leave" at bounding box center [650, 85] width 101 height 31
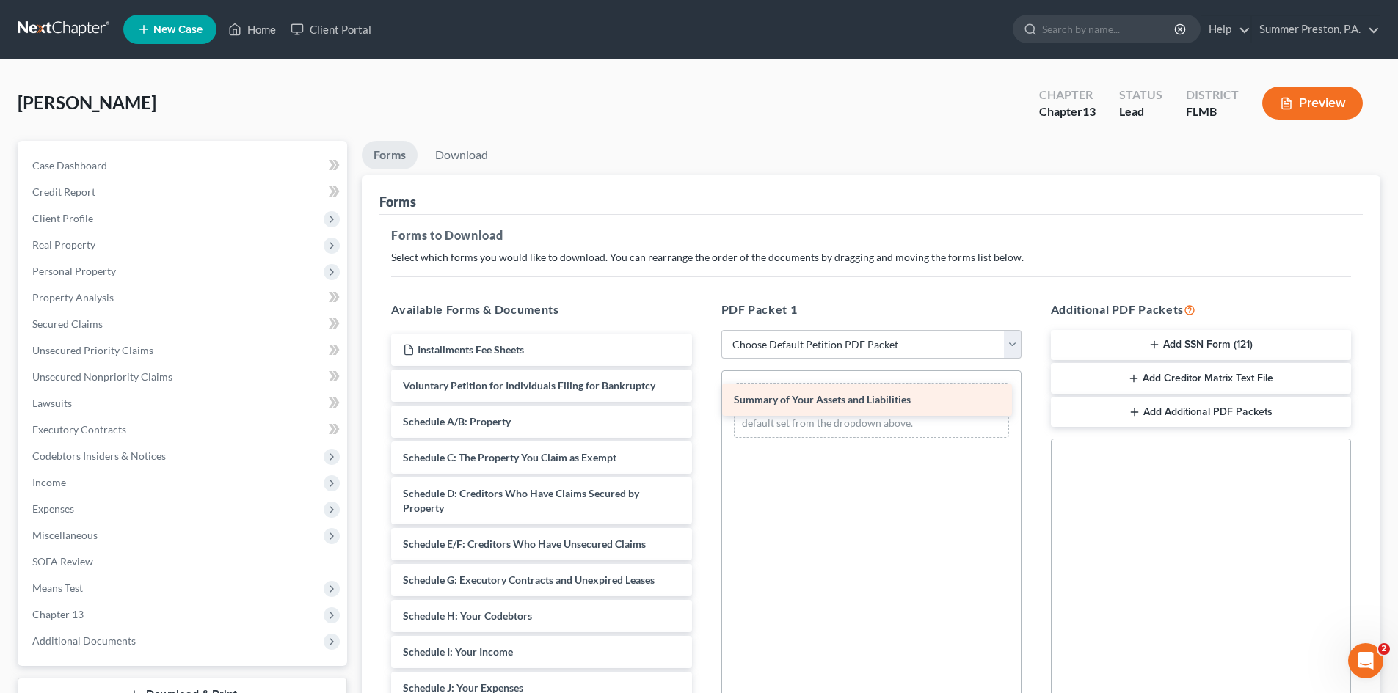
drag, startPoint x: 600, startPoint y: 417, endPoint x: 931, endPoint y: 395, distance: 331.6
click at [703, 395] on div "Summary of Your Assets and Liabilities Installments Fee Sheets Voluntary Petiti…" at bounding box center [541, 660] width 324 height 652
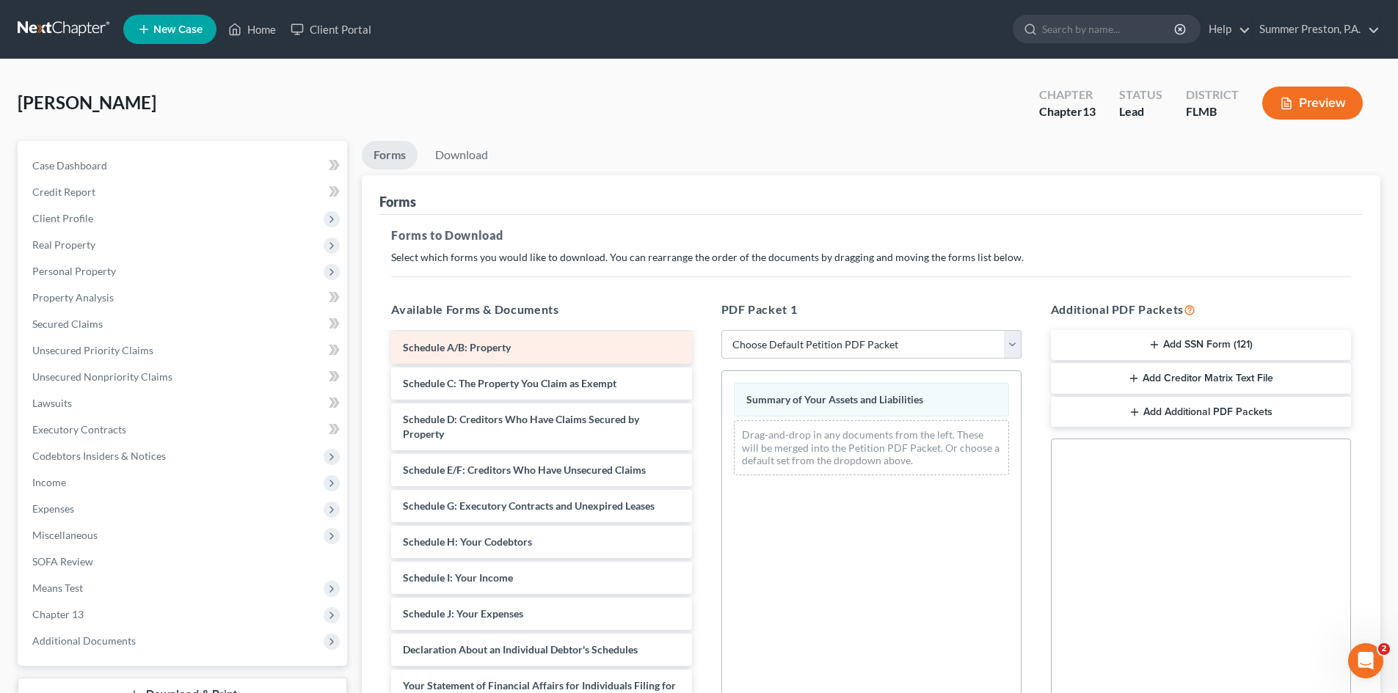
scroll to position [38, 0]
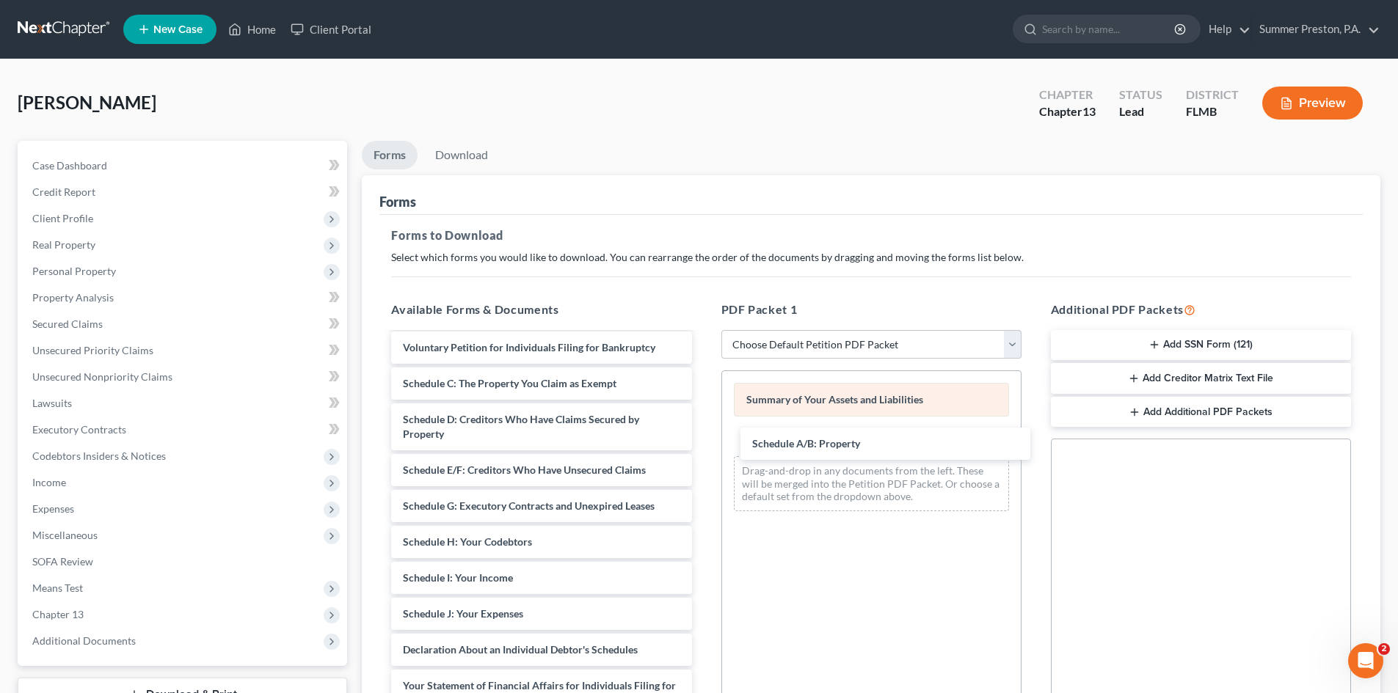
drag, startPoint x: 481, startPoint y: 342, endPoint x: 808, endPoint y: 411, distance: 334.4
click at [703, 429] on div "Schedule A/B: Property Installments Fee Sheets Voluntary Petition for Individua…" at bounding box center [541, 604] width 324 height 616
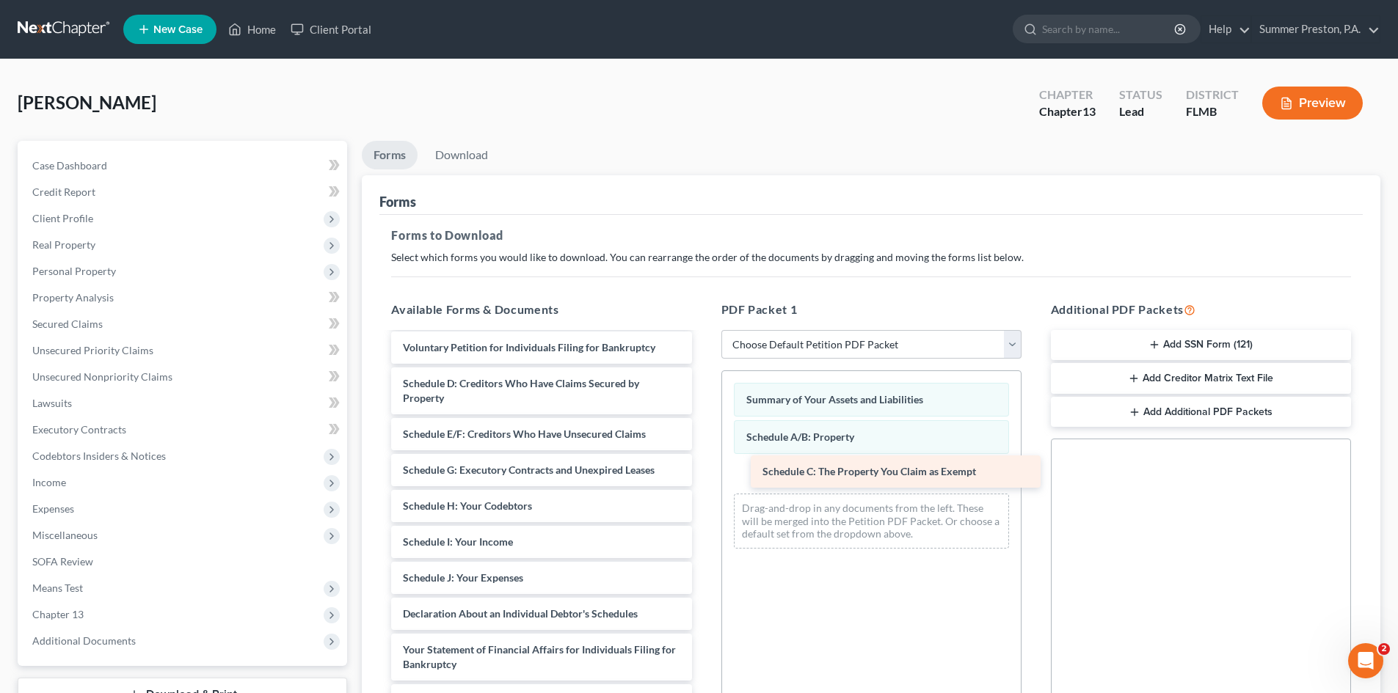
drag, startPoint x: 583, startPoint y: 382, endPoint x: 943, endPoint y: 470, distance: 370.1
click at [703, 470] on div "Schedule C: The Property You Claim as Exempt Installments Fee Sheets Voluntary …" at bounding box center [541, 586] width 324 height 580
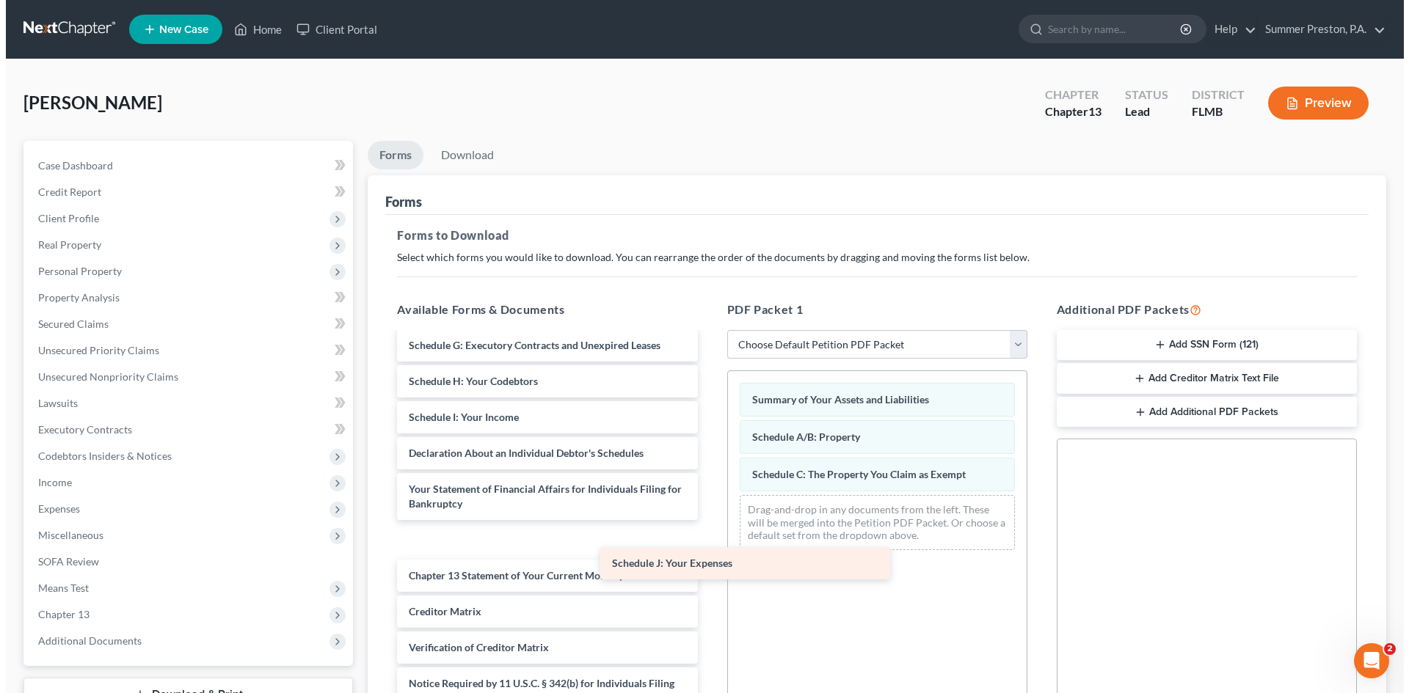
scroll to position [147, 0]
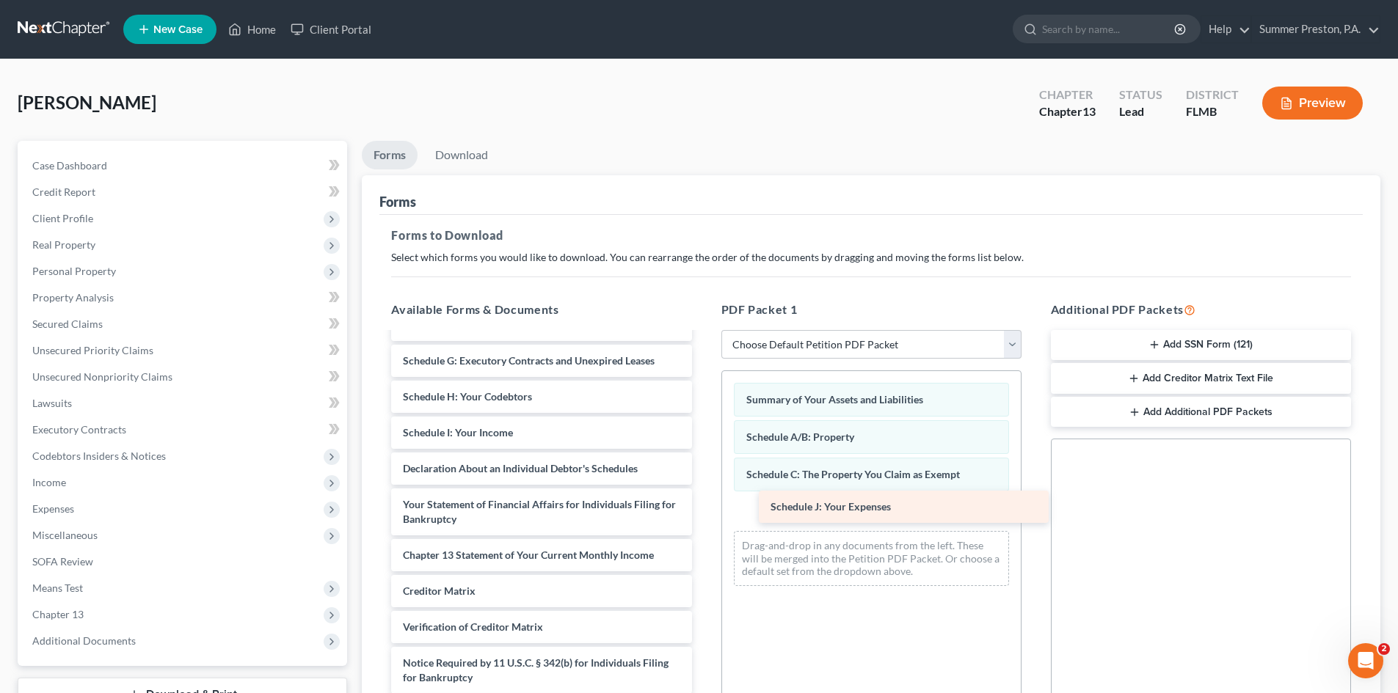
drag, startPoint x: 448, startPoint y: 449, endPoint x: 814, endPoint y: 502, distance: 369.2
click at [703, 502] on div "Schedule J: Your Expenses Installments Fee Sheets Voluntary Petition for Indivi…" at bounding box center [541, 458] width 324 height 544
click at [461, 156] on link "Download" at bounding box center [461, 155] width 76 height 29
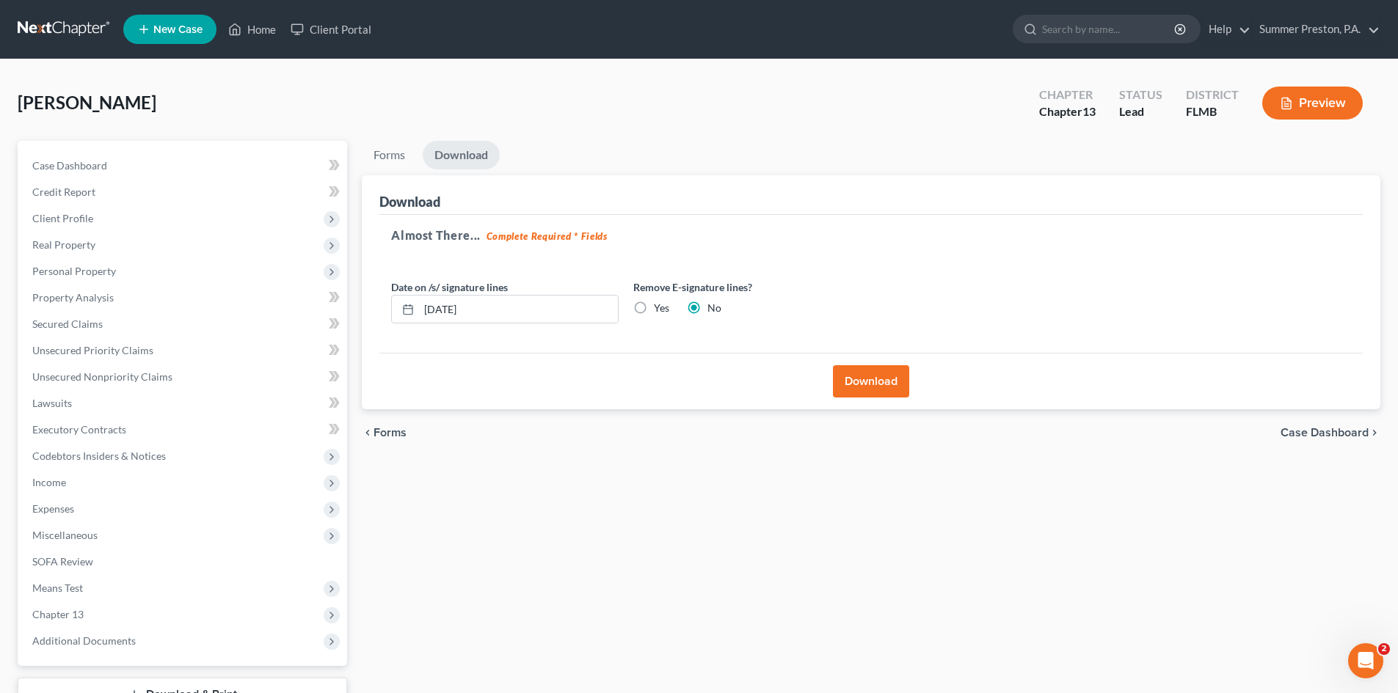
click at [847, 374] on button "Download" at bounding box center [871, 381] width 76 height 32
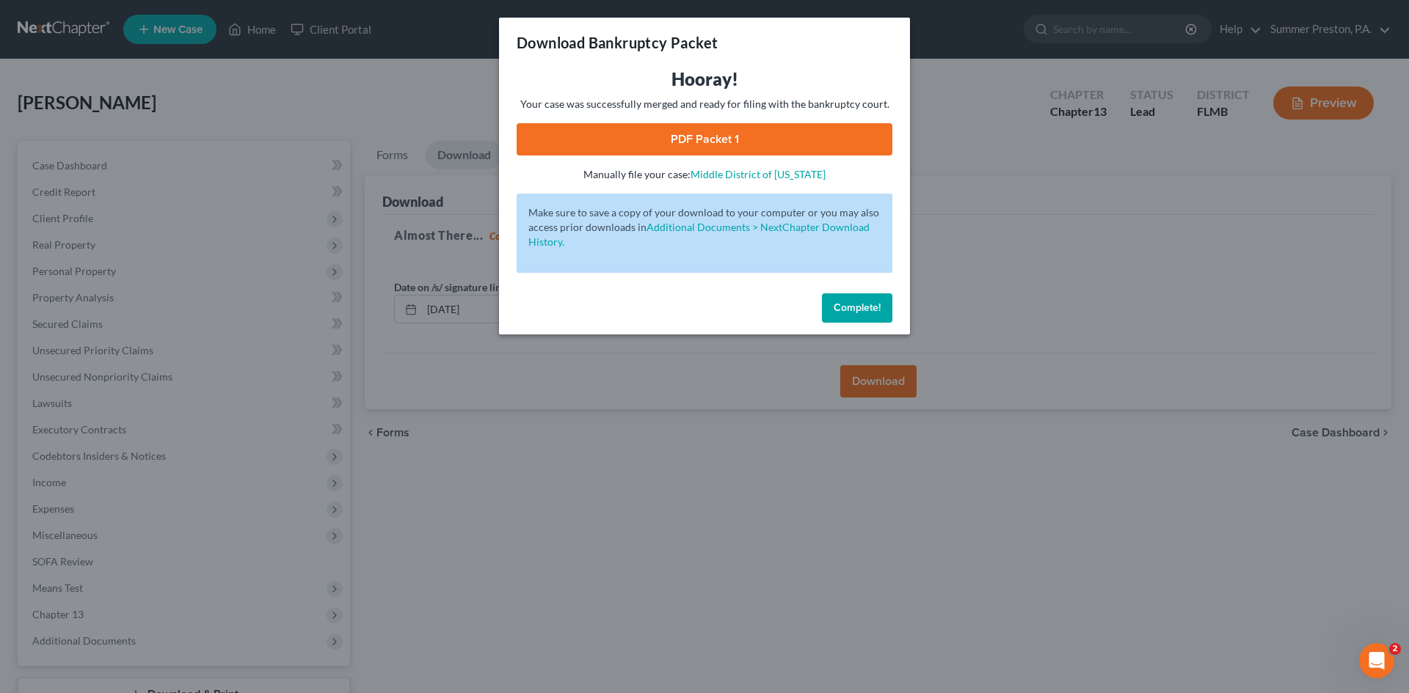
click at [687, 132] on link "PDF Packet 1" at bounding box center [705, 139] width 376 height 32
